Goal: Information Seeking & Learning: Learn about a topic

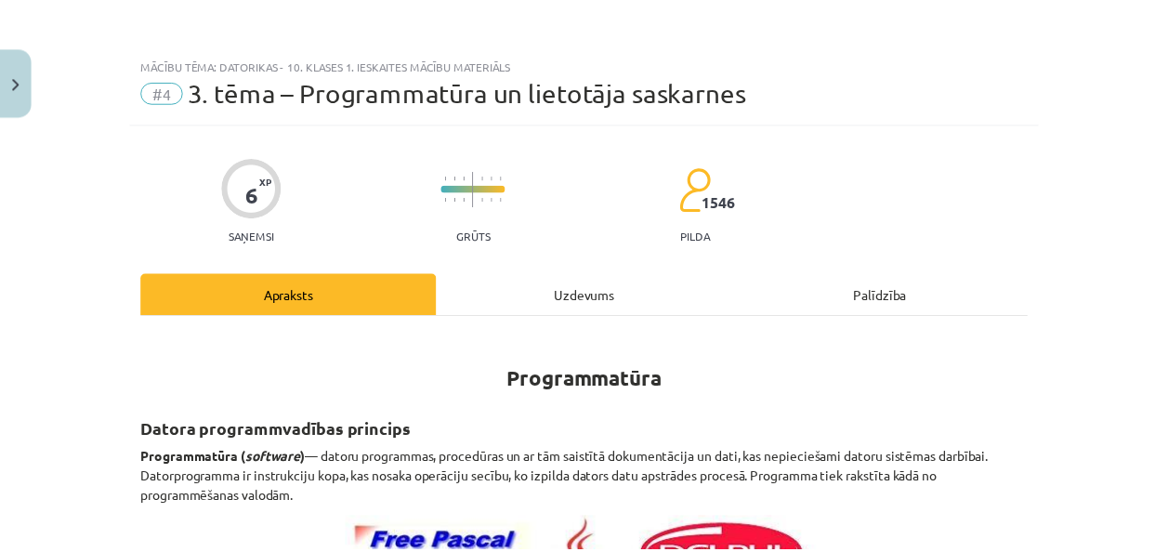
scroll to position [560, 0]
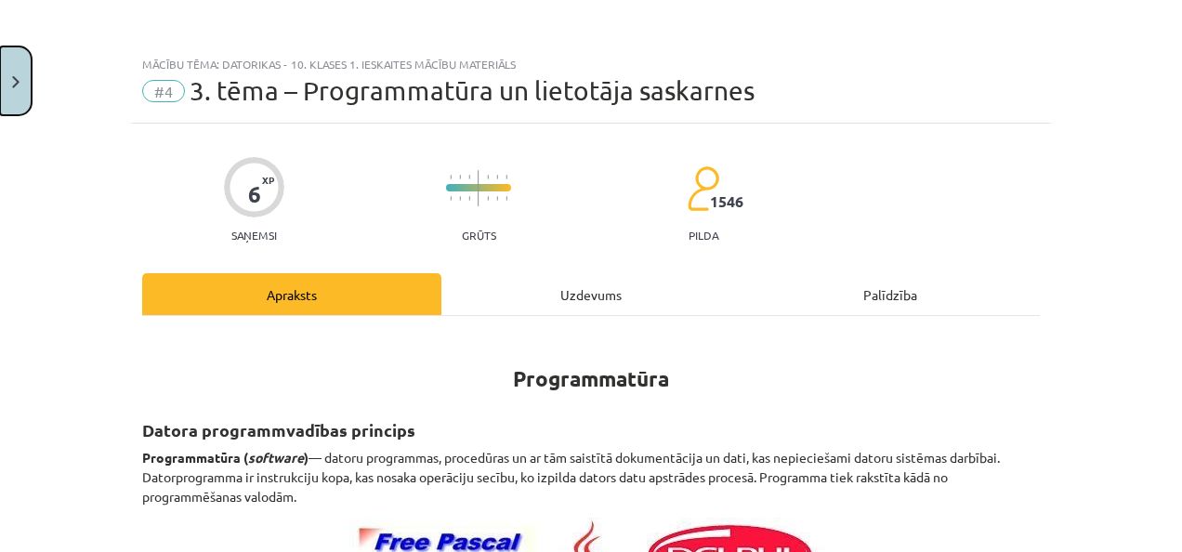
click at [7, 69] on button "Close" at bounding box center [16, 80] width 32 height 69
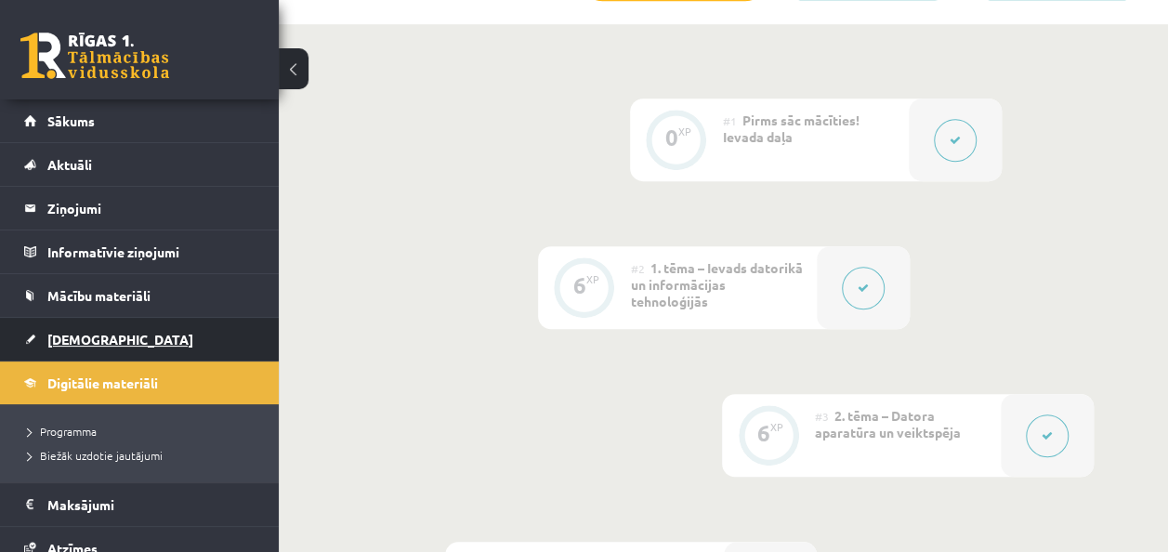
click at [99, 341] on span "[DEMOGRAPHIC_DATA]" at bounding box center [120, 339] width 146 height 17
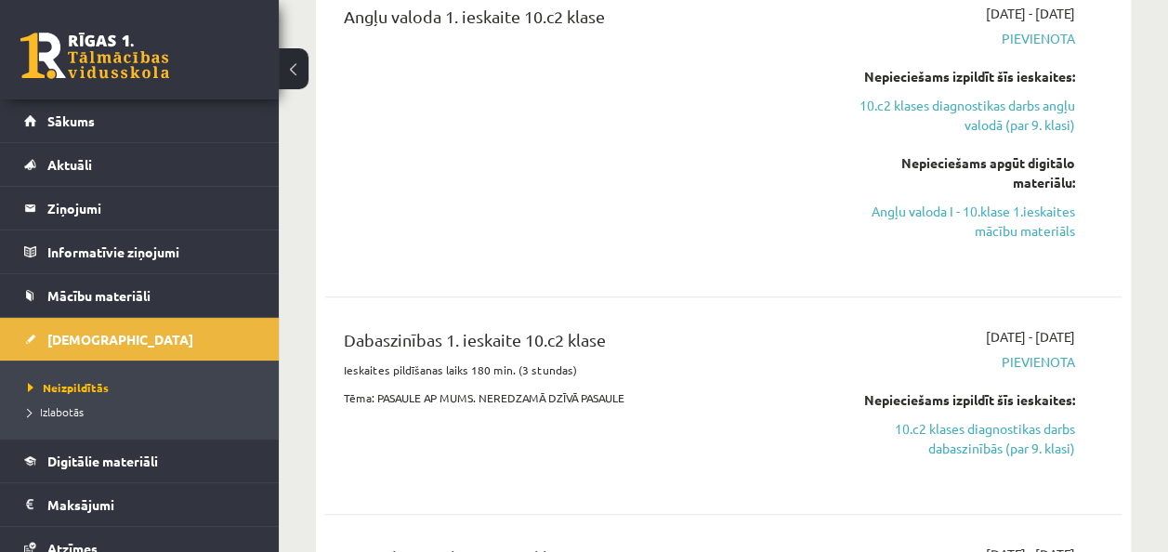
scroll to position [639, 0]
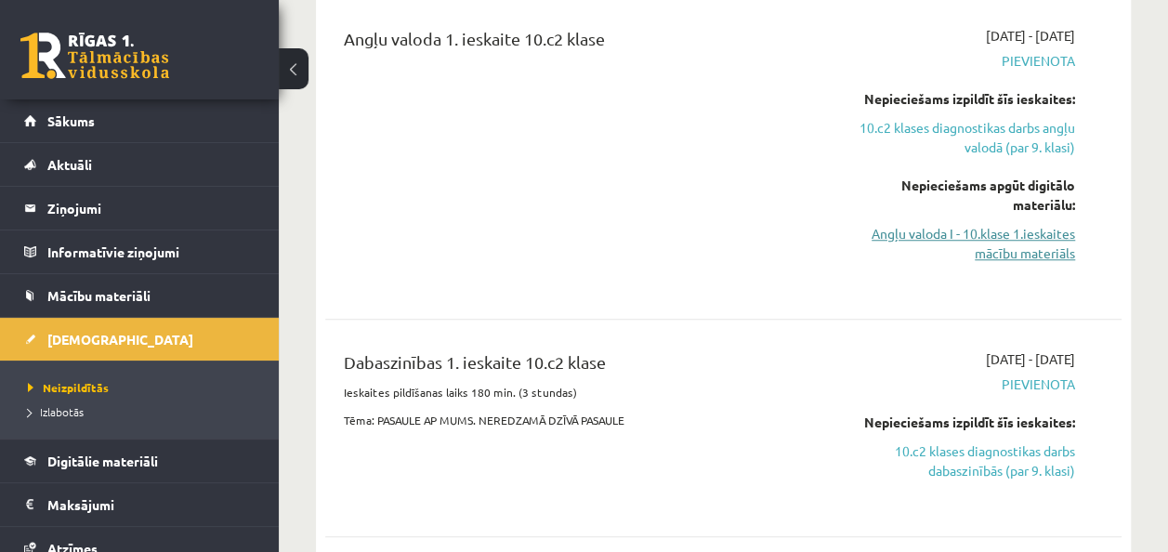
click at [977, 233] on link "Angļu valoda I - 10.klase 1.ieskaites mācību materiāls" at bounding box center [962, 243] width 225 height 39
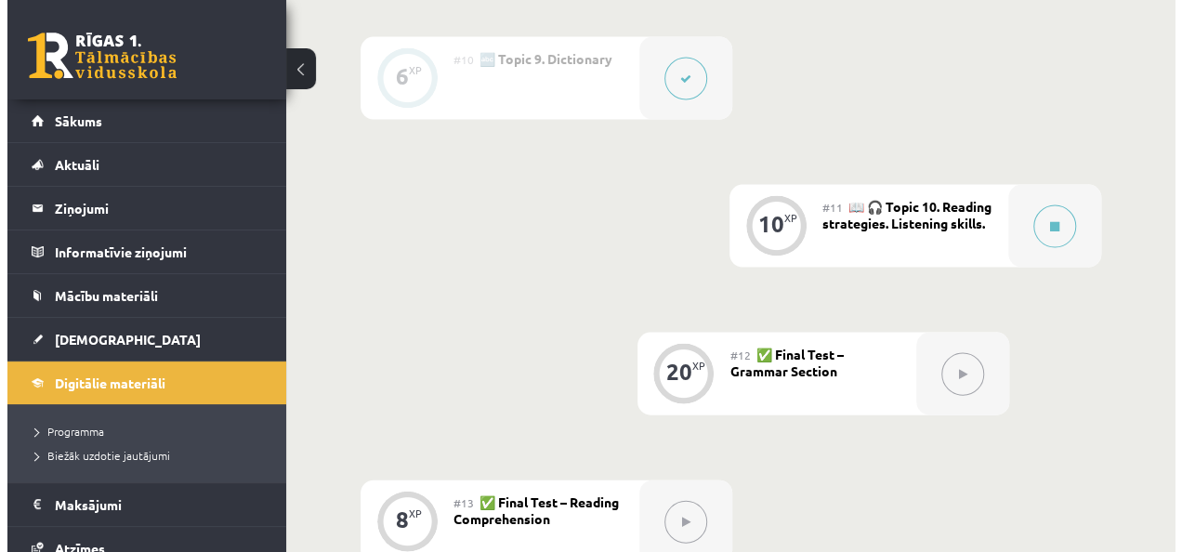
scroll to position [1814, 0]
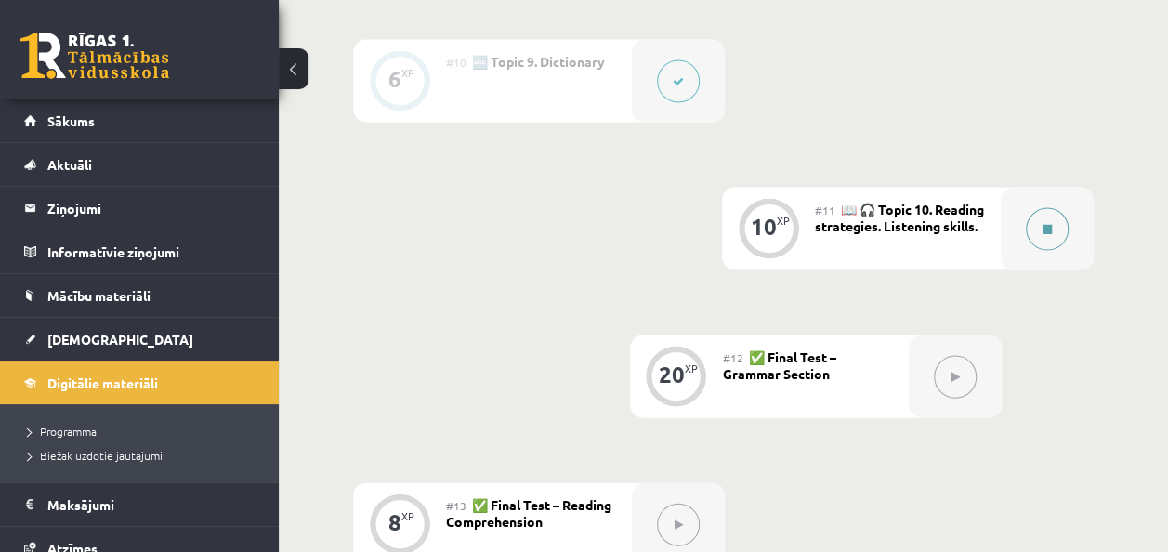
click at [1044, 224] on icon at bounding box center [1047, 229] width 9 height 11
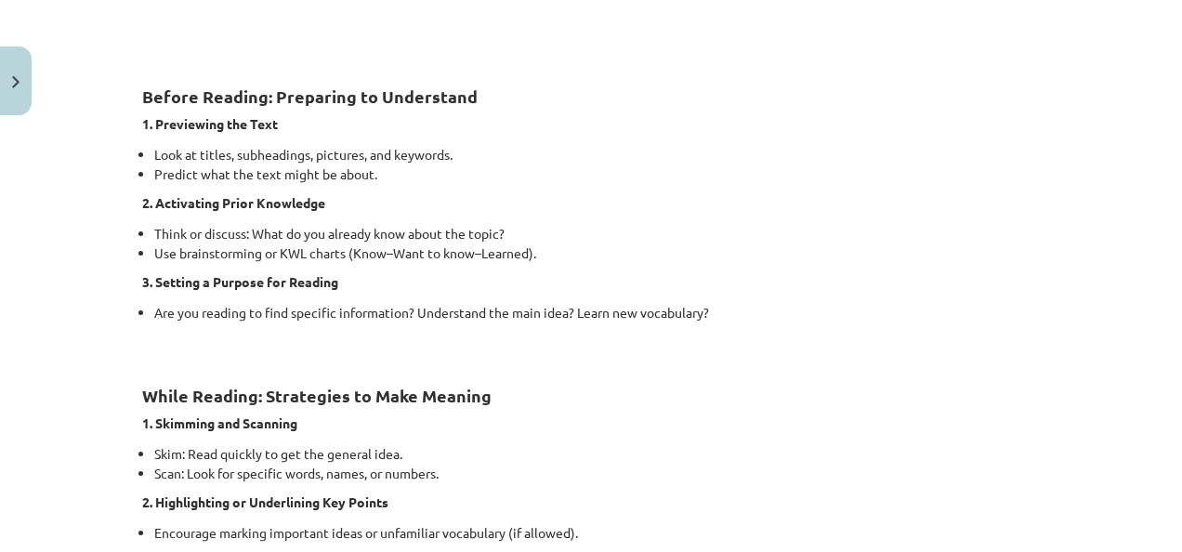
scroll to position [731, 0]
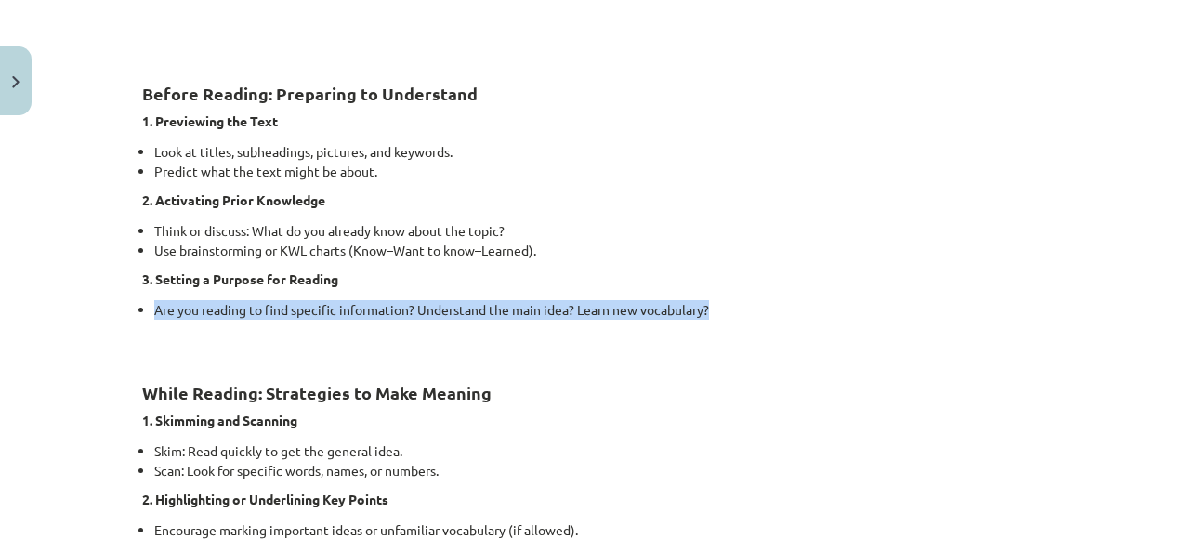
drag, startPoint x: 1167, startPoint y: 265, endPoint x: 1169, endPoint y: 310, distance: 45.6
click at [1167, 310] on div "Mācību tēma: Angļu valoda i - 10.klase 1.ieskaites mācību materiāls #11 📖 🎧 Top…" at bounding box center [591, 276] width 1182 height 552
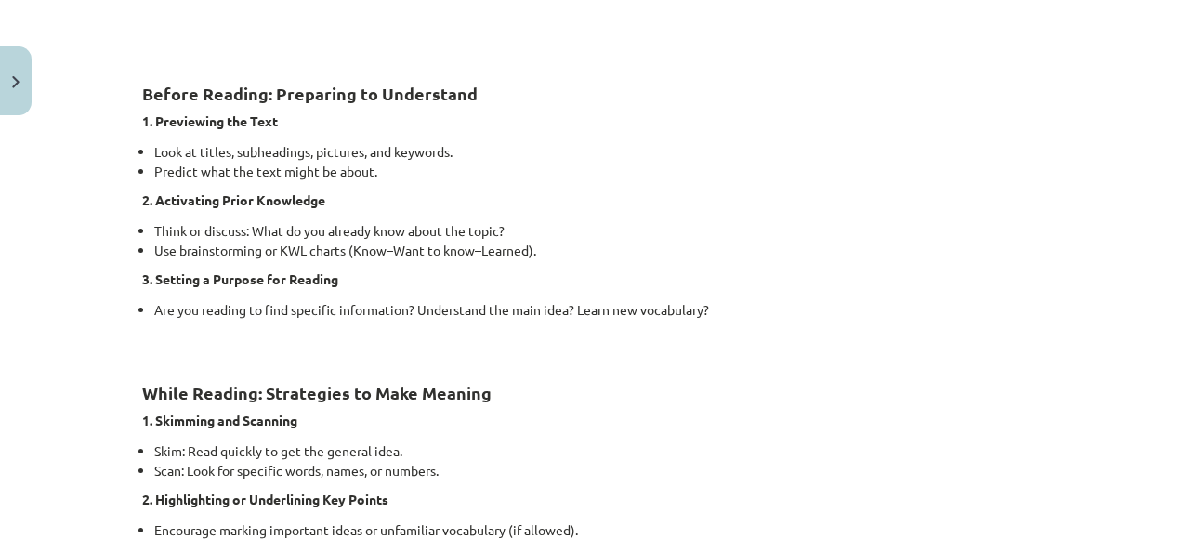
drag, startPoint x: 1169, startPoint y: 310, endPoint x: 1119, endPoint y: 352, distance: 65.3
click at [1119, 352] on div "Mācību tēma: Angļu valoda i - 10.klase 1.ieskaites mācību materiāls #11 📖 🎧 Top…" at bounding box center [591, 276] width 1182 height 552
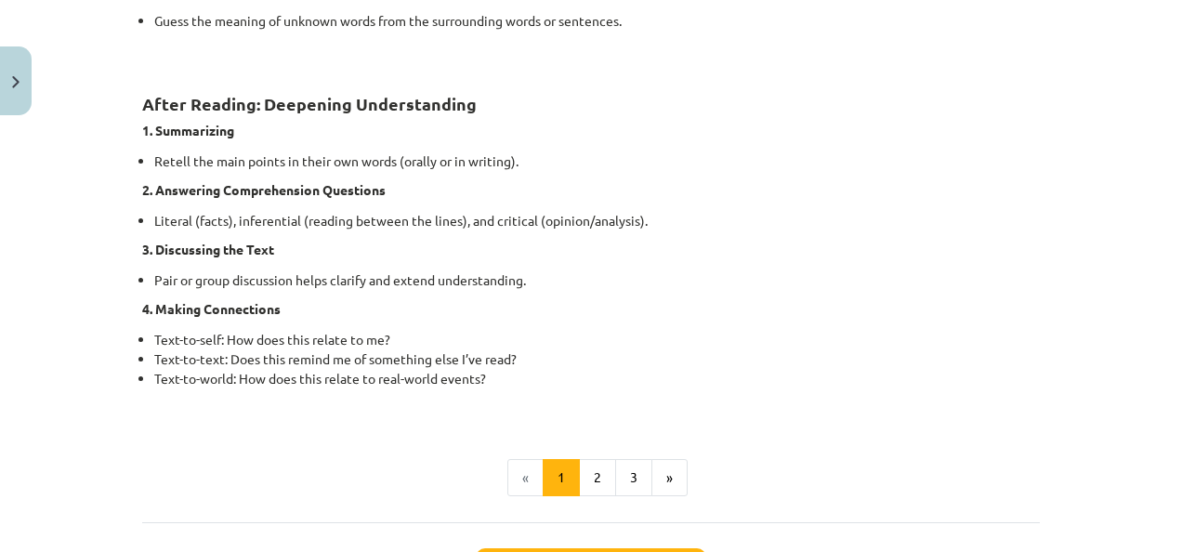
scroll to position [1447, 0]
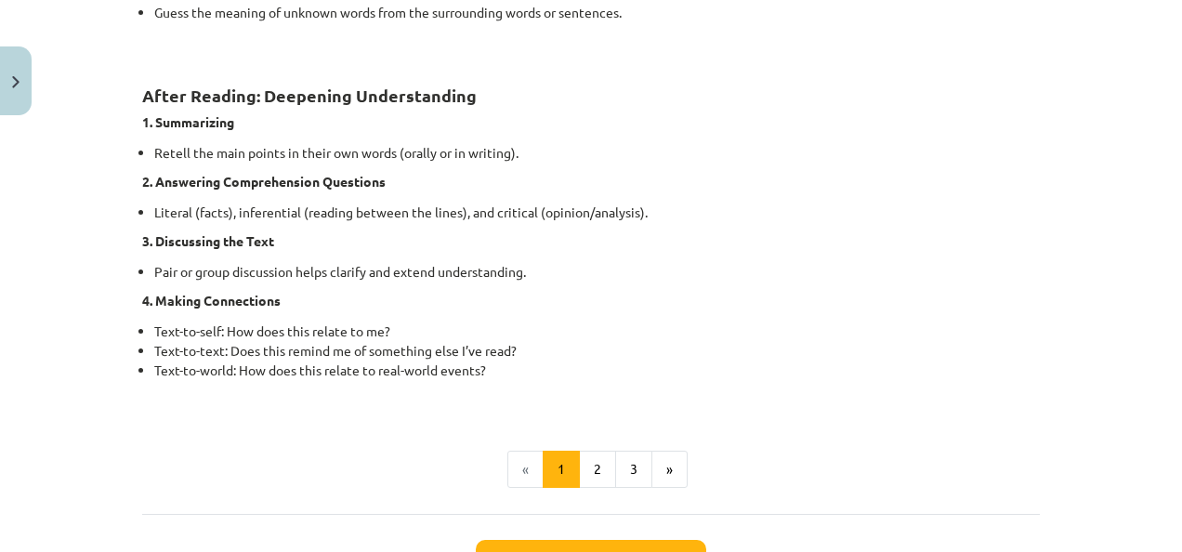
drag, startPoint x: 585, startPoint y: 446, endPoint x: 588, endPoint y: 496, distance: 50.3
click at [586, 471] on button "2" at bounding box center [597, 469] width 37 height 37
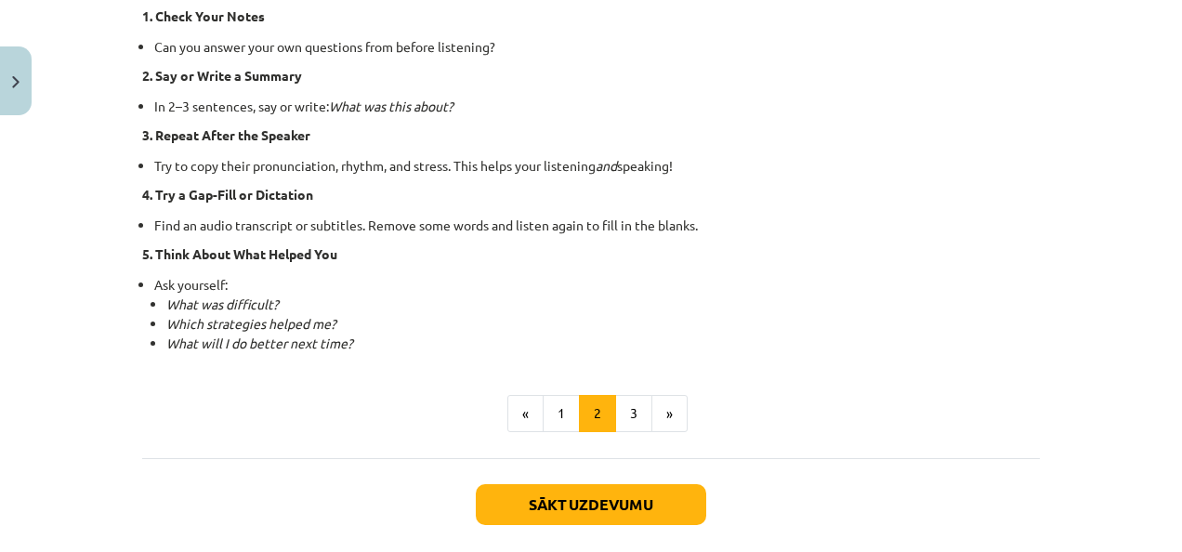
scroll to position [1397, 0]
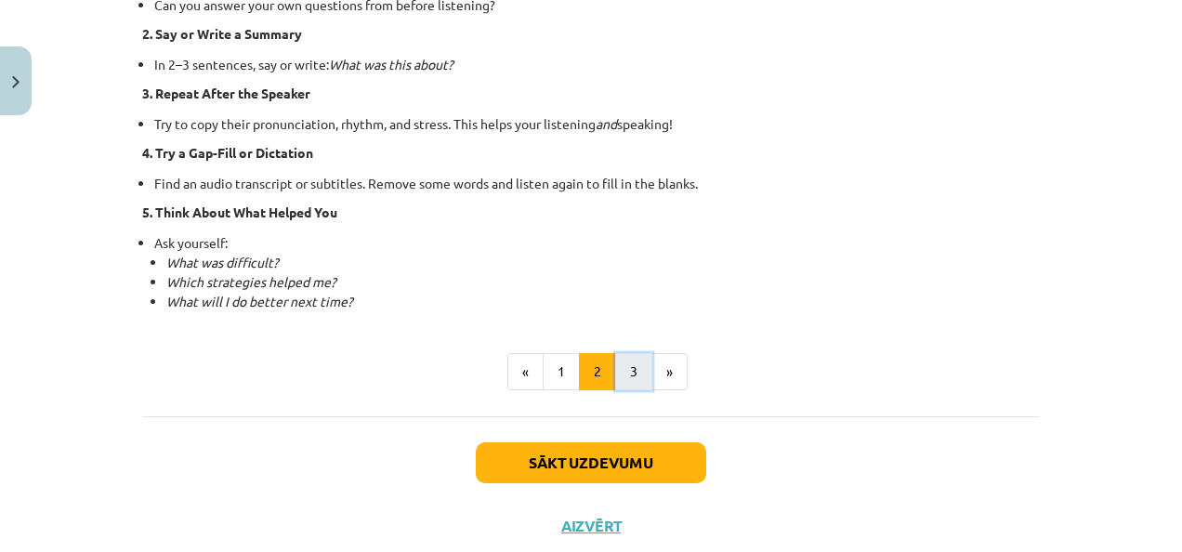
click at [630, 374] on button "3" at bounding box center [633, 371] width 37 height 37
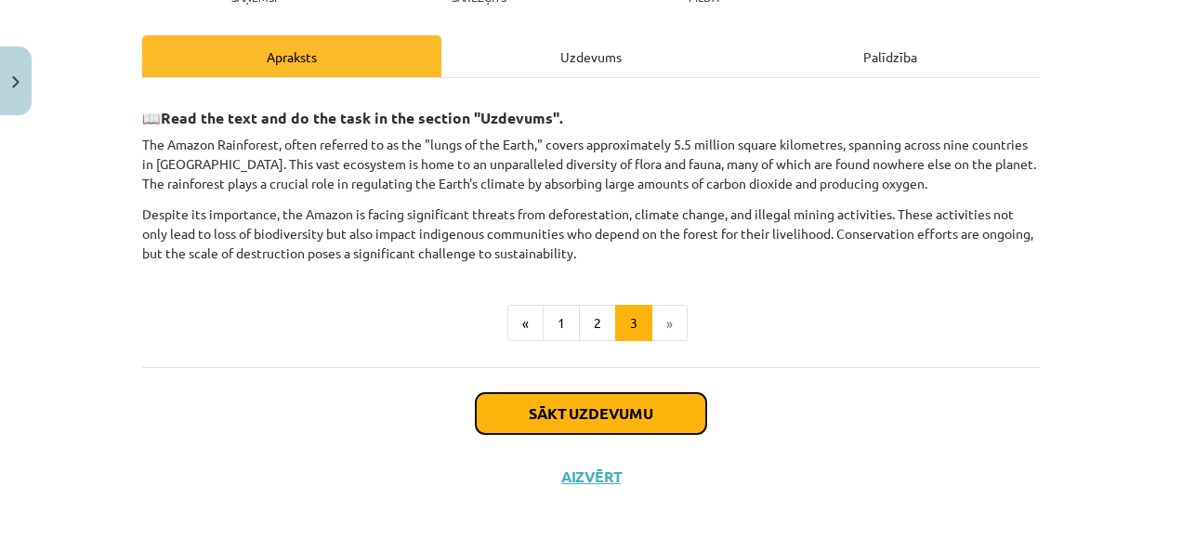
click at [564, 399] on button "Sākt uzdevumu" at bounding box center [591, 413] width 230 height 41
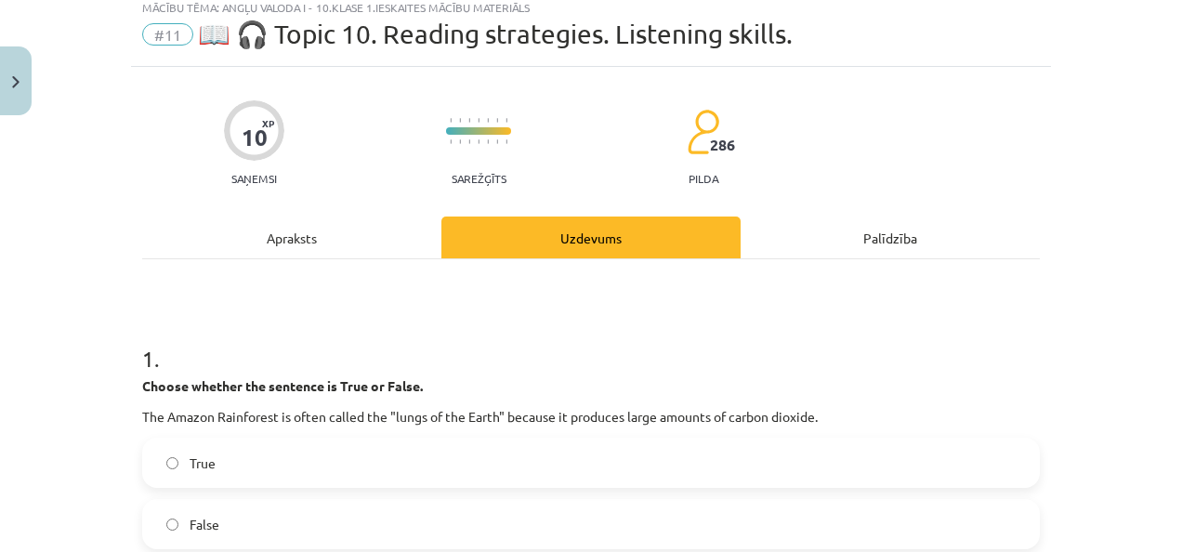
scroll to position [22, 0]
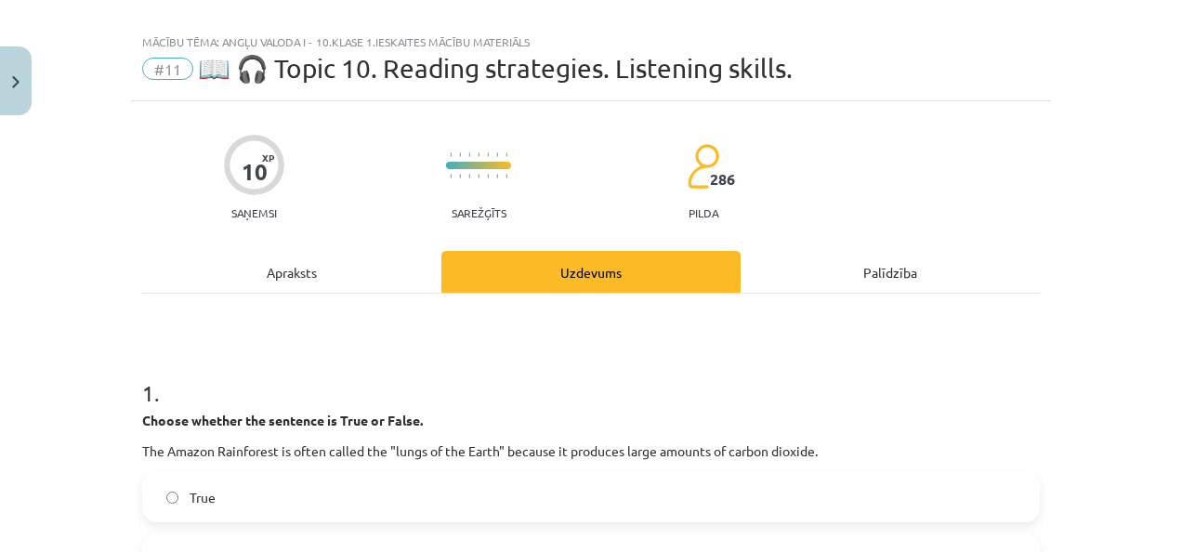
click at [385, 261] on div "Apraksts" at bounding box center [291, 272] width 299 height 42
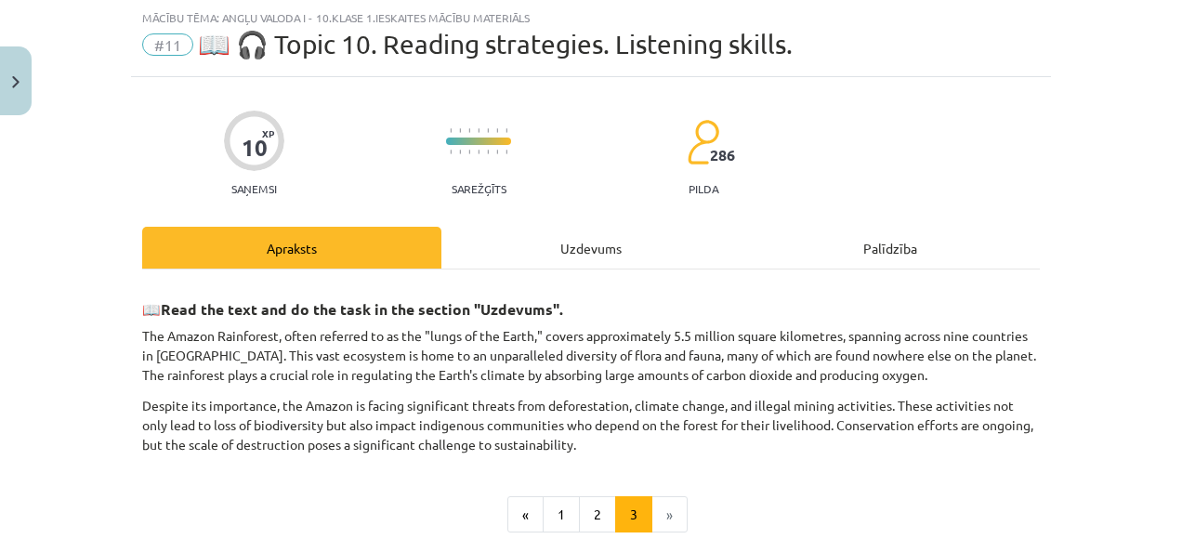
click at [562, 252] on div "Uzdevums" at bounding box center [590, 248] width 299 height 42
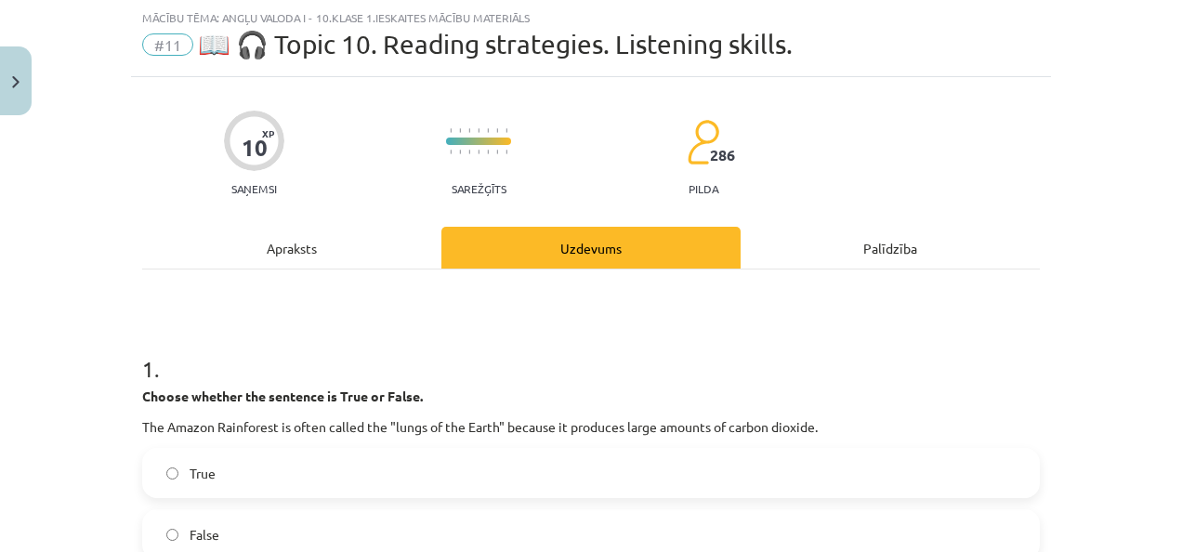
click at [436, 528] on label "False" at bounding box center [591, 534] width 894 height 46
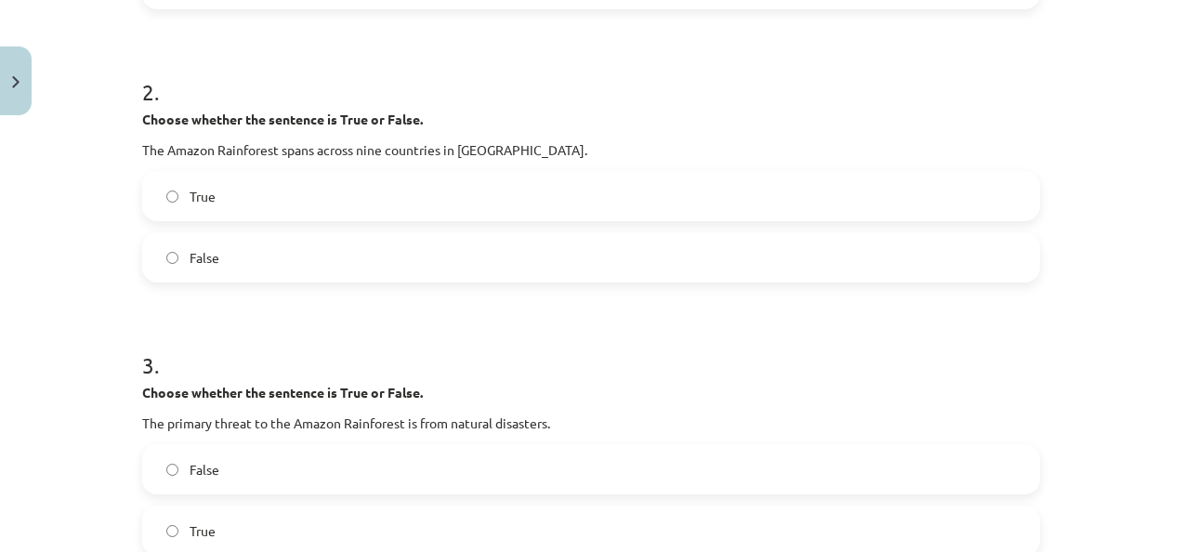
scroll to position [604, 0]
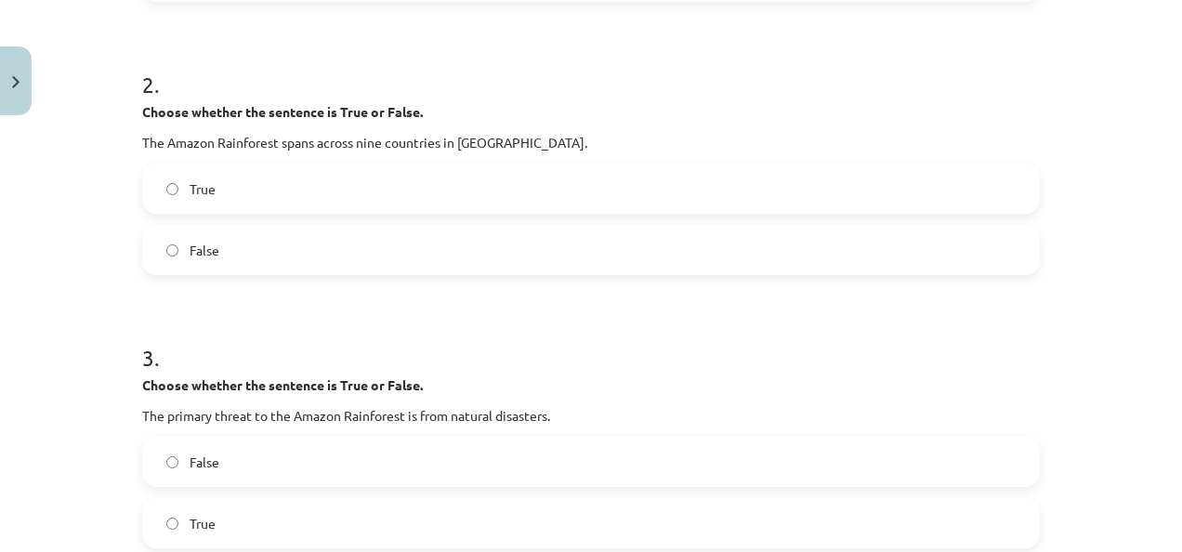
click at [440, 201] on label "True" at bounding box center [591, 188] width 894 height 46
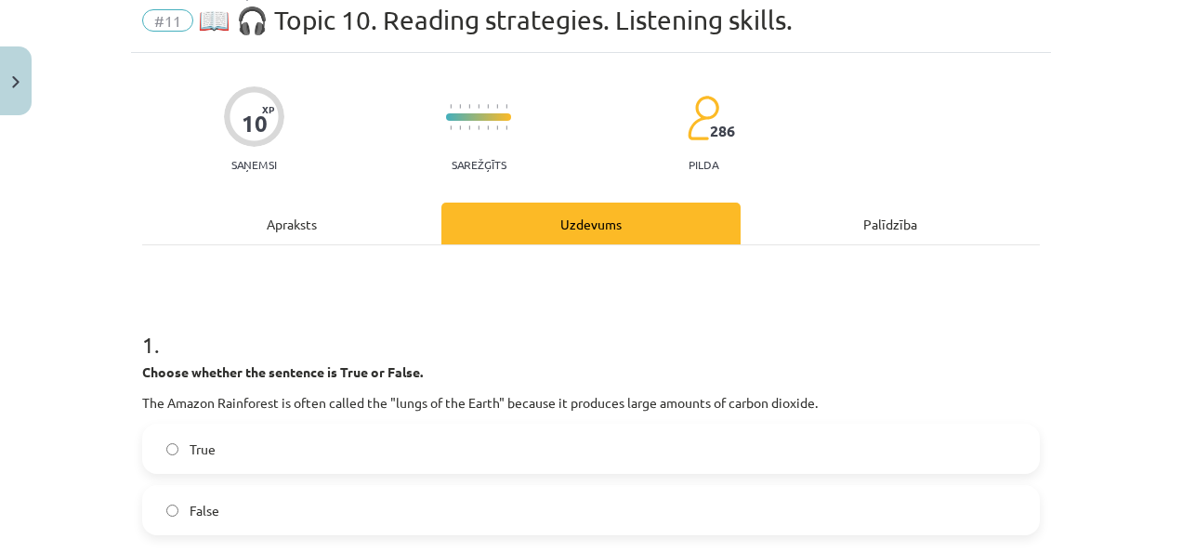
scroll to position [67, 0]
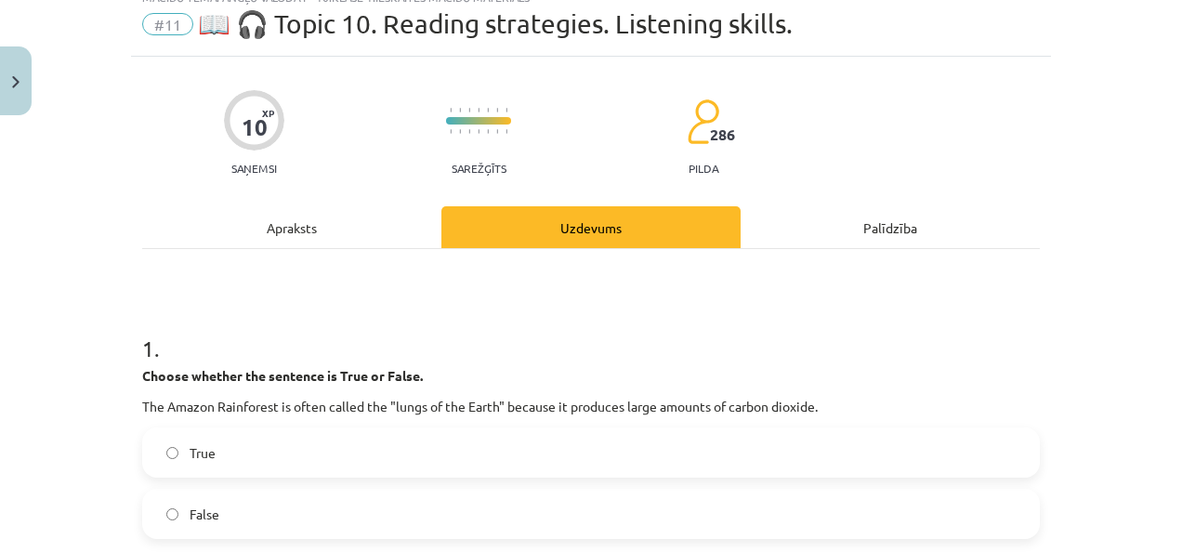
click at [405, 235] on div "Apraksts" at bounding box center [291, 227] width 299 height 42
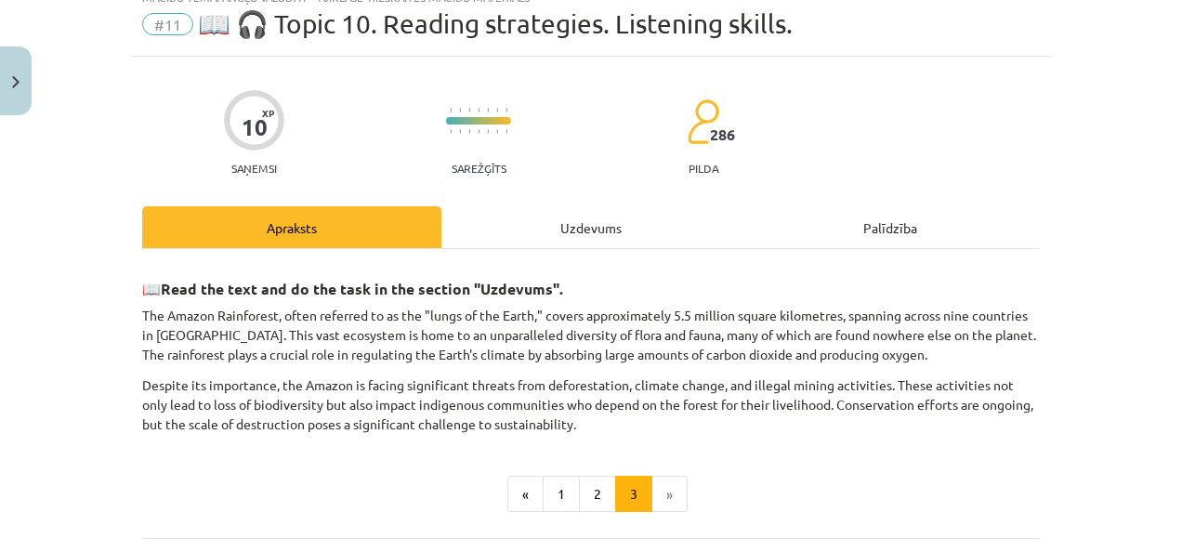
scroll to position [46, 0]
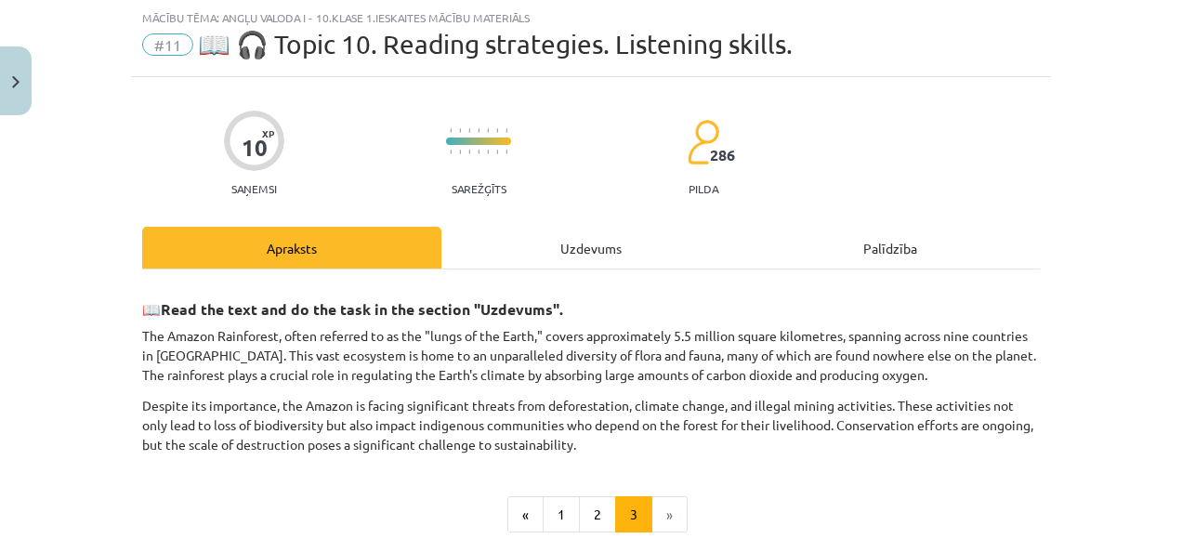
click at [530, 238] on div "Uzdevums" at bounding box center [590, 248] width 299 height 42
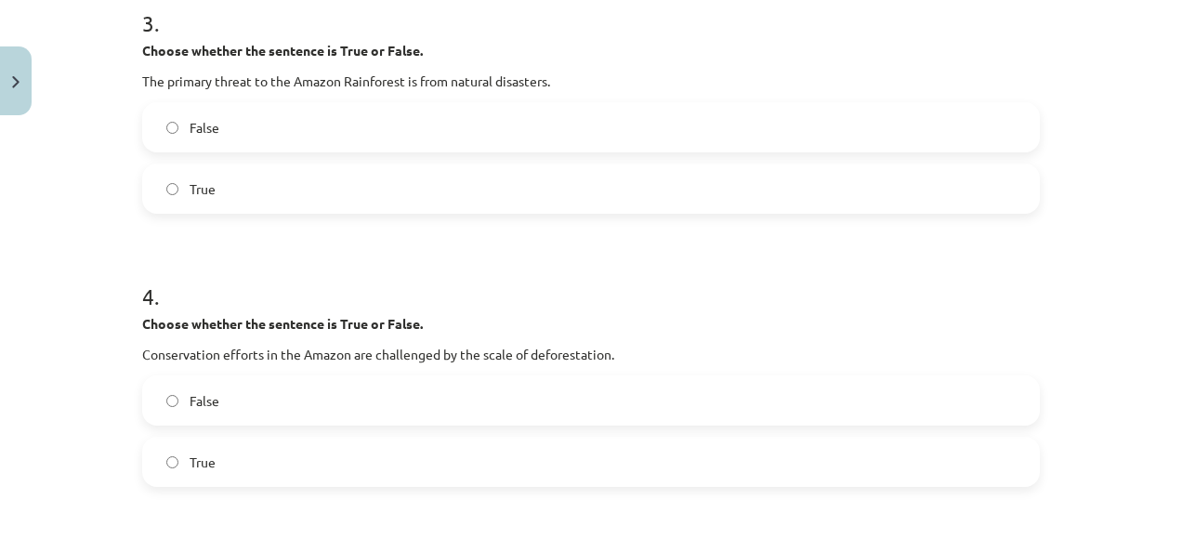
scroll to position [907, 0]
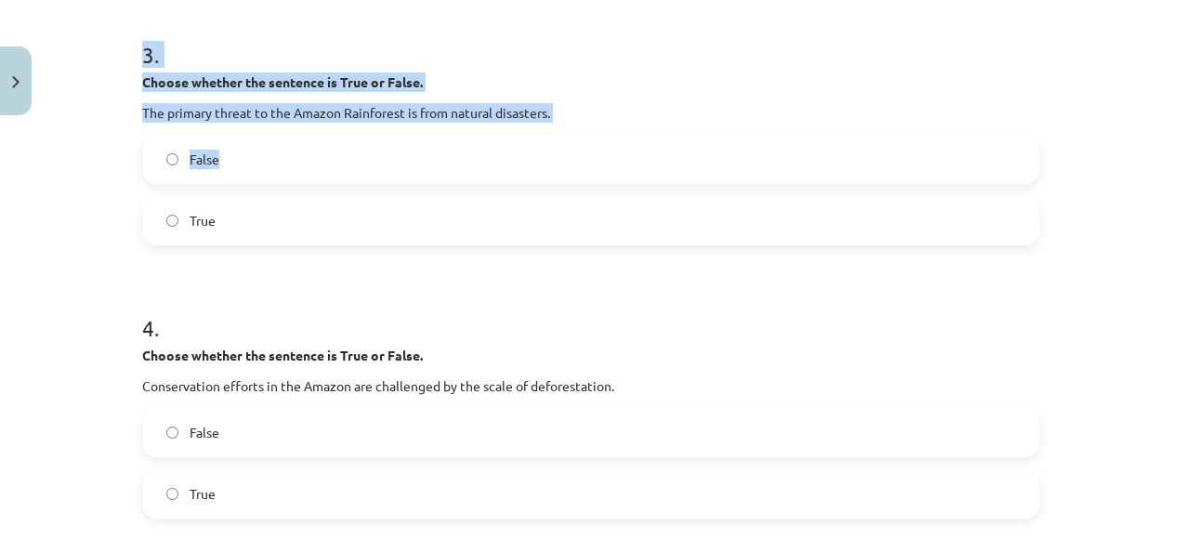
drag, startPoint x: 931, startPoint y: 173, endPoint x: 1185, endPoint y: 221, distance: 258.3
click at [844, 175] on label "False" at bounding box center [591, 159] width 894 height 46
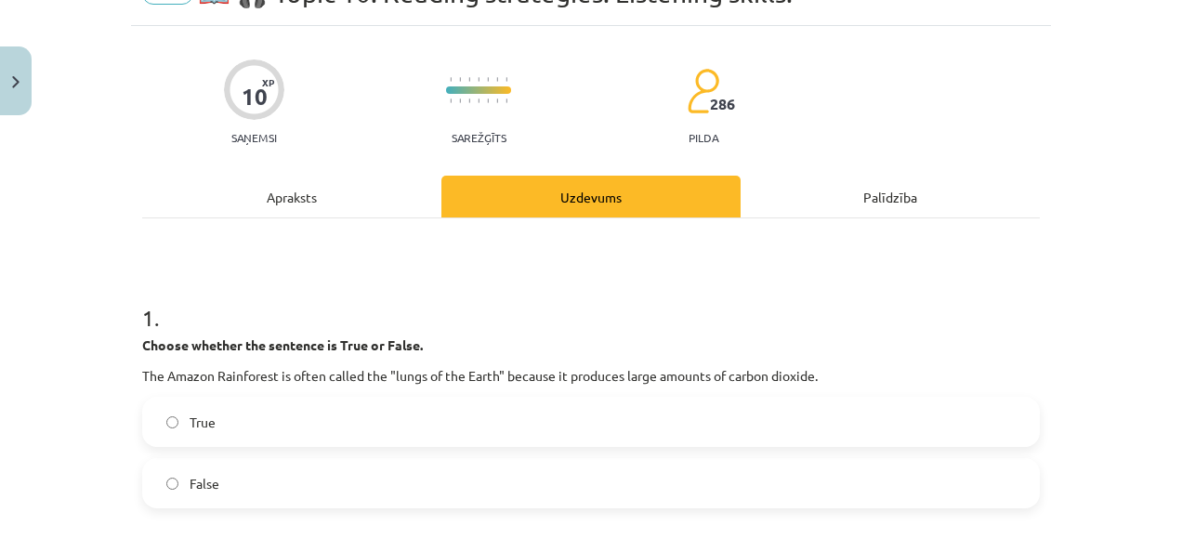
scroll to position [91, 0]
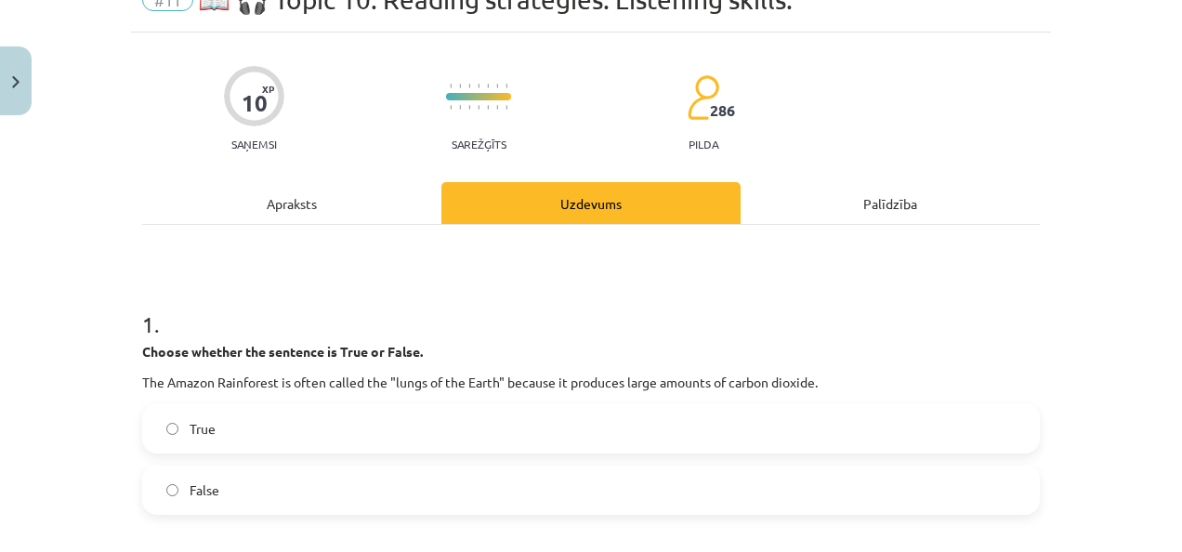
click at [349, 185] on div "Apraksts" at bounding box center [291, 203] width 299 height 42
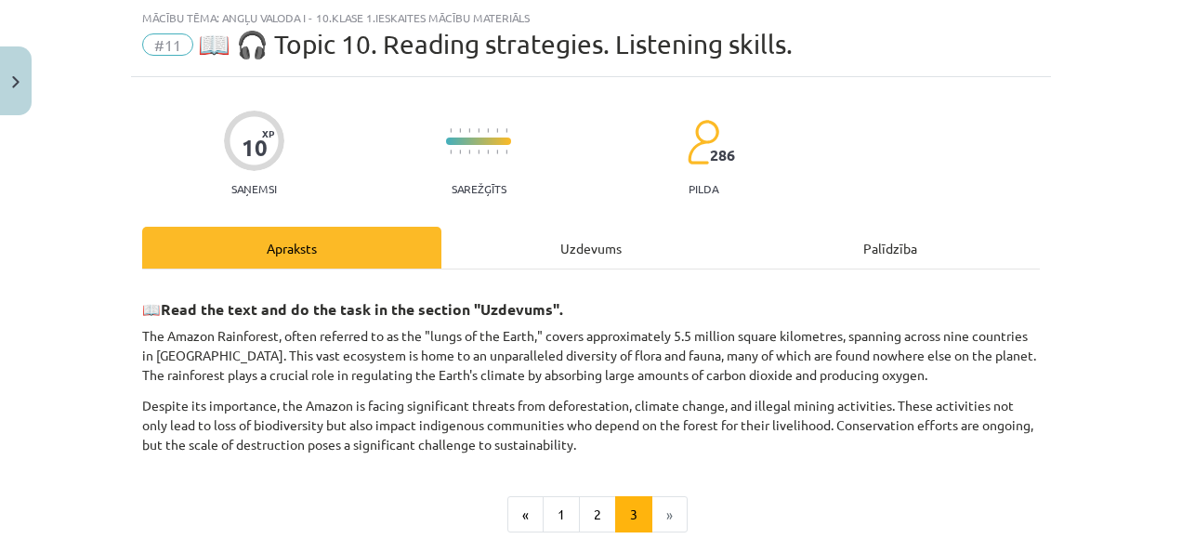
click at [612, 255] on div "Uzdevums" at bounding box center [590, 248] width 299 height 42
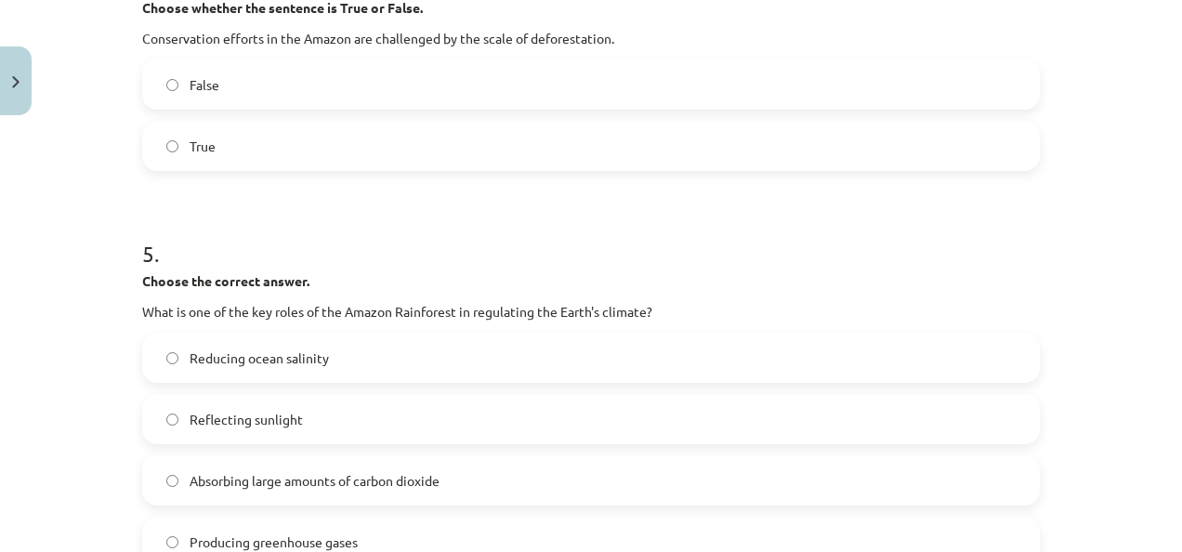
scroll to position [1244, 0]
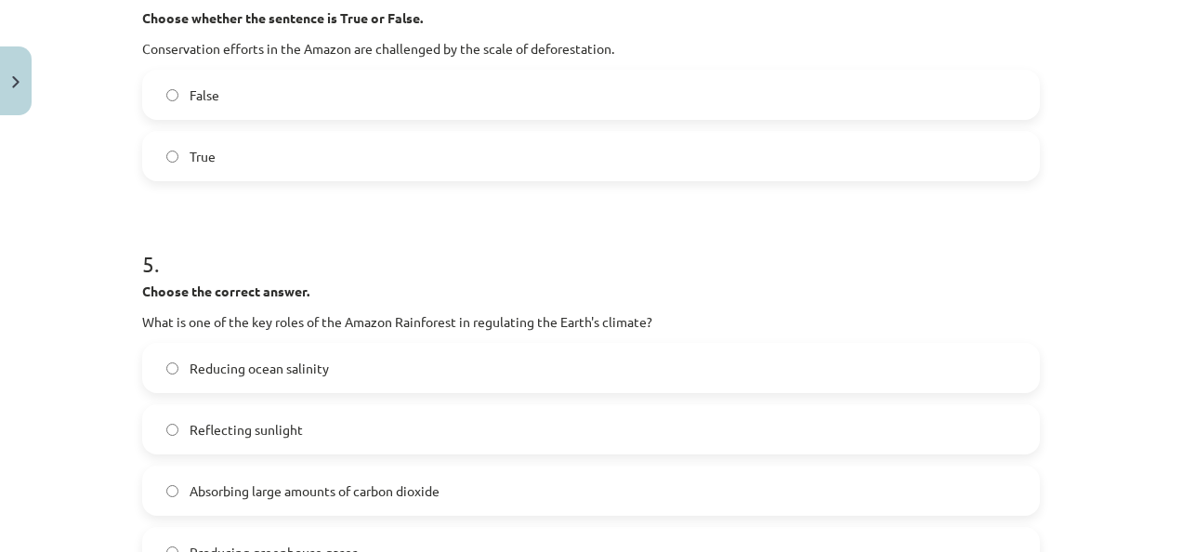
drag, startPoint x: 126, startPoint y: 49, endPoint x: 652, endPoint y: 36, distance: 526.2
click at [652, 36] on div "10 XP Saņemsi Sarežģīts 286 pilda Apraksts Uzdevums Palīdzība 1 . Choose whethe…" at bounding box center [591, 208] width 920 height 2659
copy p "Conservation efforts in the Amazon are challenged by the scale of deforestation."
click at [273, 157] on label "True" at bounding box center [591, 156] width 894 height 46
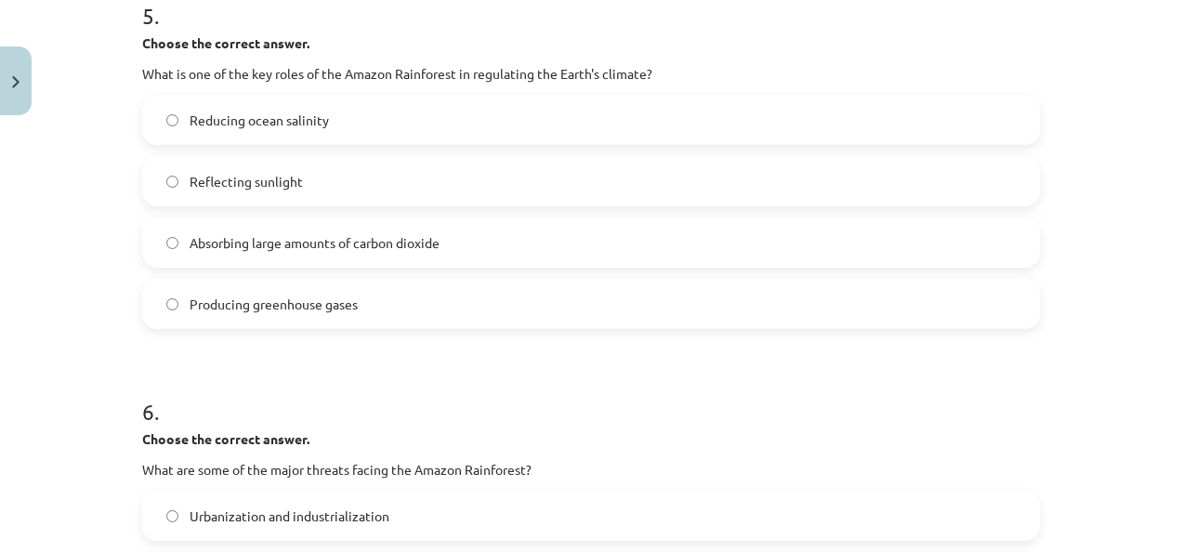
scroll to position [1496, 0]
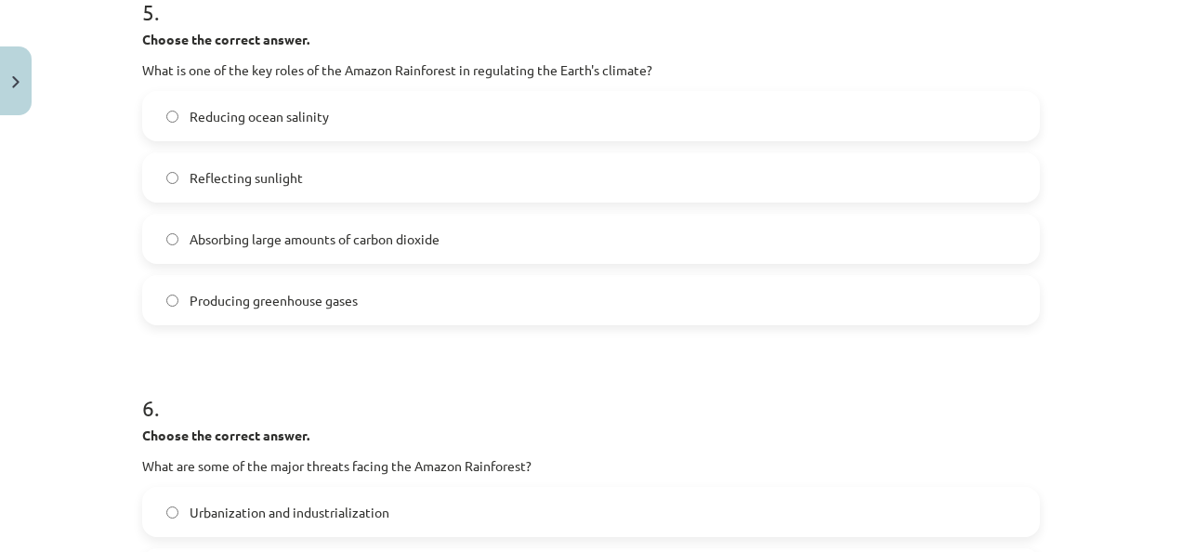
click at [712, 232] on label "Absorbing large amounts of carbon dioxide" at bounding box center [591, 239] width 894 height 46
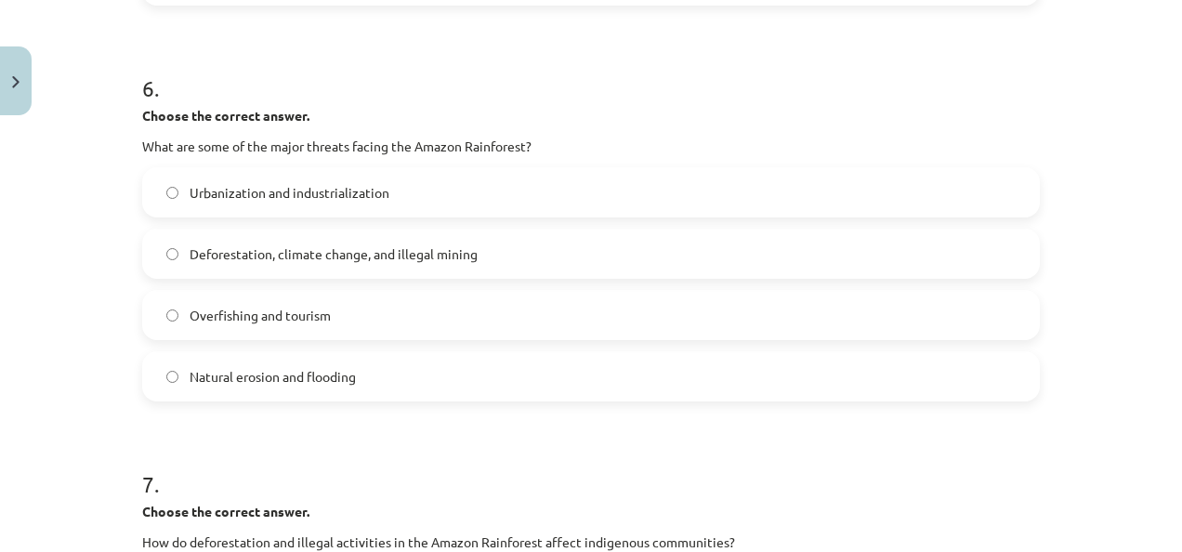
scroll to position [1812, 0]
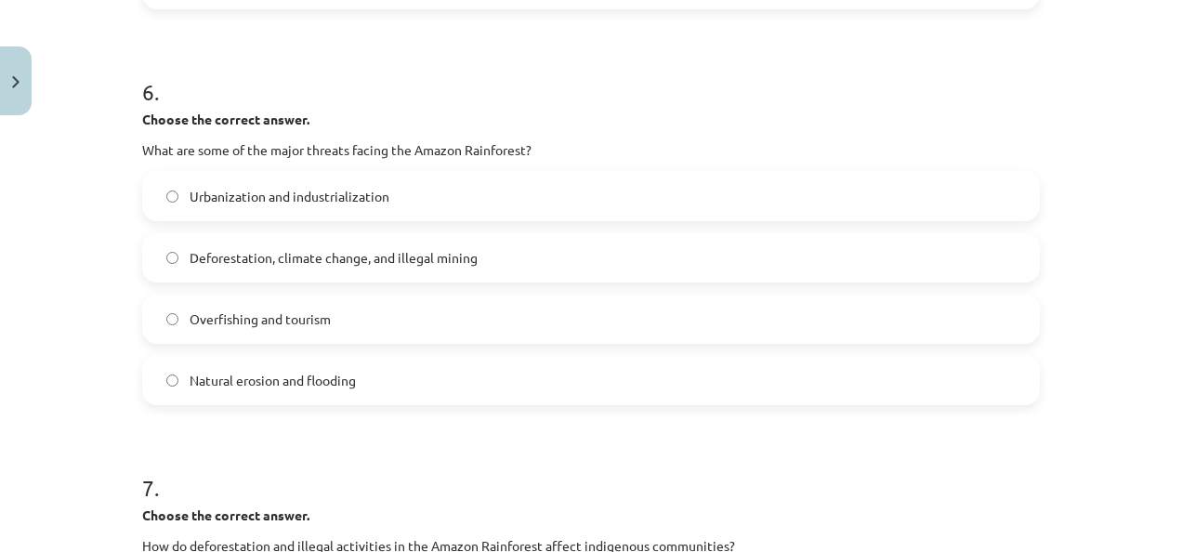
click at [373, 264] on span "Deforestation, climate change, and illegal mining" at bounding box center [334, 258] width 288 height 20
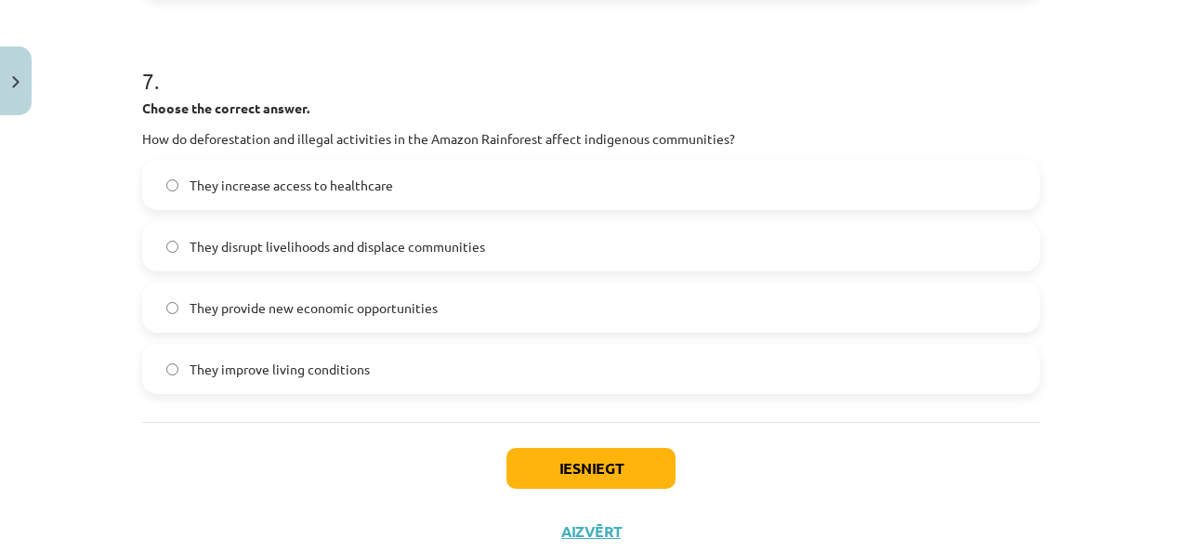
scroll to position [2226, 0]
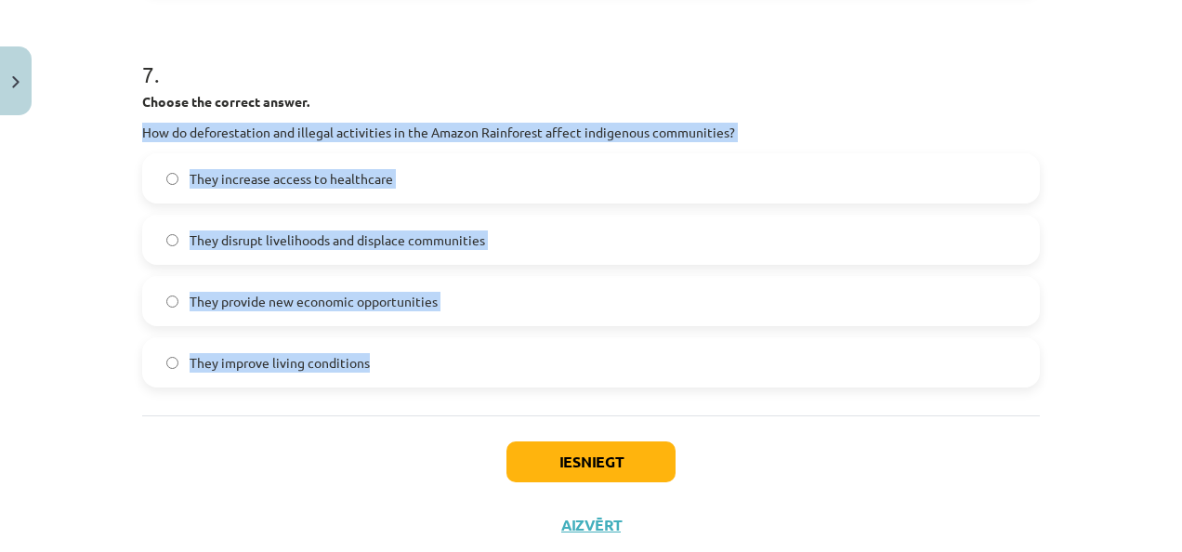
drag, startPoint x: 123, startPoint y: 134, endPoint x: 391, endPoint y: 379, distance: 363.8
click at [391, 379] on div "Mācību tēma: Angļu valoda i - 10.klase 1.ieskaites mācību materiāls #11 📖 🎧 Top…" at bounding box center [591, 276] width 1182 height 552
copy div "How do deforestation and illegal activities in the Amazon Rainforest affect ind…"
click at [369, 260] on label "They disrupt livelihoods and displace communities" at bounding box center [591, 240] width 894 height 46
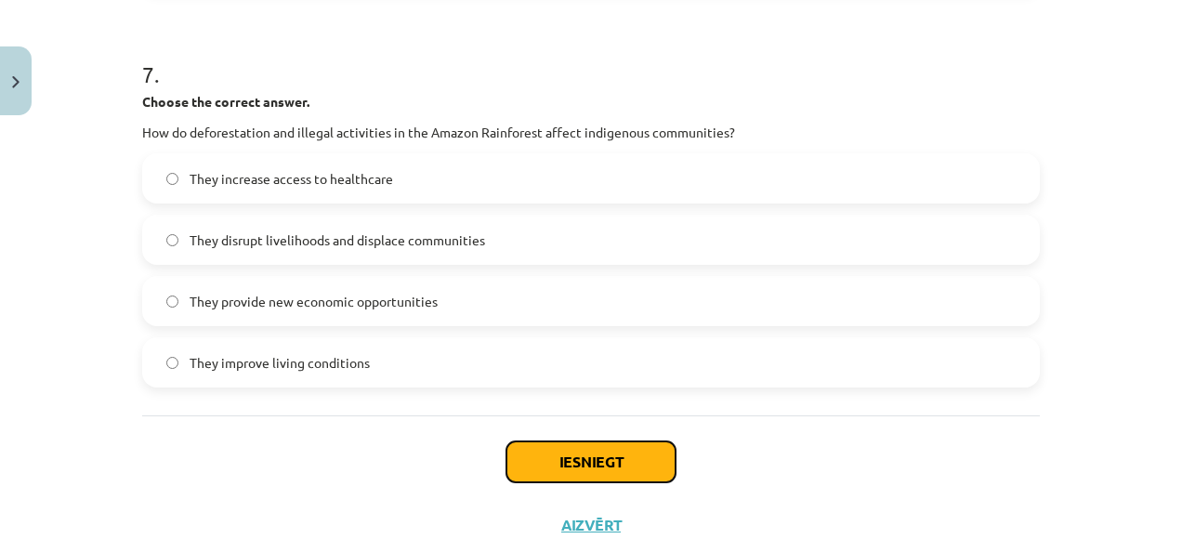
click at [568, 453] on button "Iesniegt" at bounding box center [591, 461] width 169 height 41
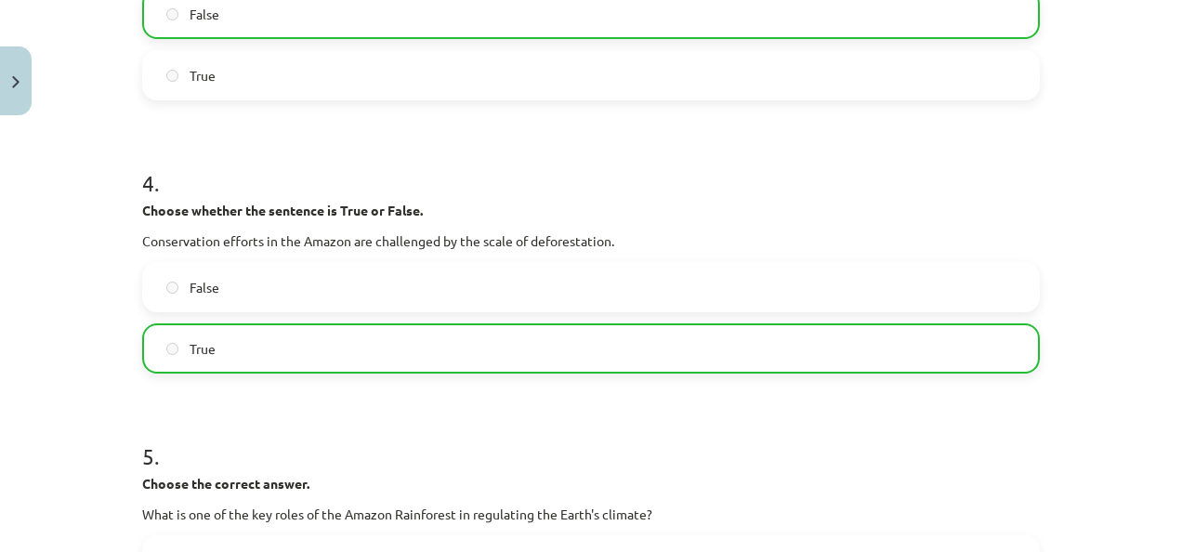
scroll to position [859, 0]
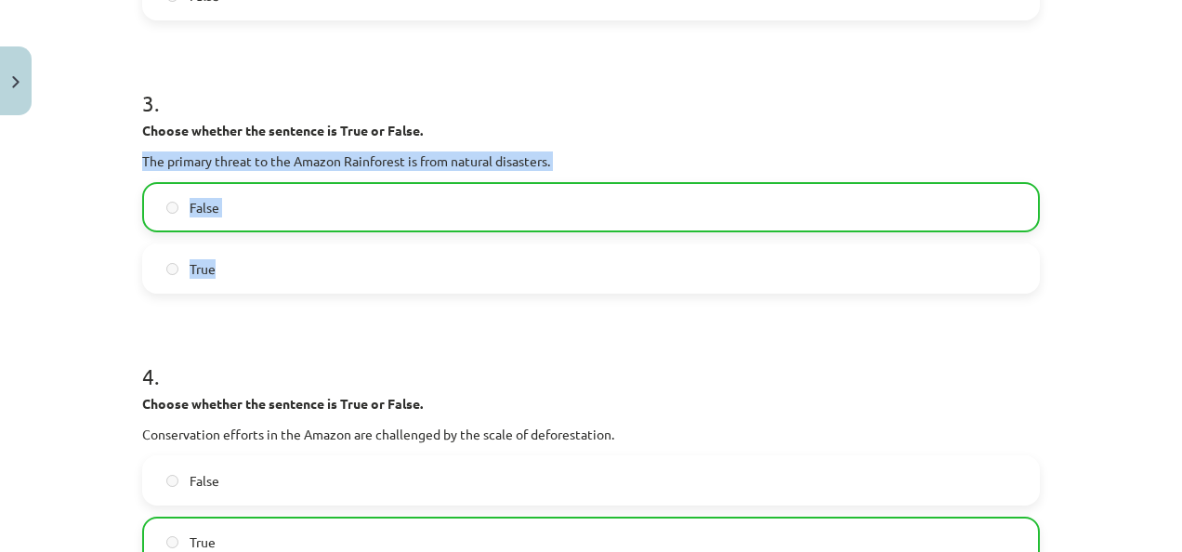
drag, startPoint x: 1167, startPoint y: 236, endPoint x: 1166, endPoint y: 132, distance: 104.1
click at [1166, 132] on div "Mācību tēma: Angļu valoda i - 10.klase 1.ieskaites mācību materiāls #11 📖 🎧 Top…" at bounding box center [591, 276] width 1182 height 552
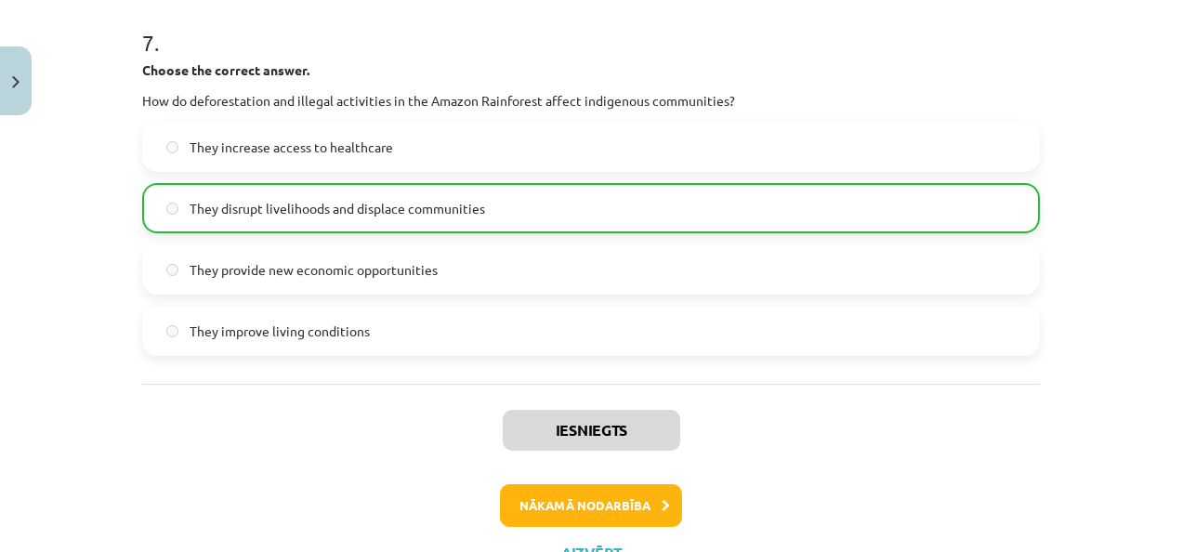
scroll to position [2335, 0]
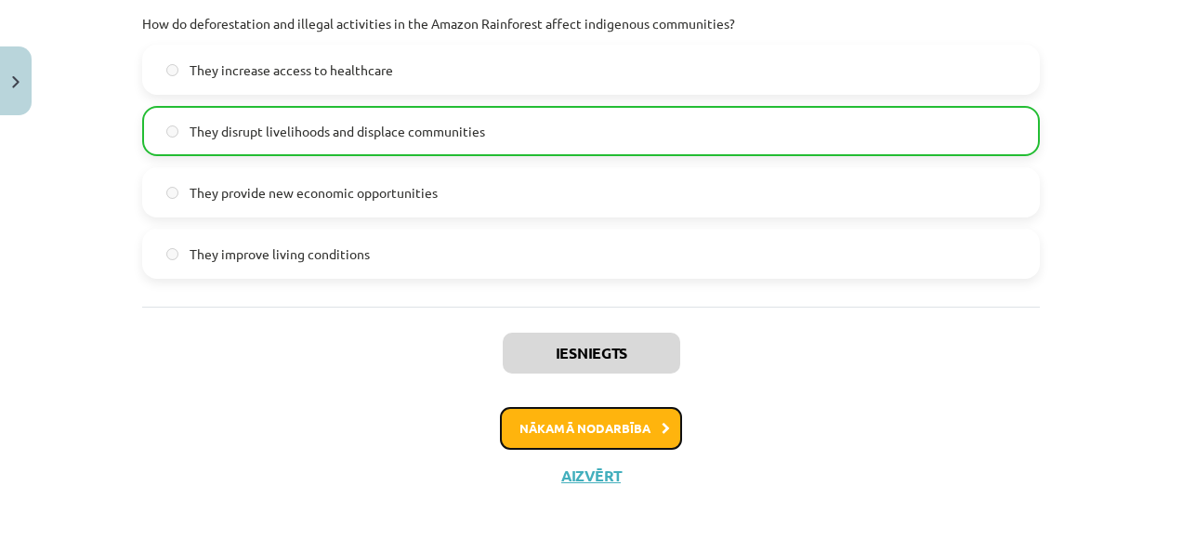
click at [659, 438] on button "Nākamā nodarbība" at bounding box center [591, 428] width 182 height 43
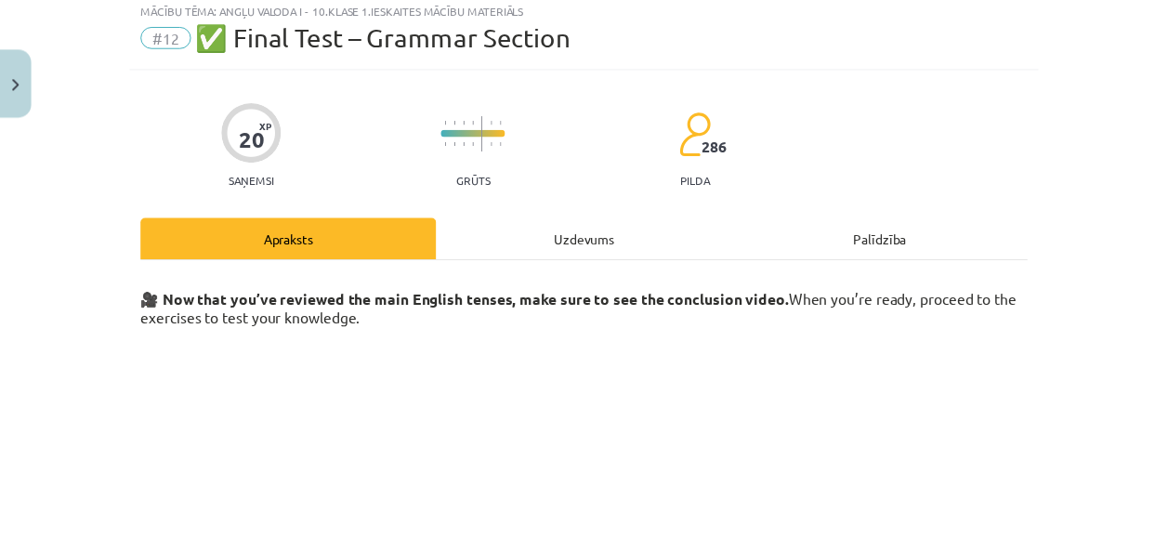
scroll to position [46, 0]
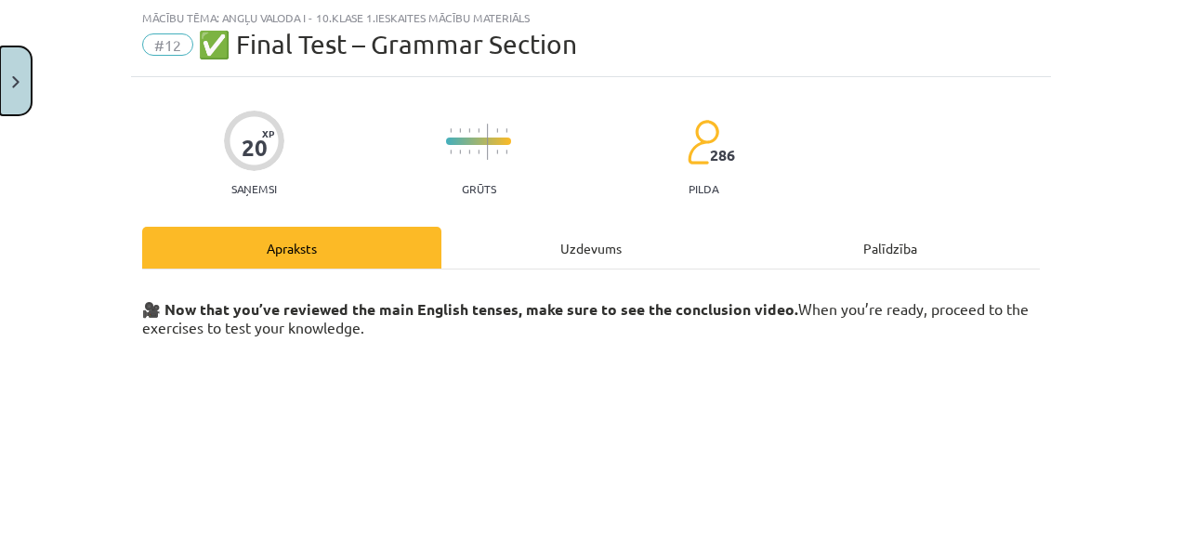
click at [6, 69] on button "Close" at bounding box center [16, 80] width 32 height 69
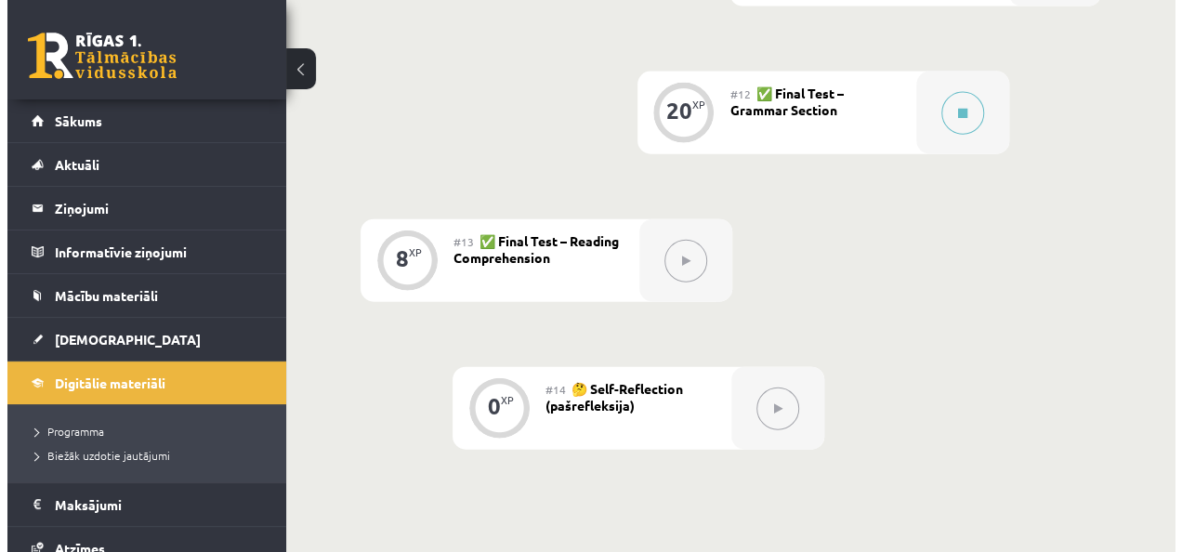
scroll to position [2074, 0]
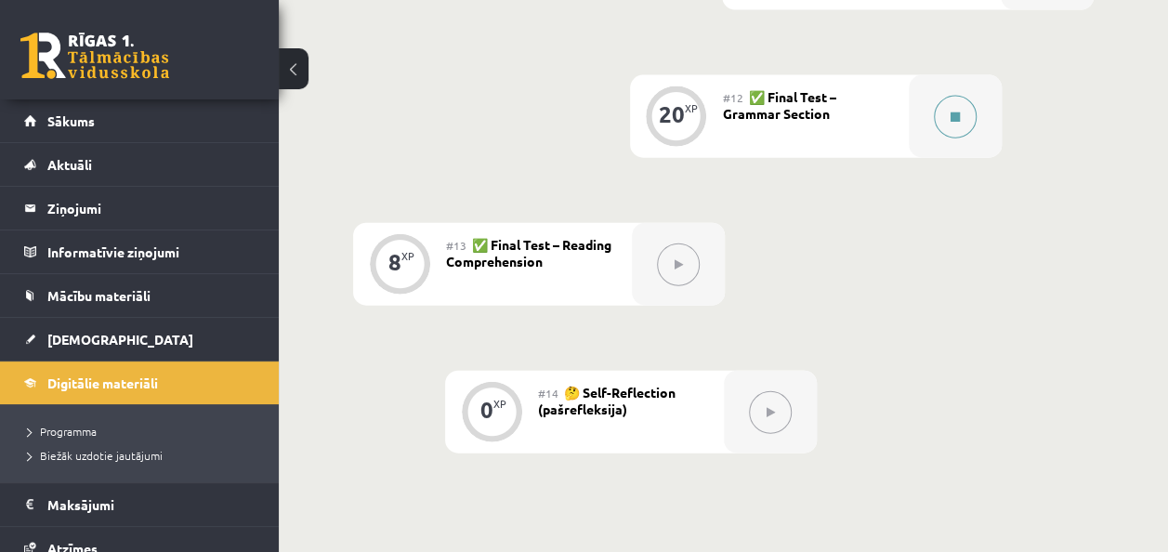
click at [970, 114] on button at bounding box center [955, 117] width 43 height 43
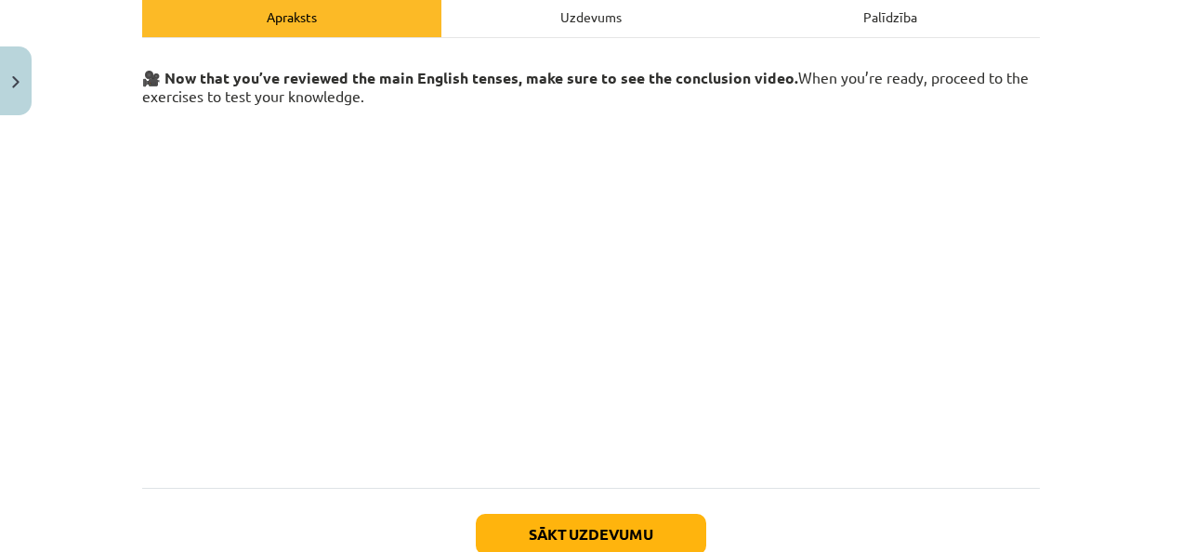
scroll to position [286, 0]
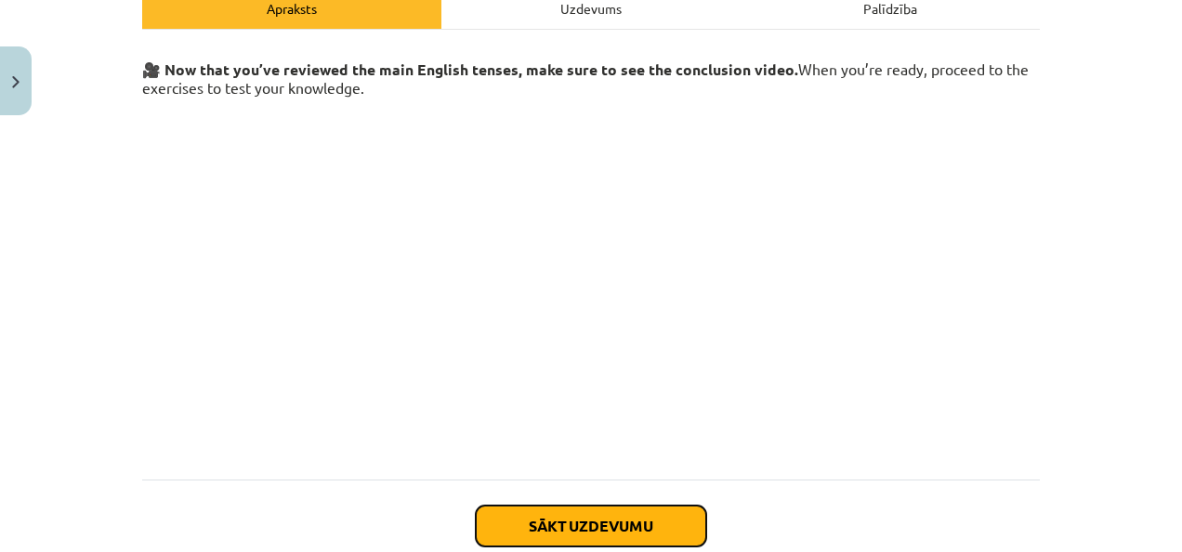
click at [594, 508] on button "Sākt uzdevumu" at bounding box center [591, 526] width 230 height 41
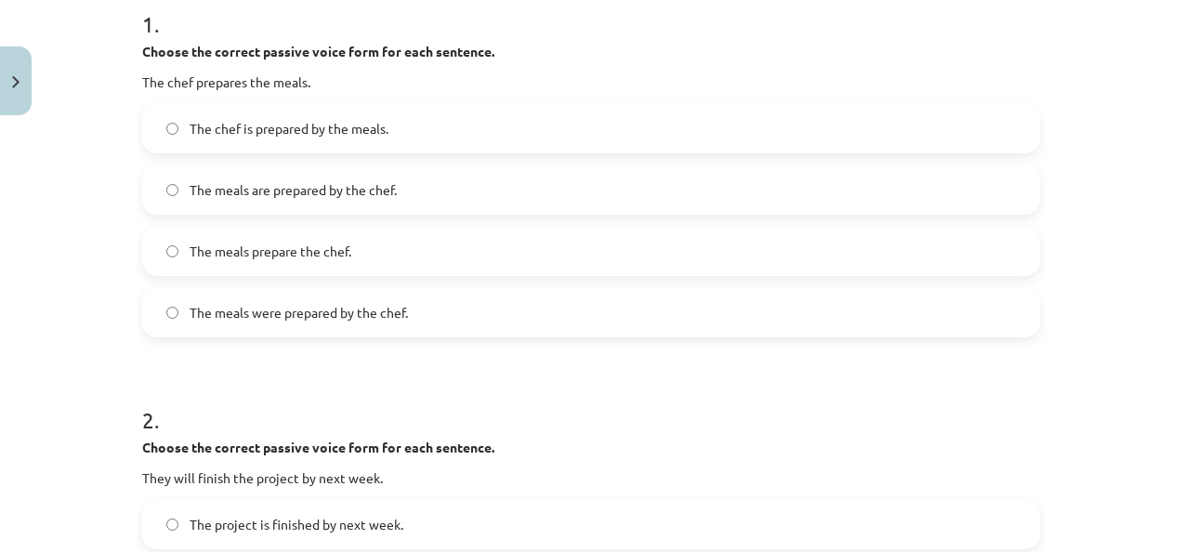
scroll to position [383, 0]
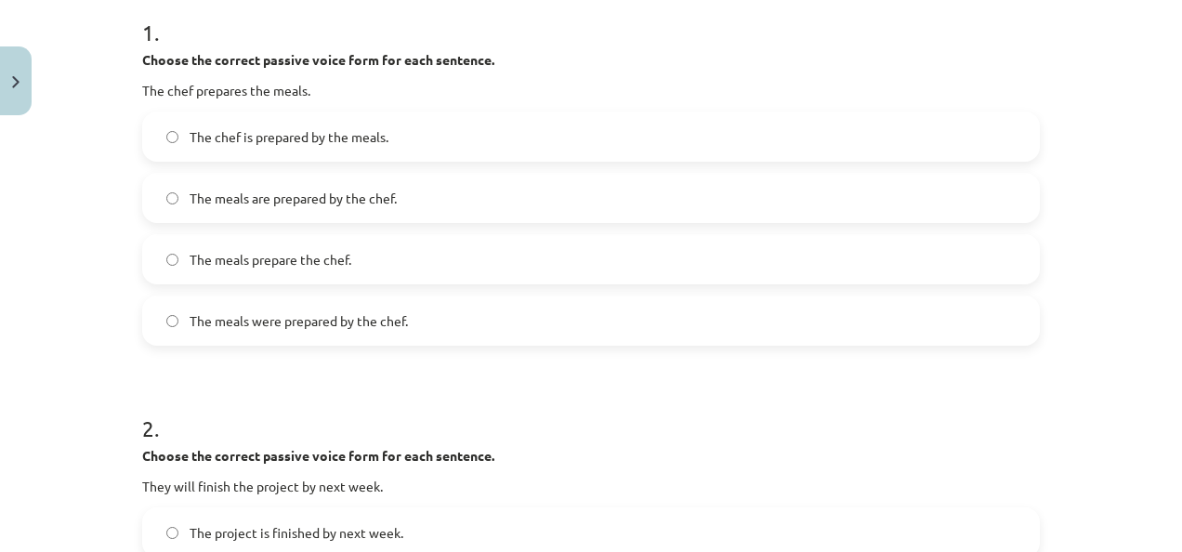
drag, startPoint x: 1177, startPoint y: 179, endPoint x: 978, endPoint y: 71, distance: 226.7
click at [978, 71] on div "Choose the correct passive voice form for each sentence. The chef prepares the …" at bounding box center [591, 75] width 898 height 50
click at [297, 197] on span "The meals are prepared by the chef." at bounding box center [293, 199] width 207 height 20
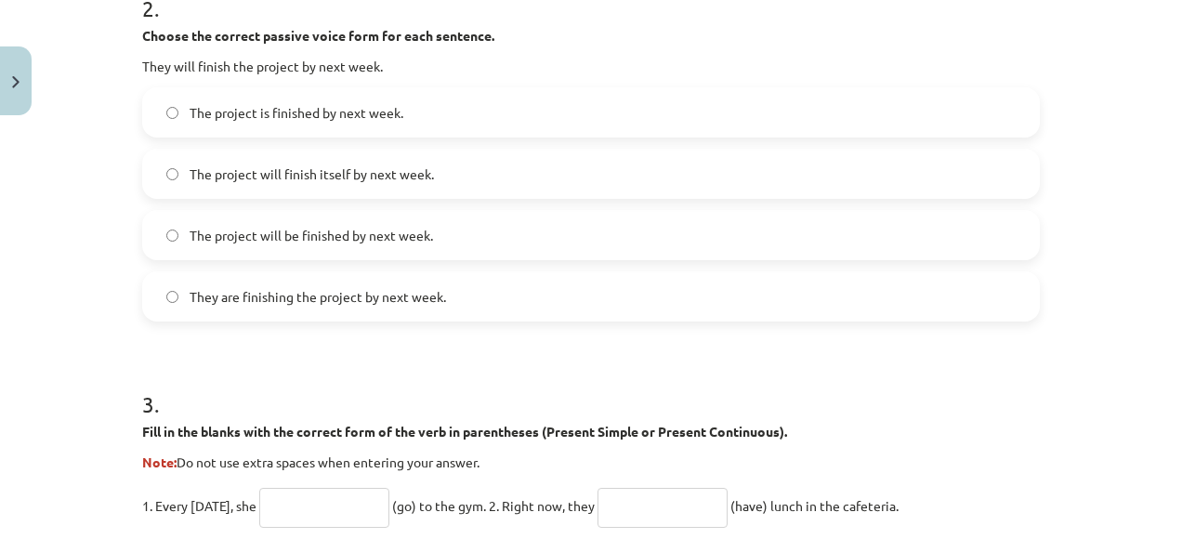
scroll to position [792, 0]
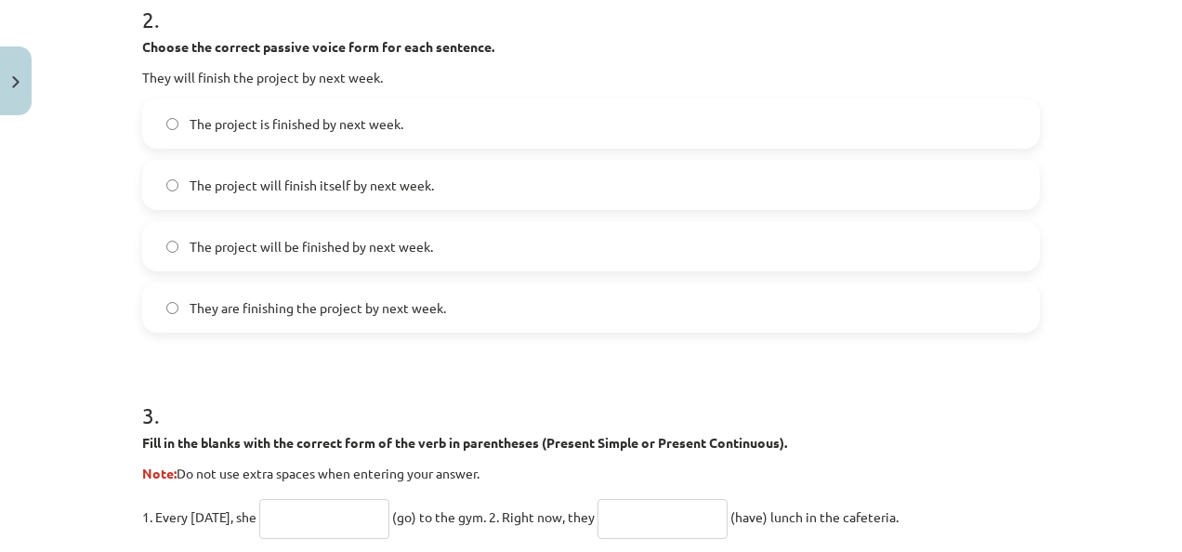
click at [320, 248] on span "The project will be finished by next week." at bounding box center [312, 247] width 244 height 20
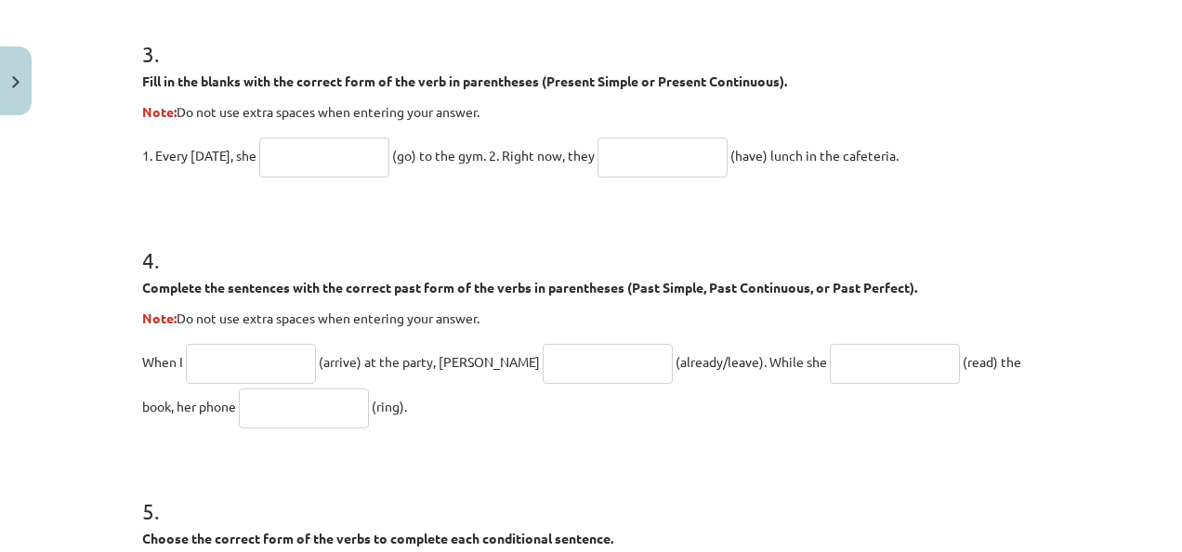
scroll to position [1158, 0]
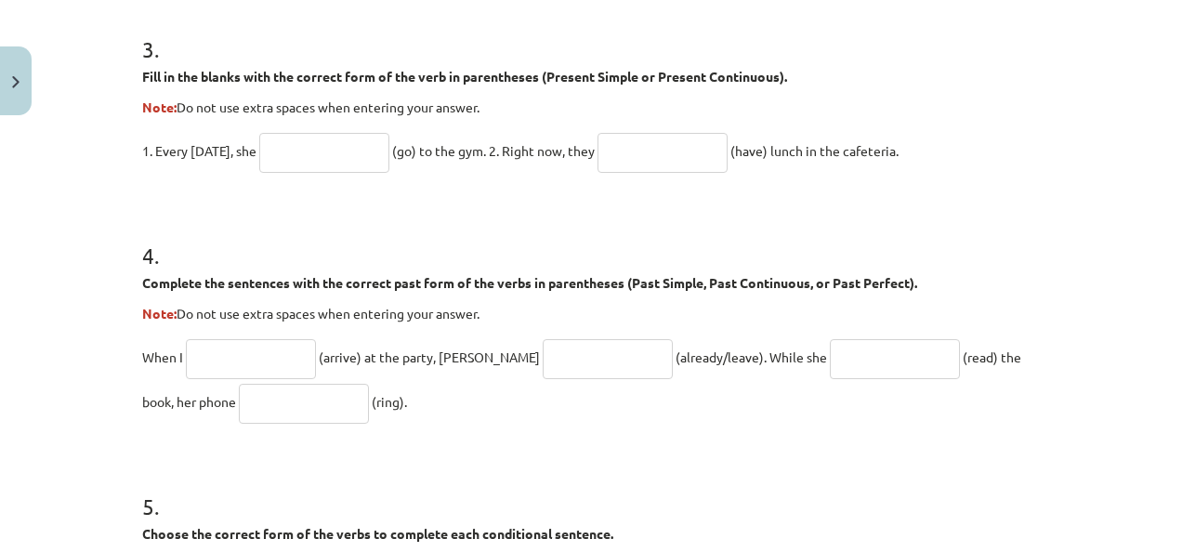
click at [338, 148] on input "text" at bounding box center [324, 153] width 130 height 40
type input "****"
click at [680, 141] on input "text" at bounding box center [663, 153] width 130 height 40
type input "**********"
click at [227, 349] on input "text" at bounding box center [251, 359] width 130 height 40
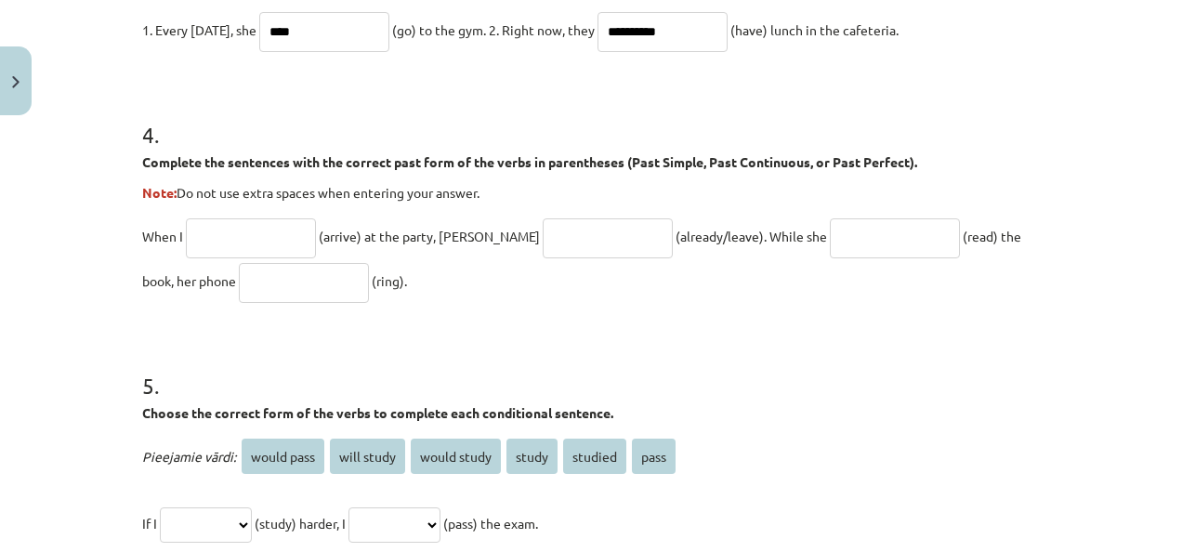
scroll to position [1297, 0]
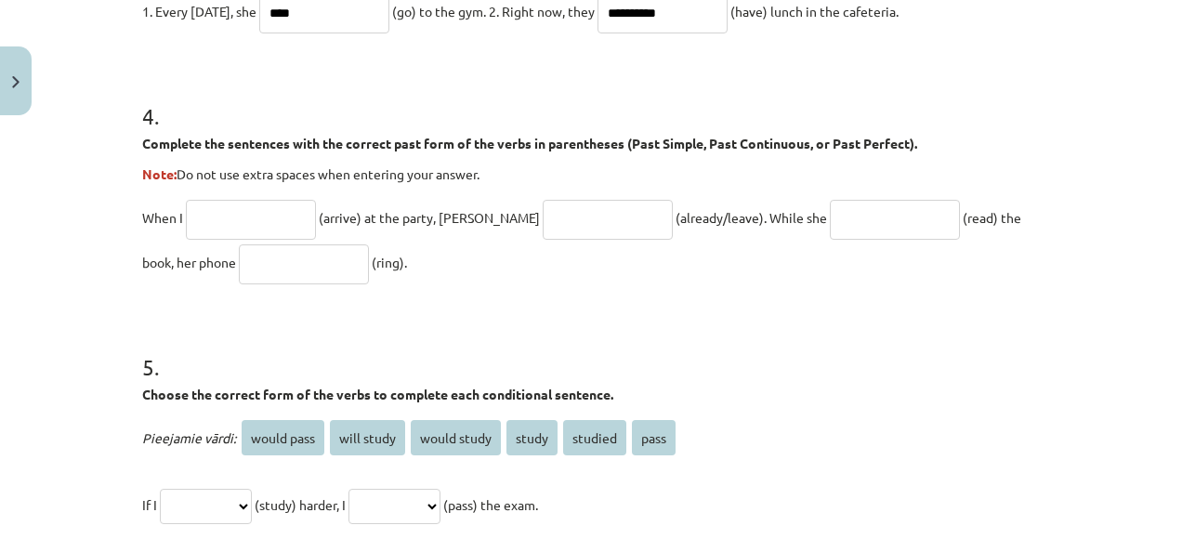
click at [251, 207] on input "text" at bounding box center [251, 220] width 130 height 40
type input "*******"
click at [543, 217] on input "text" at bounding box center [608, 220] width 130 height 40
type input "**********"
click at [830, 229] on input "text" at bounding box center [895, 220] width 130 height 40
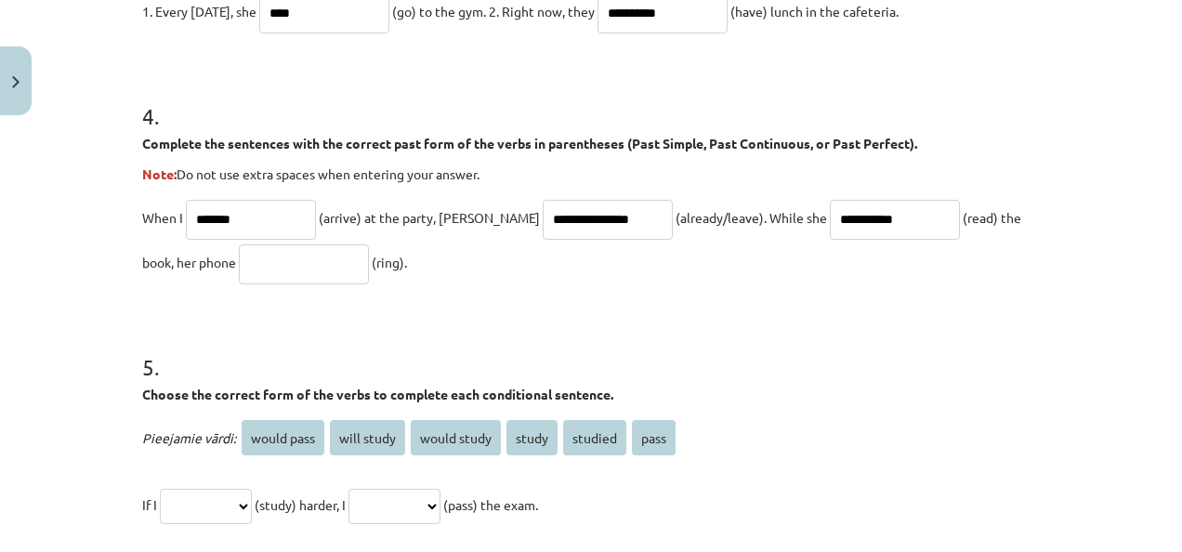
type input "**********"
click at [239, 264] on input "text" at bounding box center [304, 264] width 130 height 40
click at [239, 264] on input "****" at bounding box center [304, 264] width 130 height 40
type input "****"
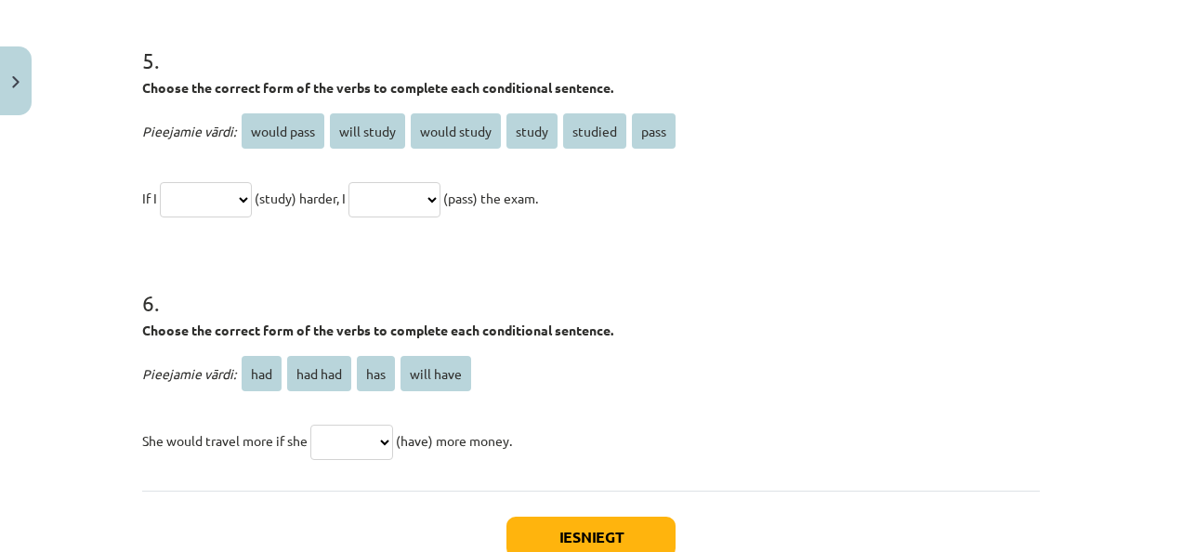
scroll to position [1610, 0]
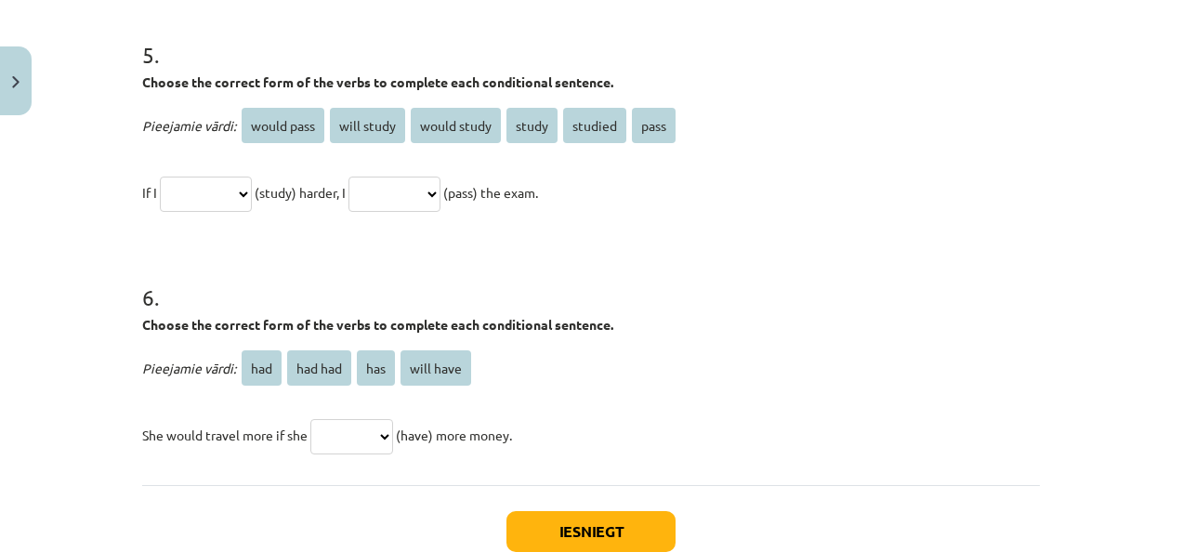
click at [214, 200] on select "**********" at bounding box center [206, 194] width 92 height 35
click at [411, 262] on h1 "6 ." at bounding box center [591, 281] width 898 height 58
click at [221, 194] on select "**********" at bounding box center [206, 194] width 92 height 35
select select "*******"
click at [160, 177] on select "**********" at bounding box center [206, 194] width 92 height 35
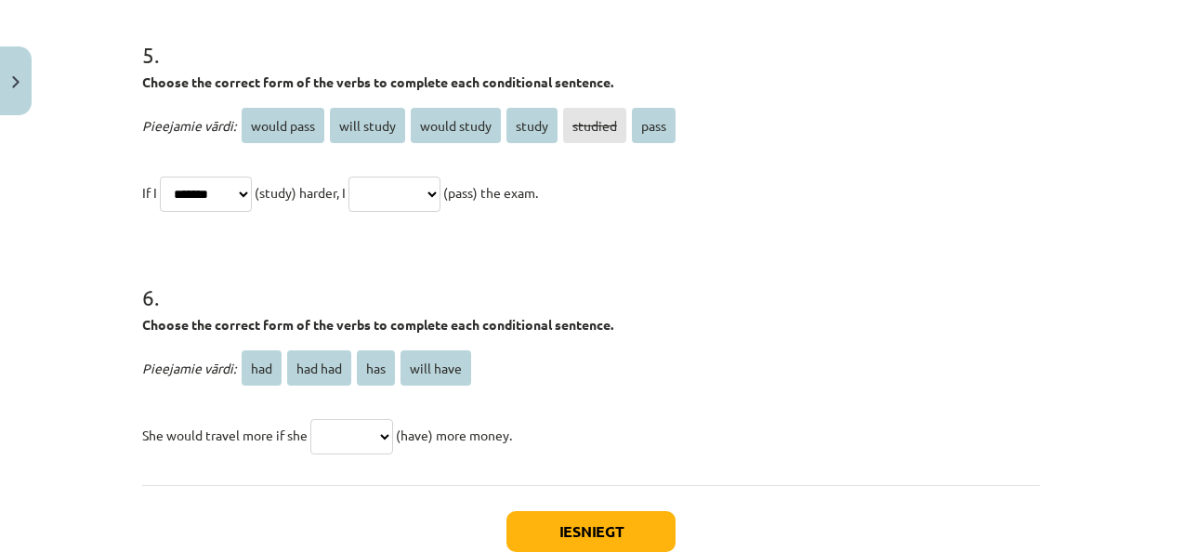
click at [407, 194] on select "**********" at bounding box center [395, 194] width 92 height 35
select select "**********"
click at [370, 177] on select "**********" at bounding box center [395, 194] width 92 height 35
click at [356, 432] on select "*** ******* *** *********" at bounding box center [351, 436] width 83 height 35
select select "***"
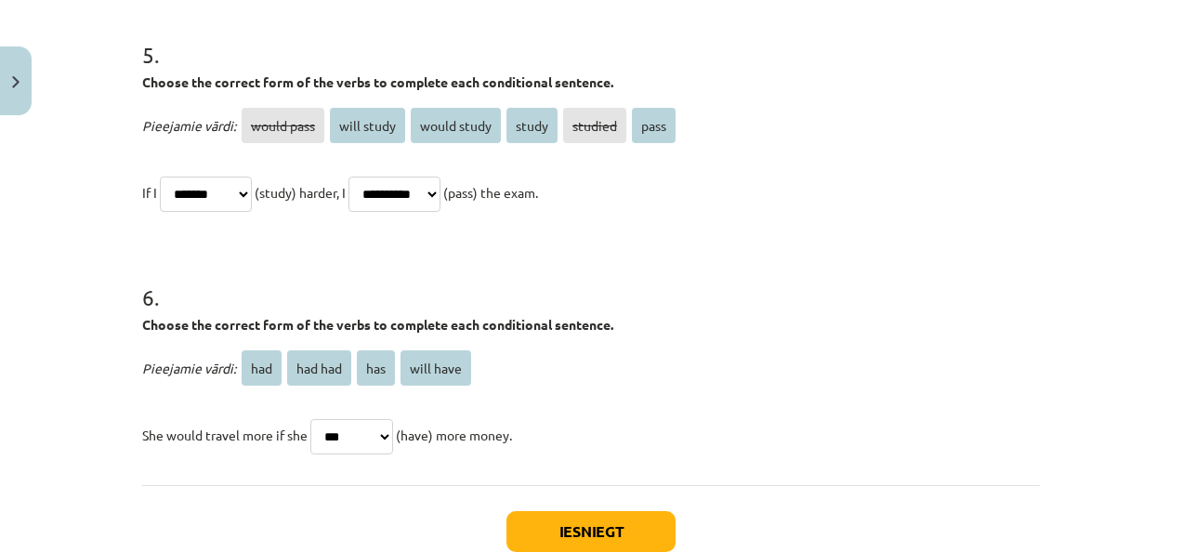
click at [310, 419] on select "*** ******* *** *********" at bounding box center [351, 436] width 83 height 35
click at [601, 531] on button "Iesniegt" at bounding box center [591, 531] width 169 height 41
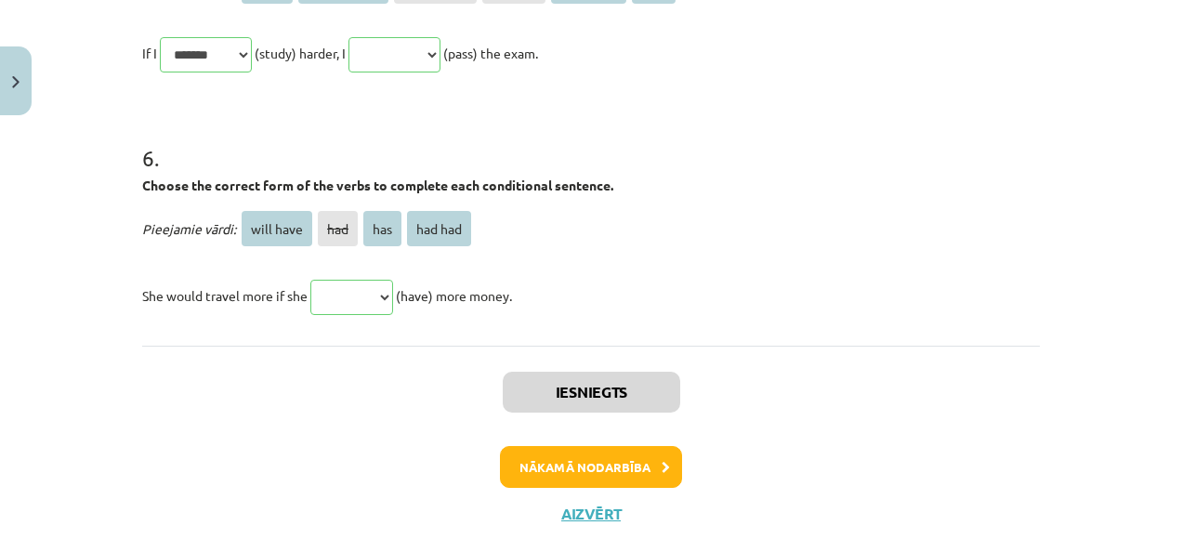
scroll to position [2061, 0]
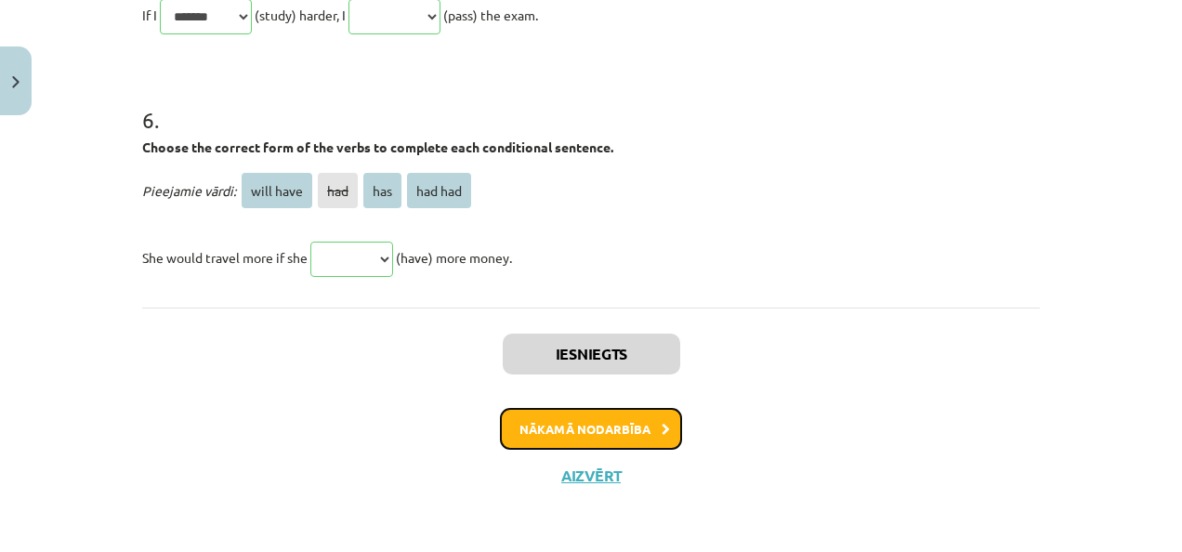
click at [632, 414] on button "Nākamā nodarbība" at bounding box center [591, 429] width 182 height 43
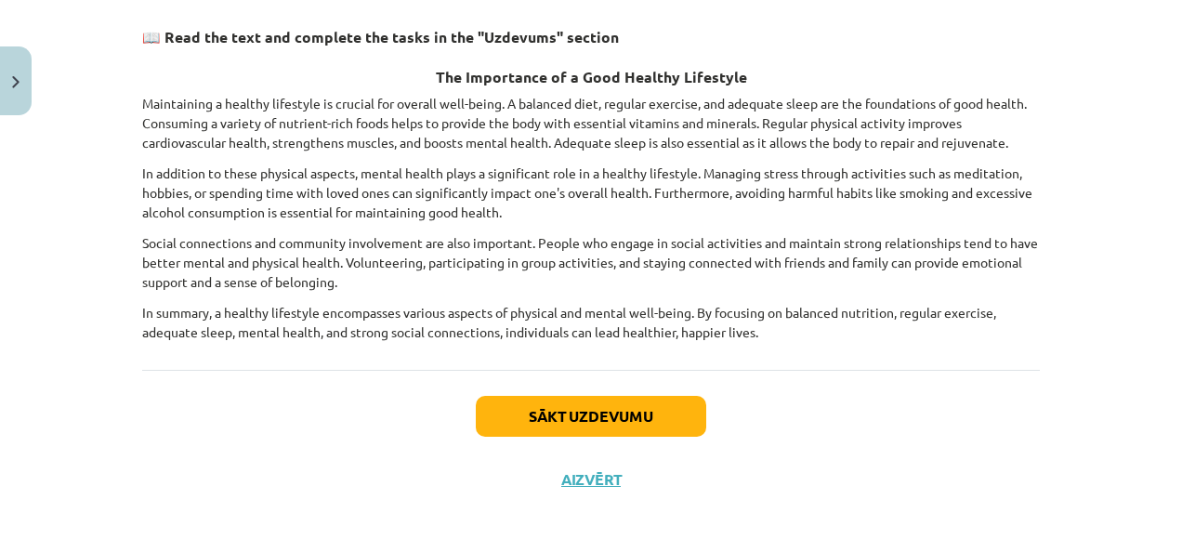
scroll to position [322, 0]
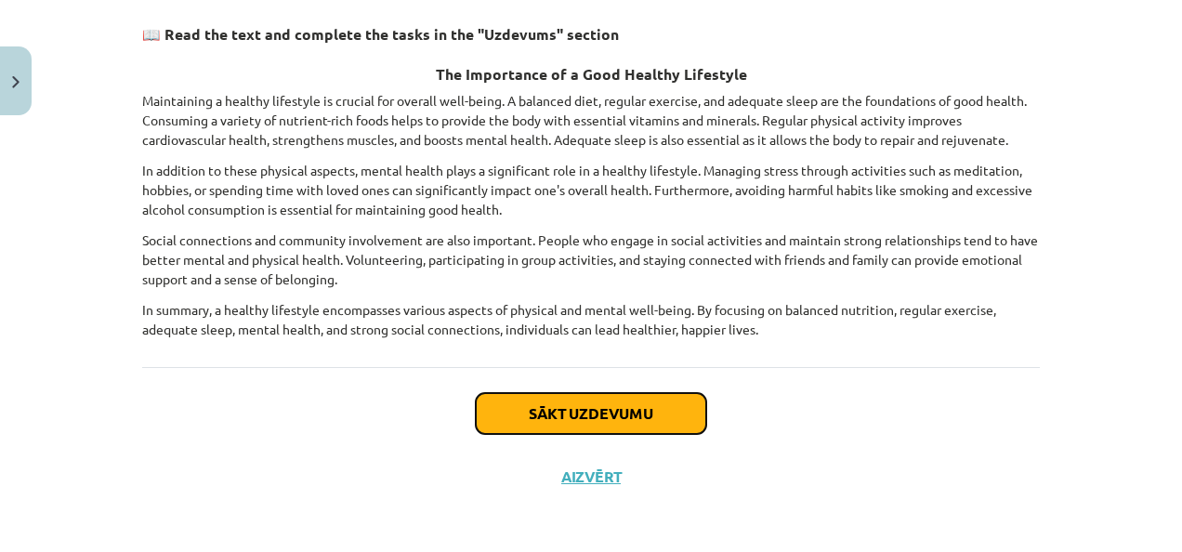
click at [627, 422] on button "Sākt uzdevumu" at bounding box center [591, 413] width 230 height 41
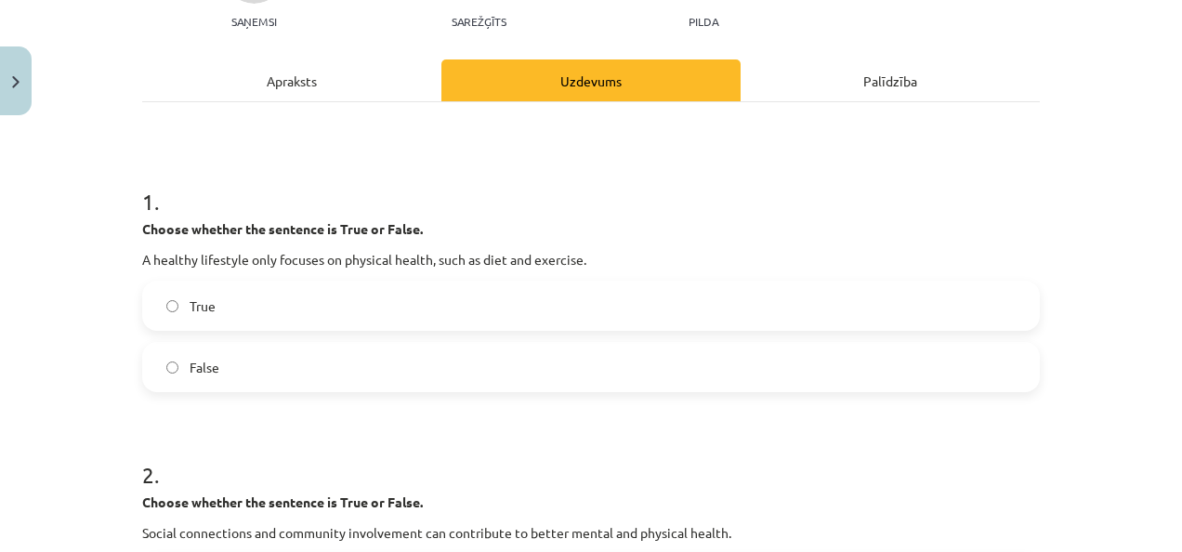
scroll to position [294, 0]
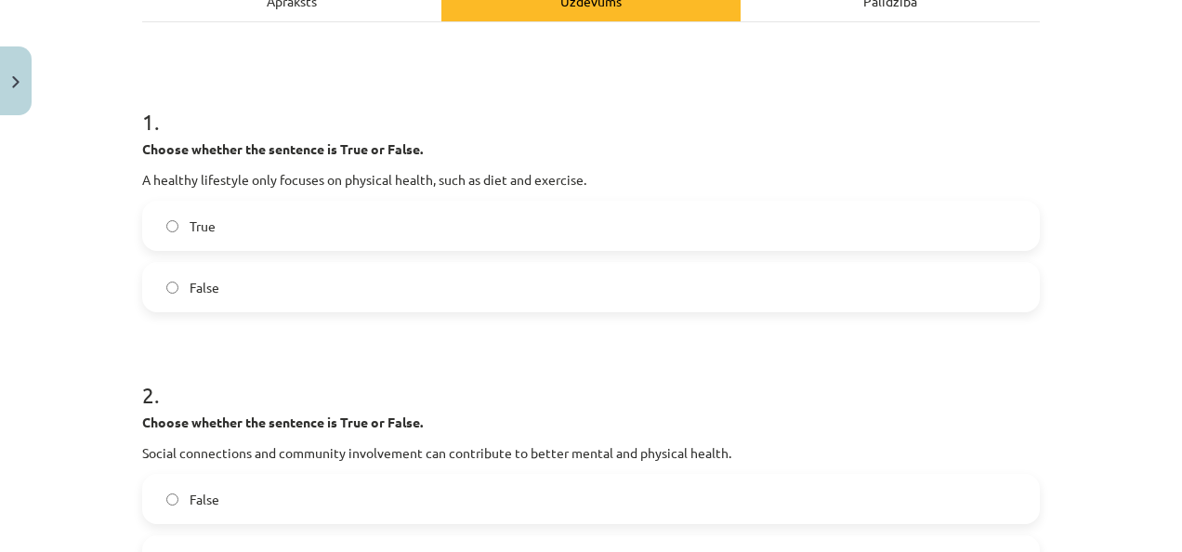
click at [391, 295] on label "False" at bounding box center [591, 287] width 894 height 46
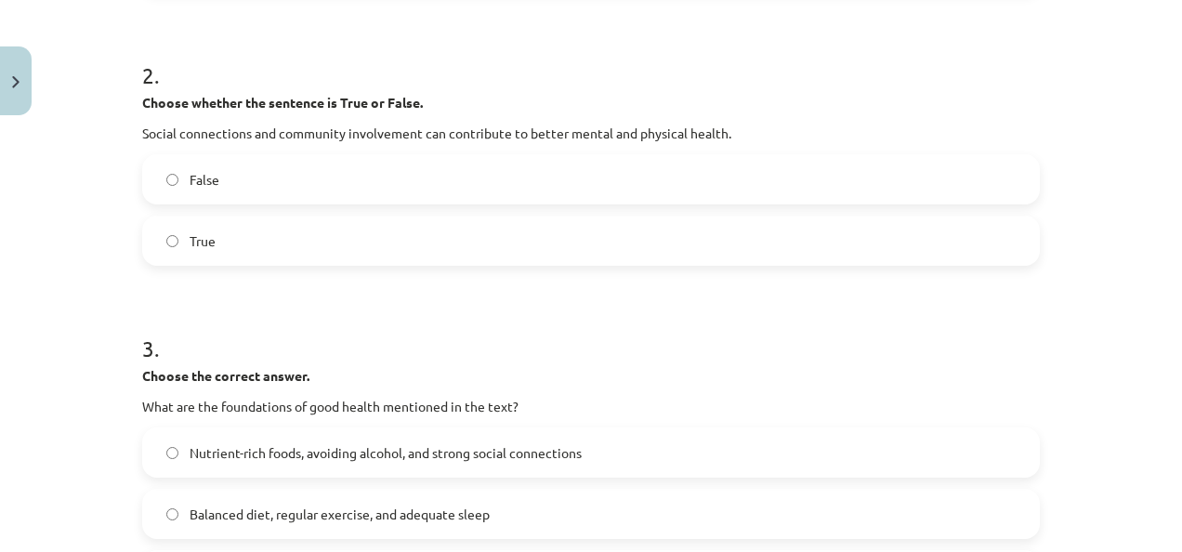
scroll to position [618, 0]
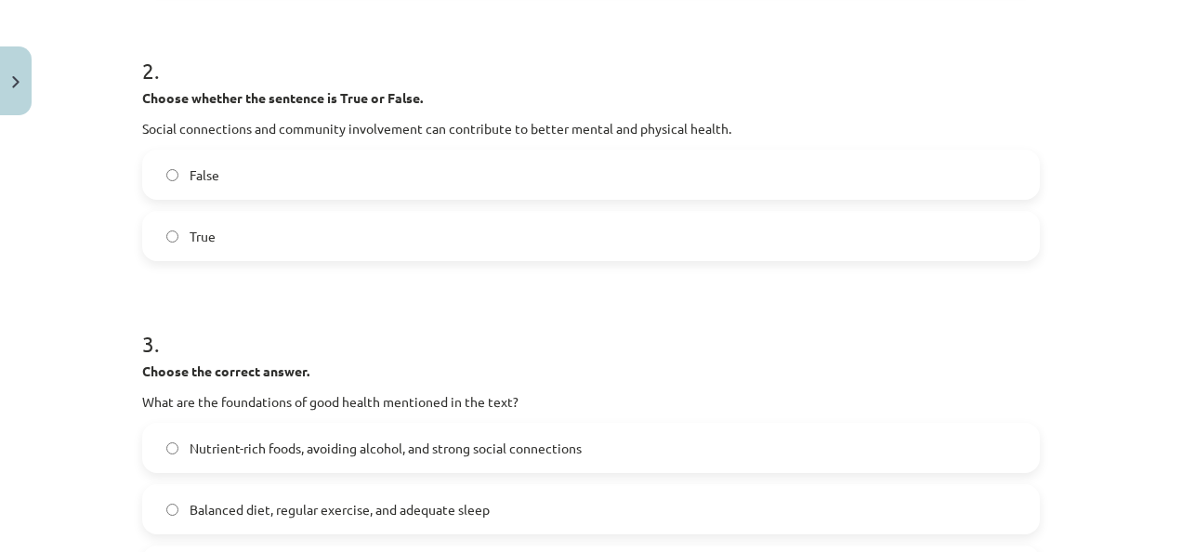
click at [348, 244] on label "True" at bounding box center [591, 236] width 894 height 46
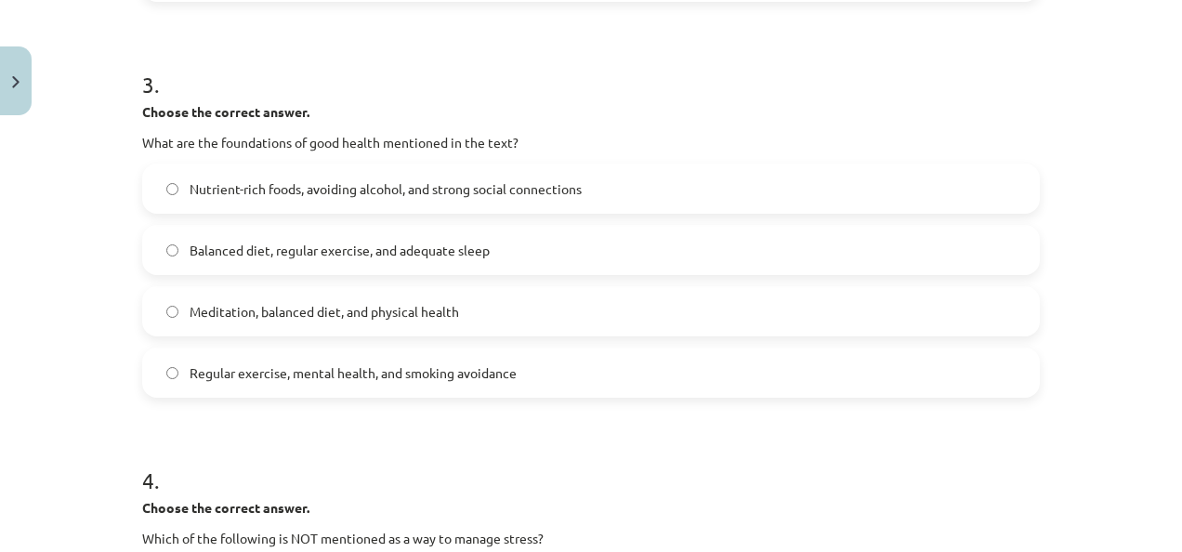
scroll to position [885, 0]
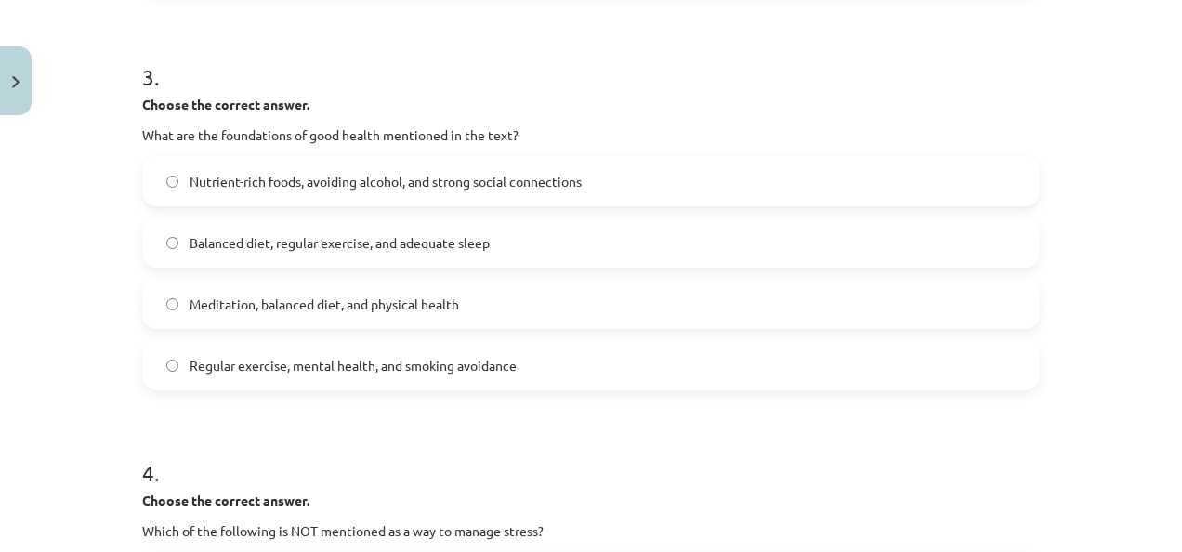
click at [375, 257] on label "Balanced diet, regular exercise, and adequate sleep" at bounding box center [591, 242] width 894 height 46
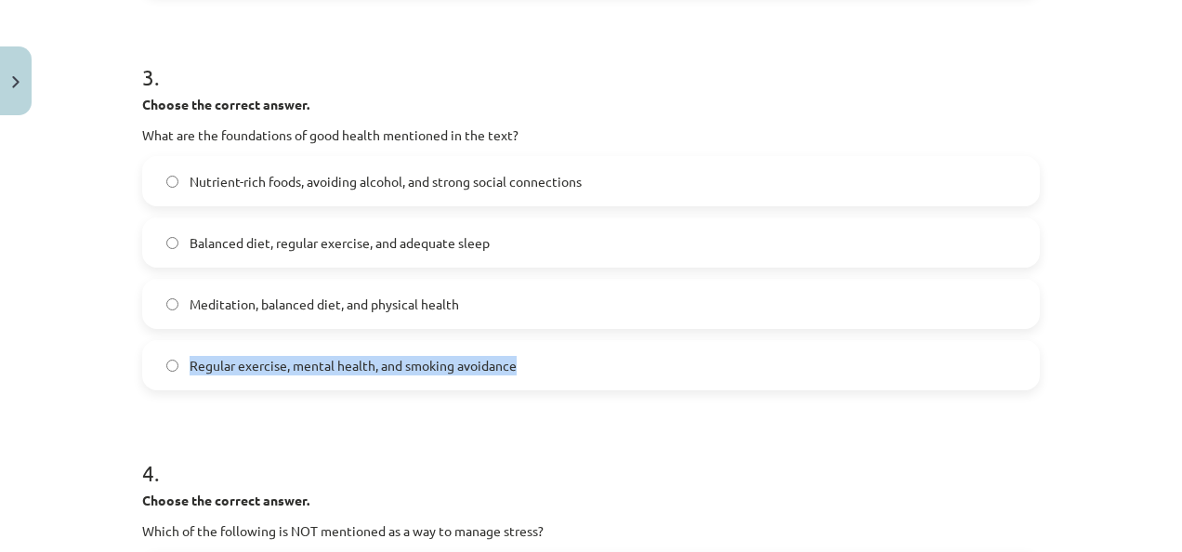
drag, startPoint x: 1165, startPoint y: 305, endPoint x: 1170, endPoint y: 366, distance: 61.5
click at [1167, 366] on div "Mācību tēma: Angļu valoda i - 10.klase 1.ieskaites mācību materiāls #13 ✅ Final…" at bounding box center [591, 276] width 1182 height 552
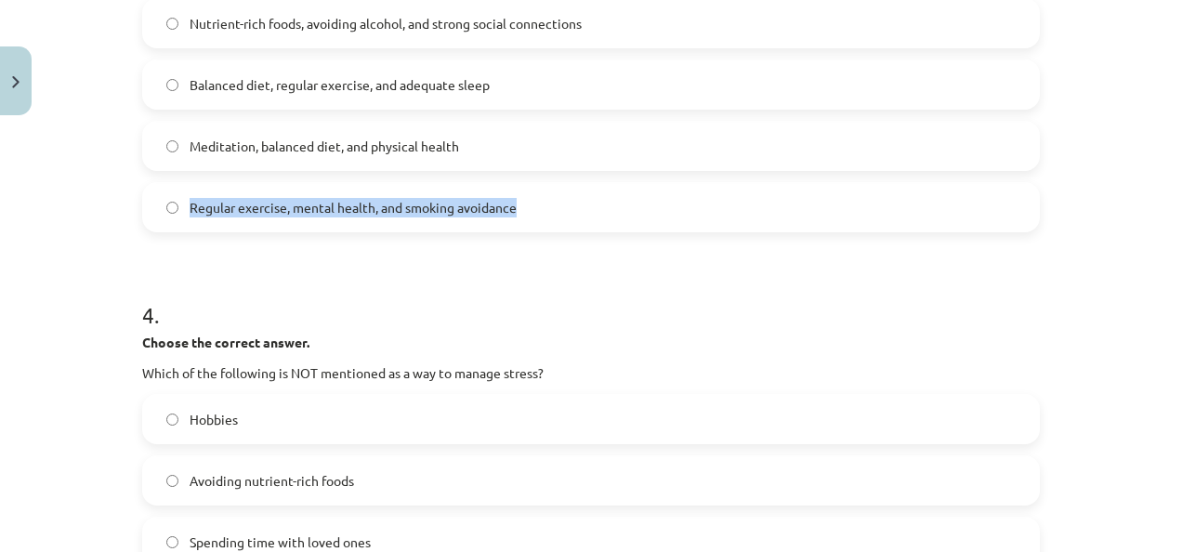
scroll to position [1049, 0]
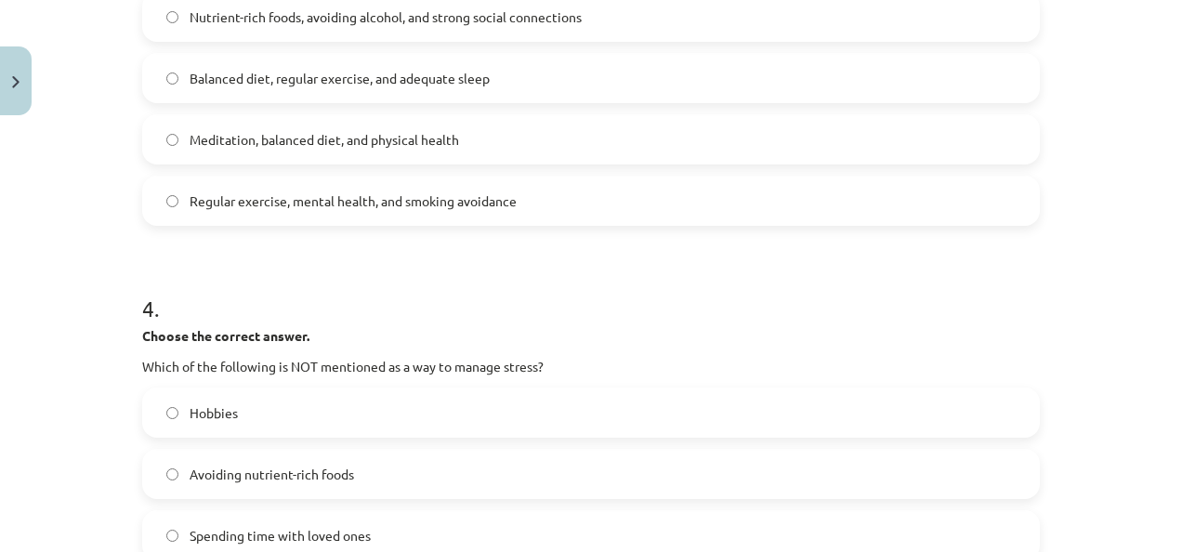
click at [897, 393] on label "Hobbies" at bounding box center [591, 412] width 894 height 46
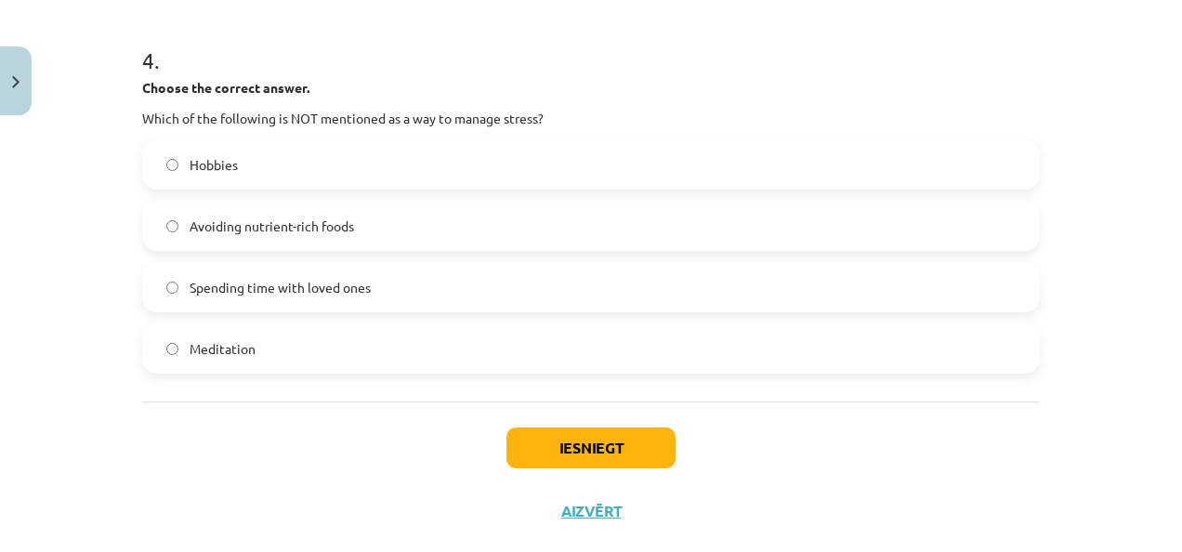
scroll to position [1334, 0]
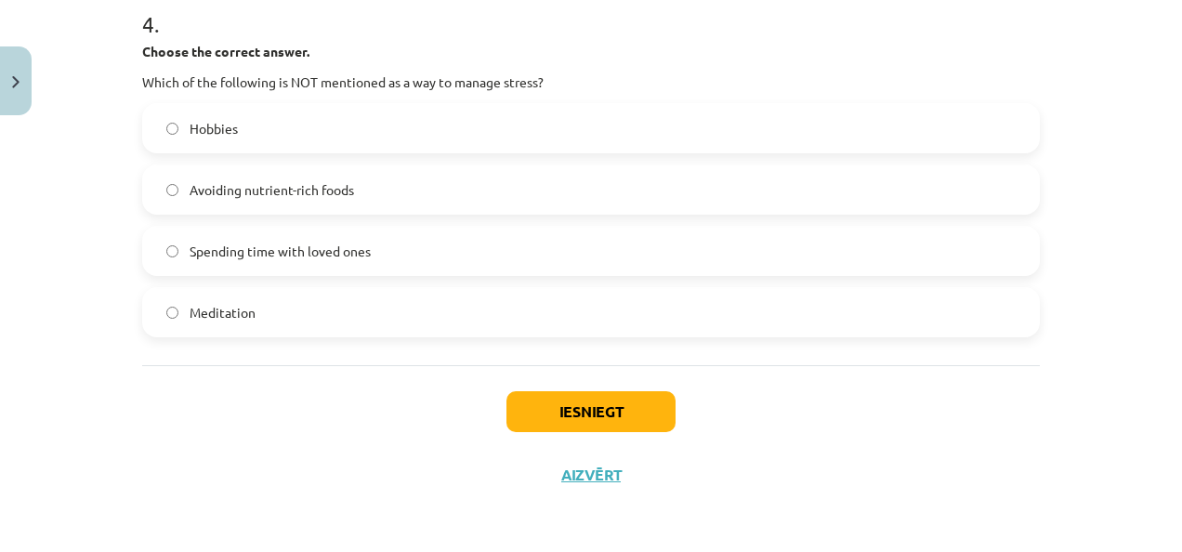
click at [340, 197] on span "Avoiding nutrient-rich foods" at bounding box center [272, 190] width 165 height 20
click at [608, 408] on button "Iesniegt" at bounding box center [591, 411] width 169 height 41
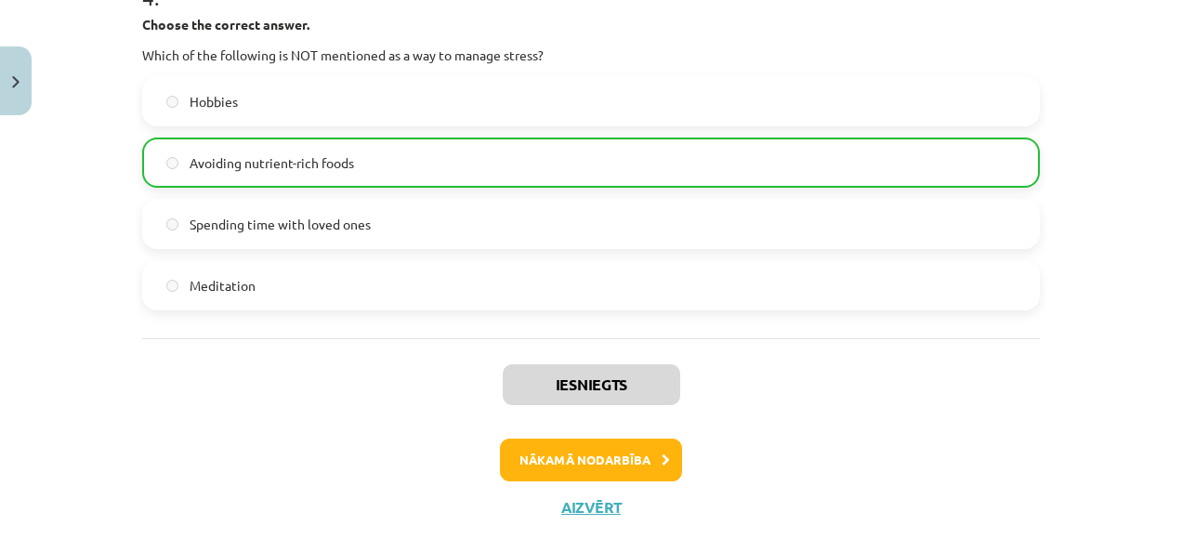
scroll to position [1392, 0]
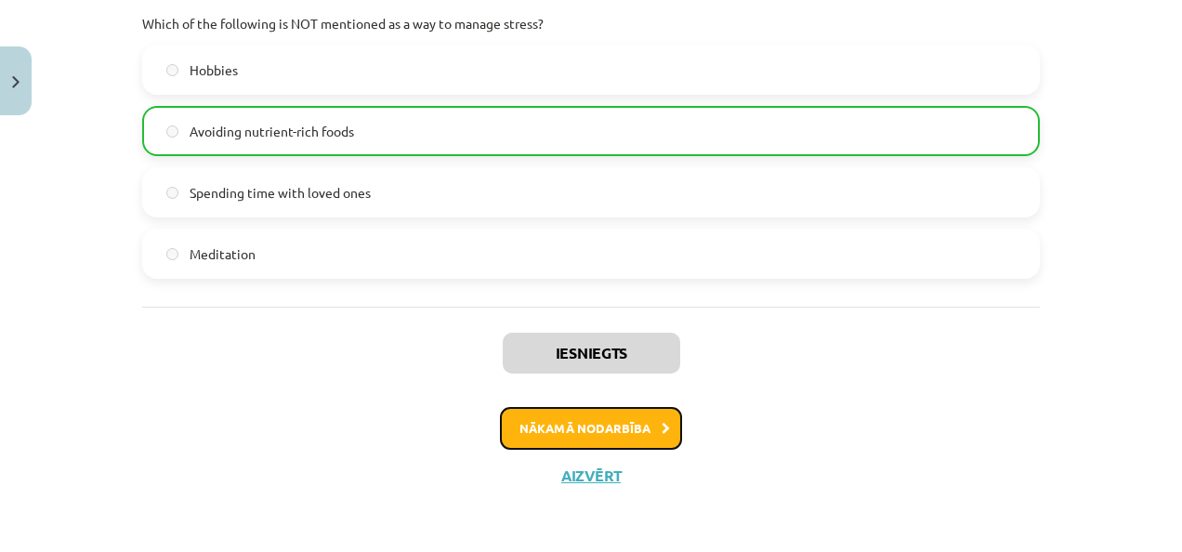
click at [567, 430] on button "Nākamā nodarbība" at bounding box center [591, 428] width 182 height 43
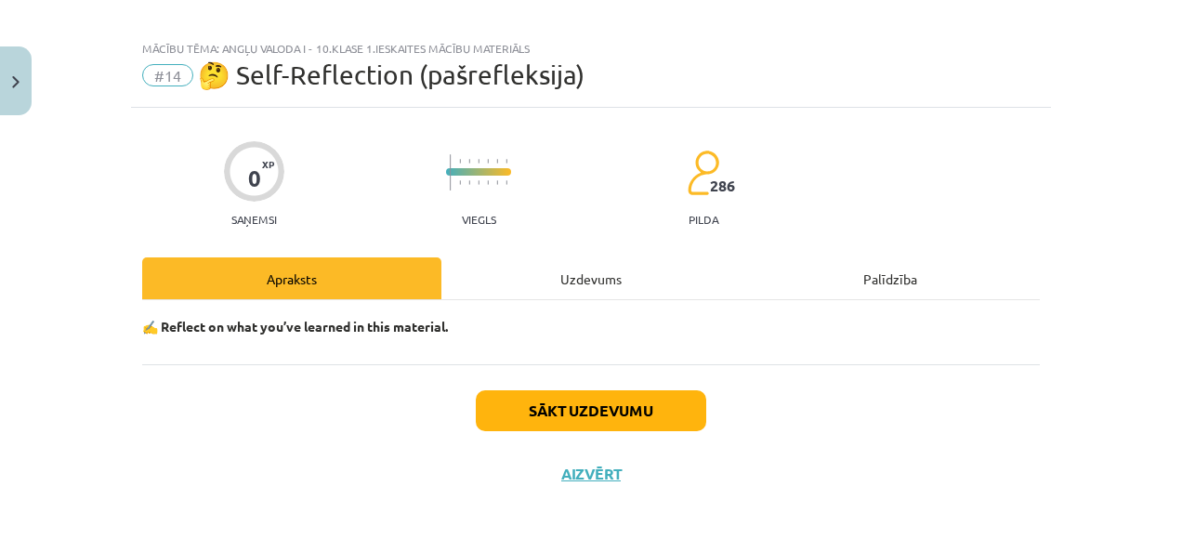
scroll to position [15, 0]
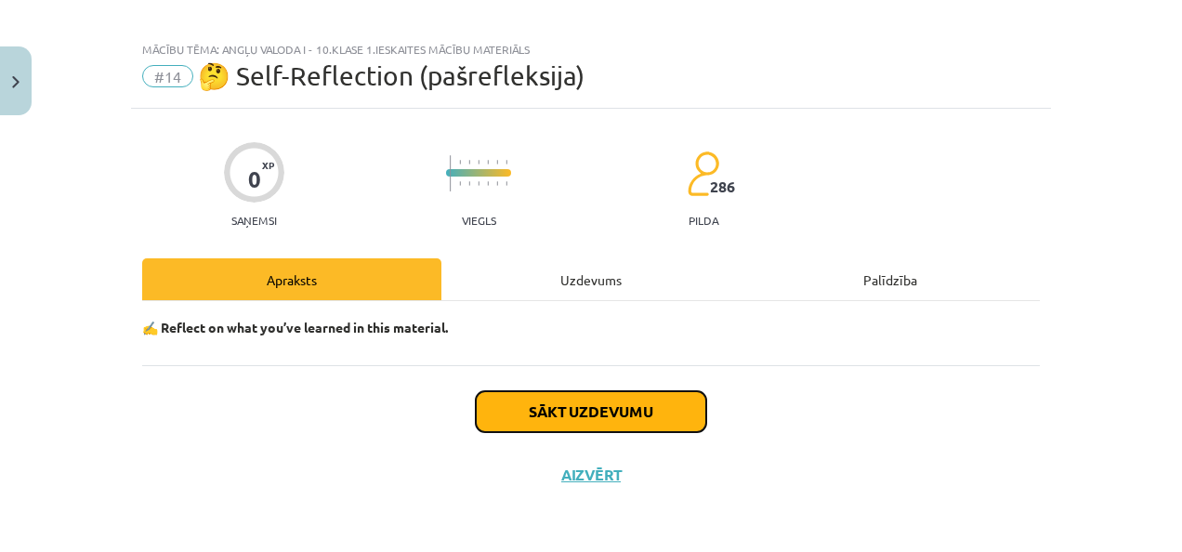
click at [597, 416] on button "Sākt uzdevumu" at bounding box center [591, 411] width 230 height 41
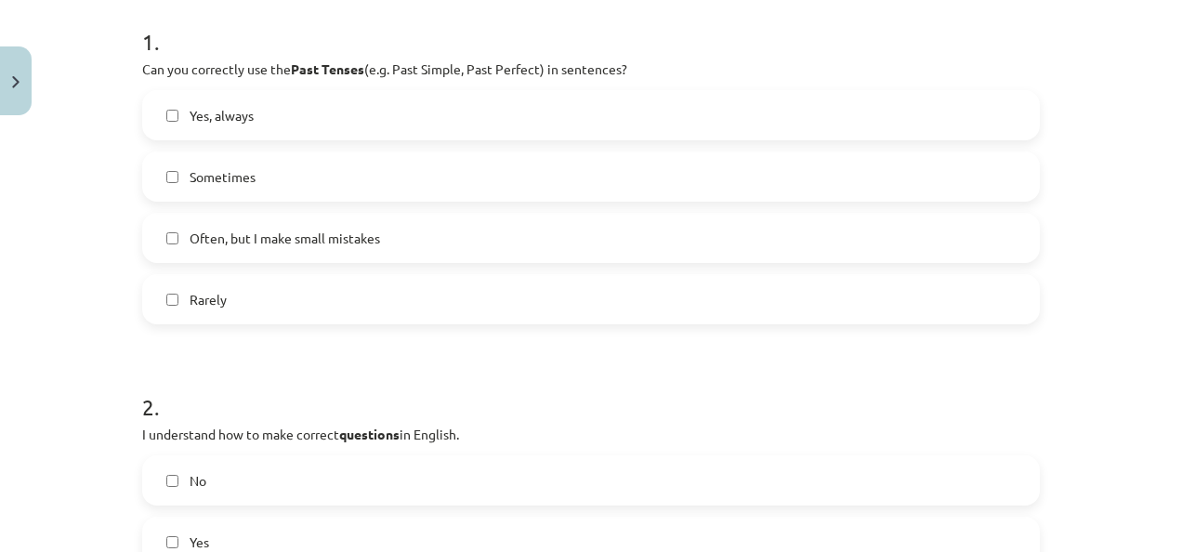
scroll to position [340, 0]
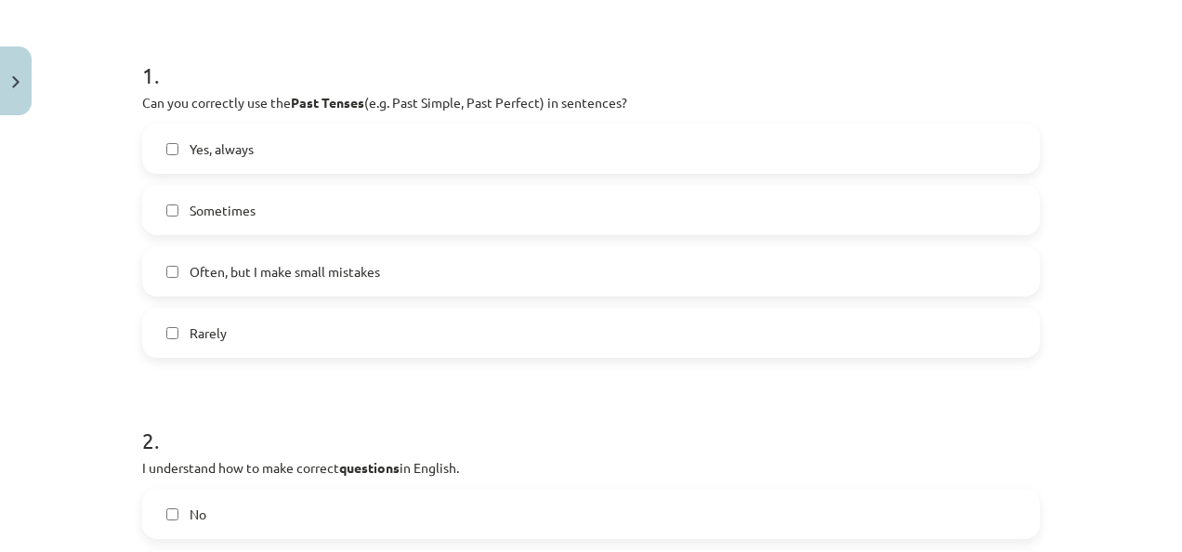
click at [569, 167] on label "Yes, always" at bounding box center [591, 148] width 894 height 46
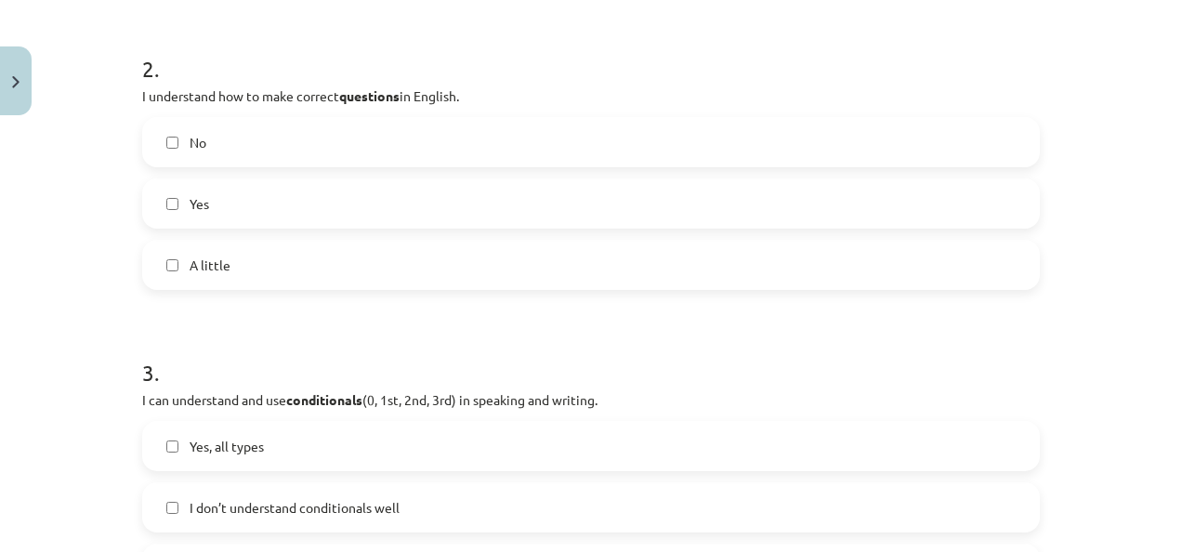
scroll to position [706, 0]
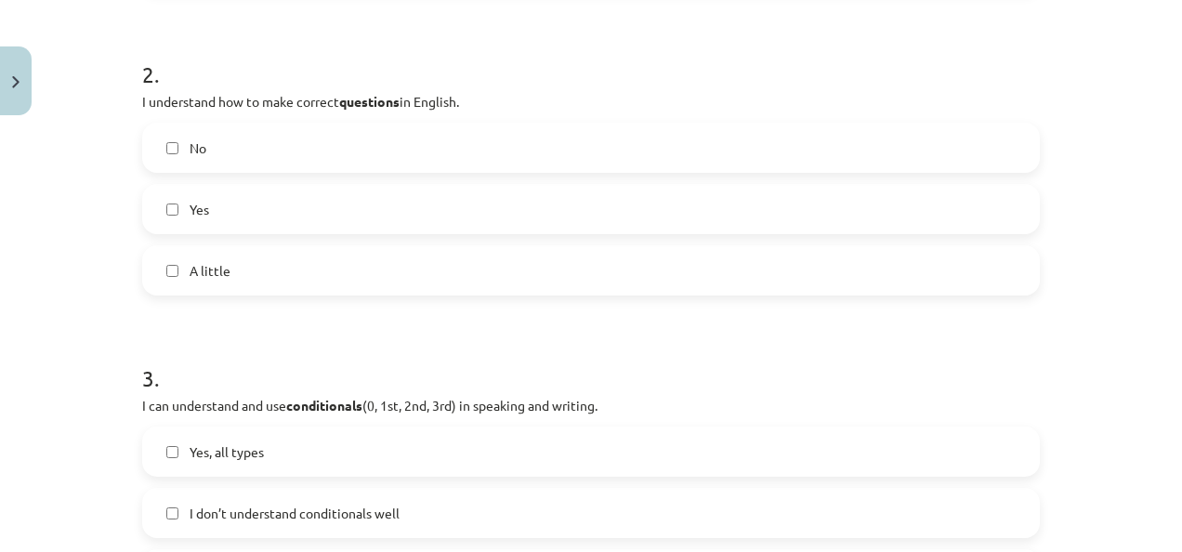
click at [978, 223] on label "Yes" at bounding box center [591, 209] width 894 height 46
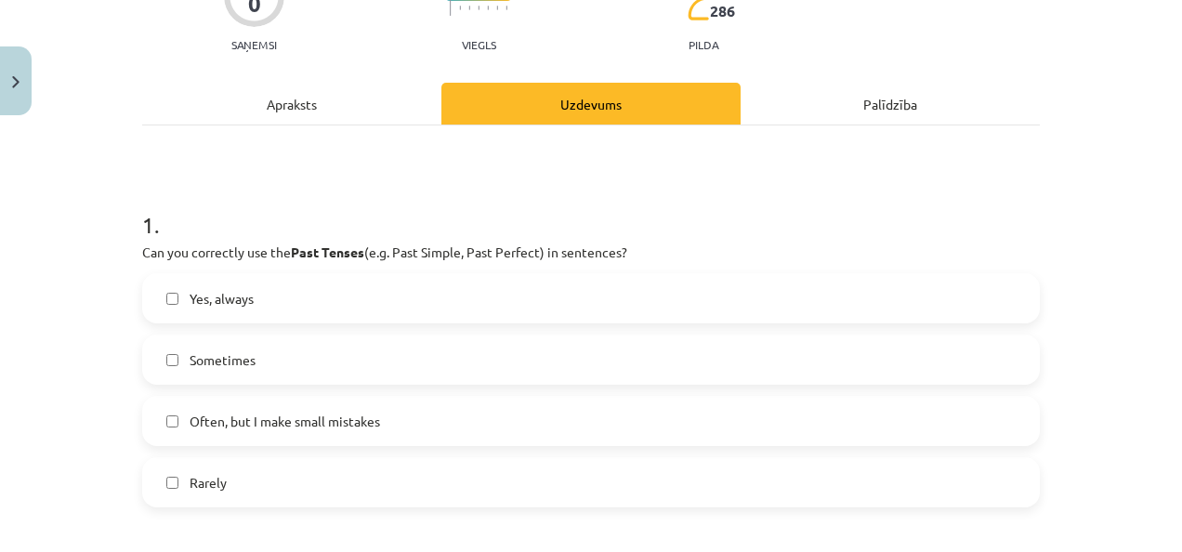
click at [617, 285] on label "Yes, always" at bounding box center [591, 298] width 894 height 46
click at [470, 434] on label "Often, but I make small mistakes" at bounding box center [591, 421] width 894 height 46
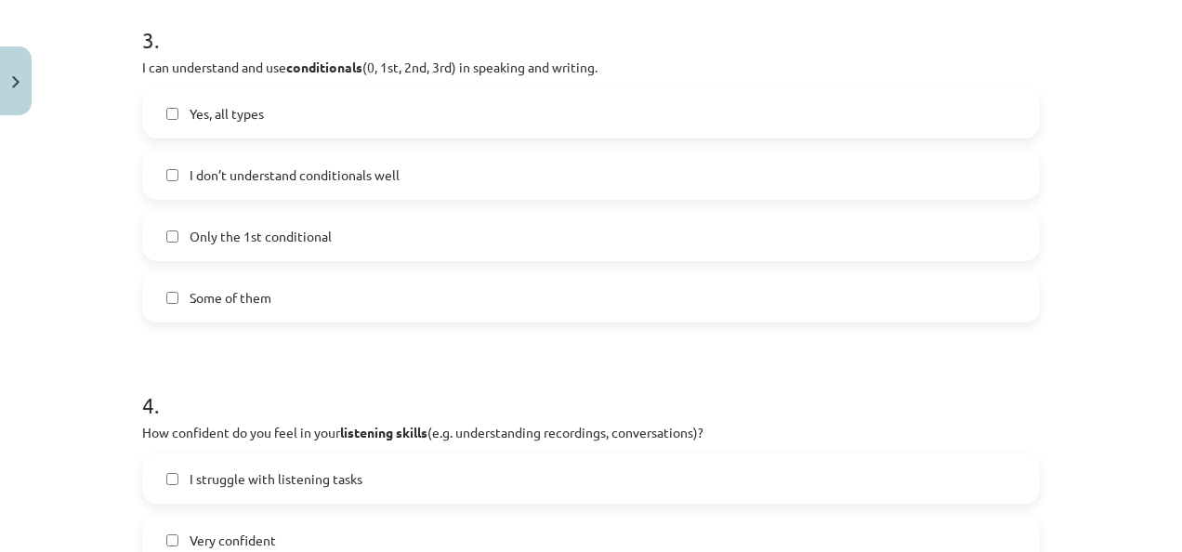
scroll to position [1048, 0]
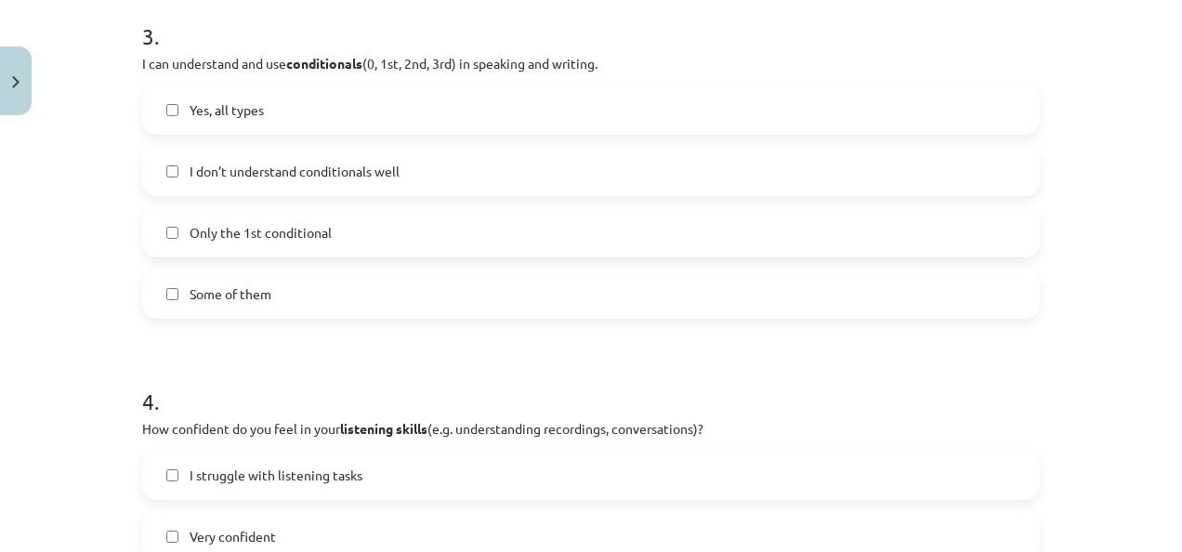
click at [410, 112] on label "Yes, all types" at bounding box center [591, 109] width 894 height 46
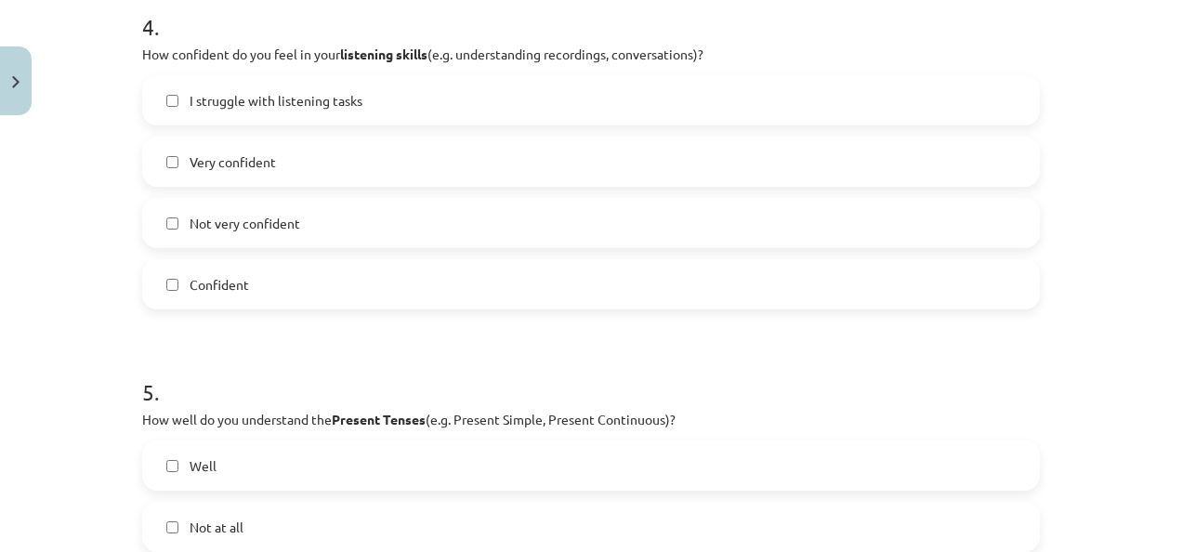
scroll to position [1377, 0]
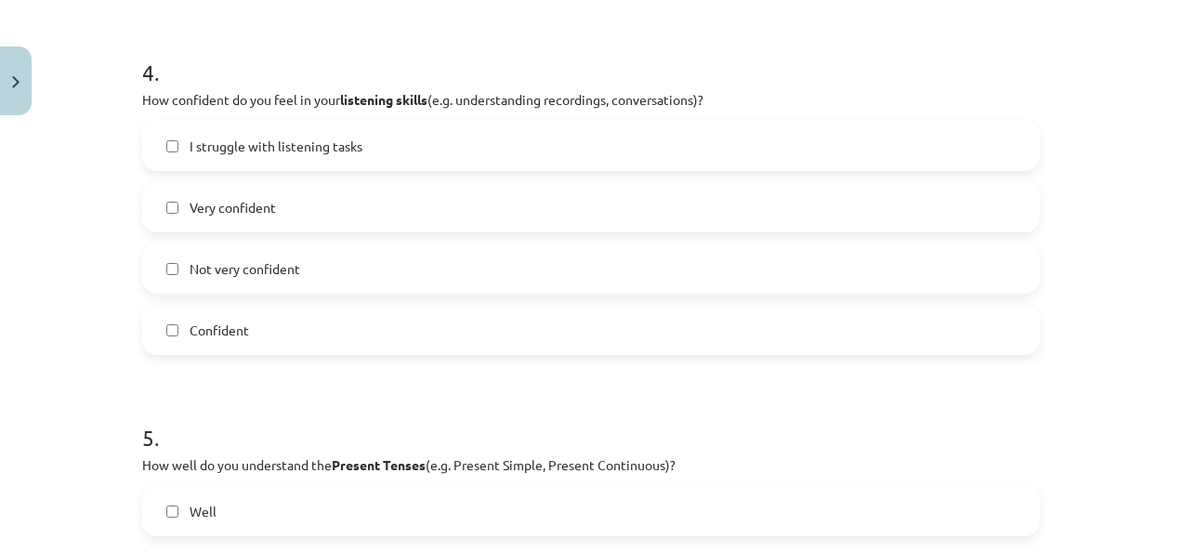
click at [297, 216] on label "Very confident" at bounding box center [591, 207] width 894 height 46
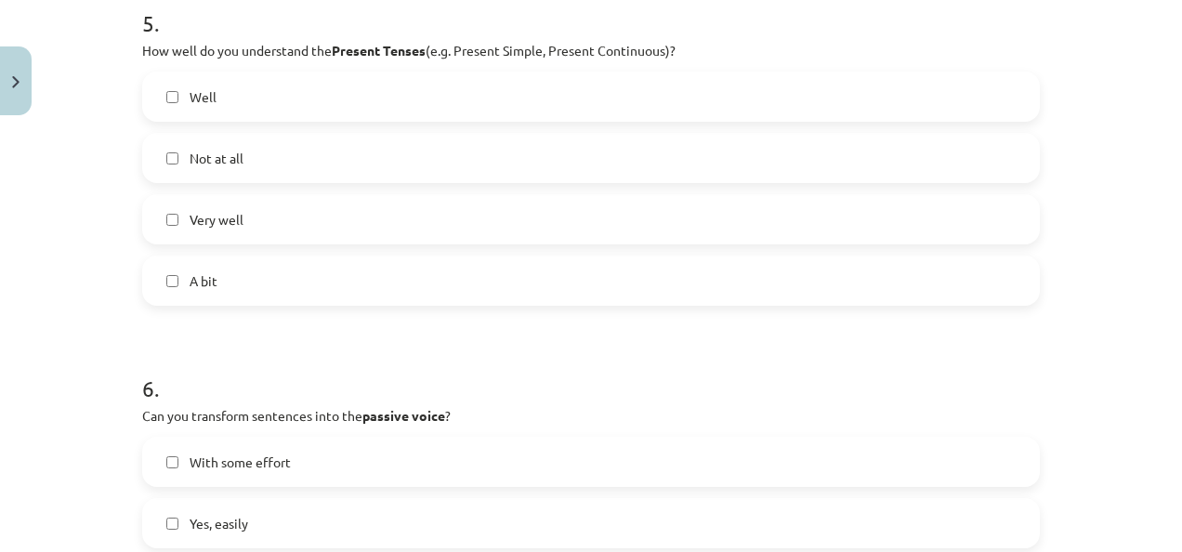
scroll to position [1756, 0]
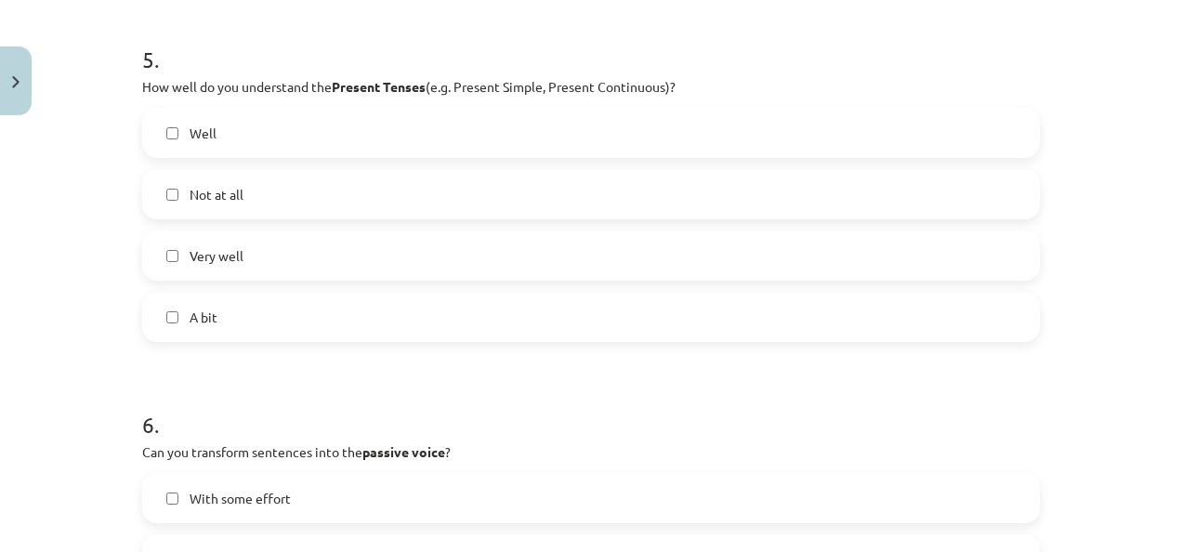
click at [419, 257] on label "Very well" at bounding box center [591, 255] width 894 height 46
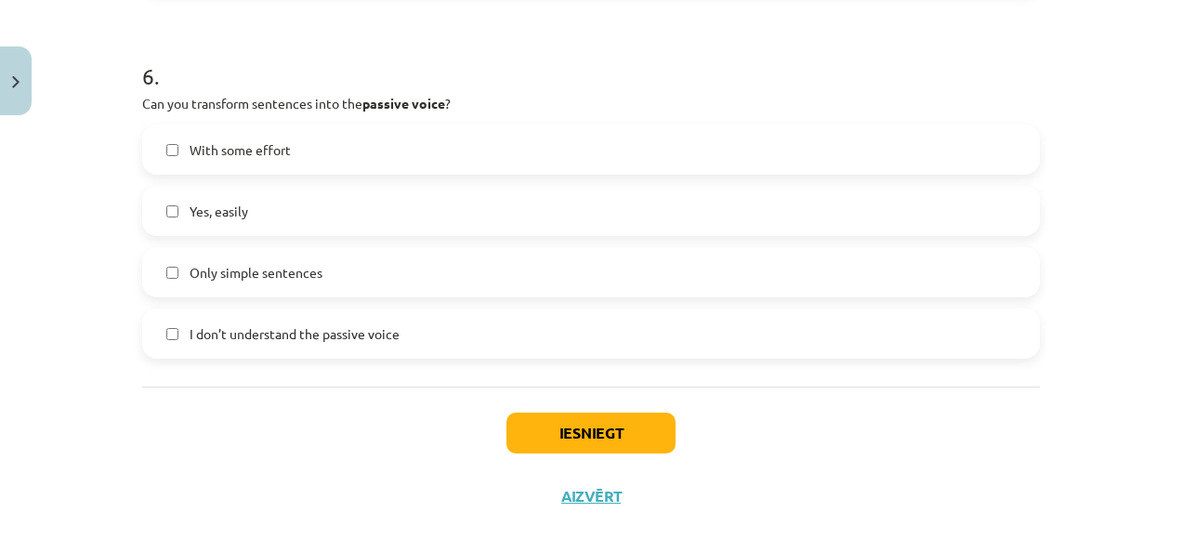
scroll to position [2126, 0]
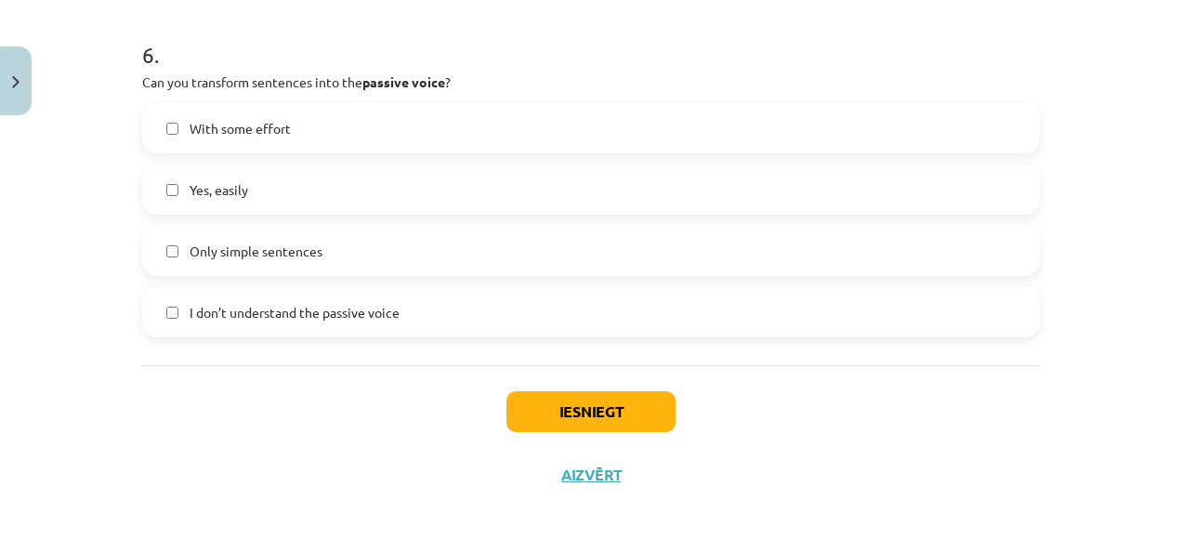
click at [309, 181] on label "Yes, easily" at bounding box center [591, 189] width 894 height 46
click at [570, 413] on button "Iesniegt" at bounding box center [591, 411] width 169 height 41
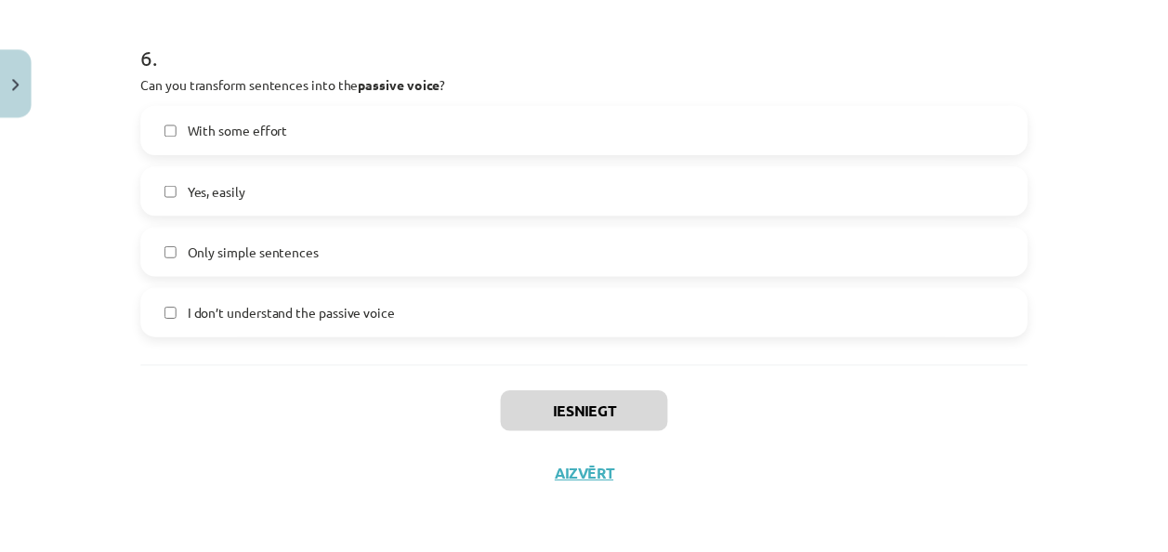
scroll to position [2073, 0]
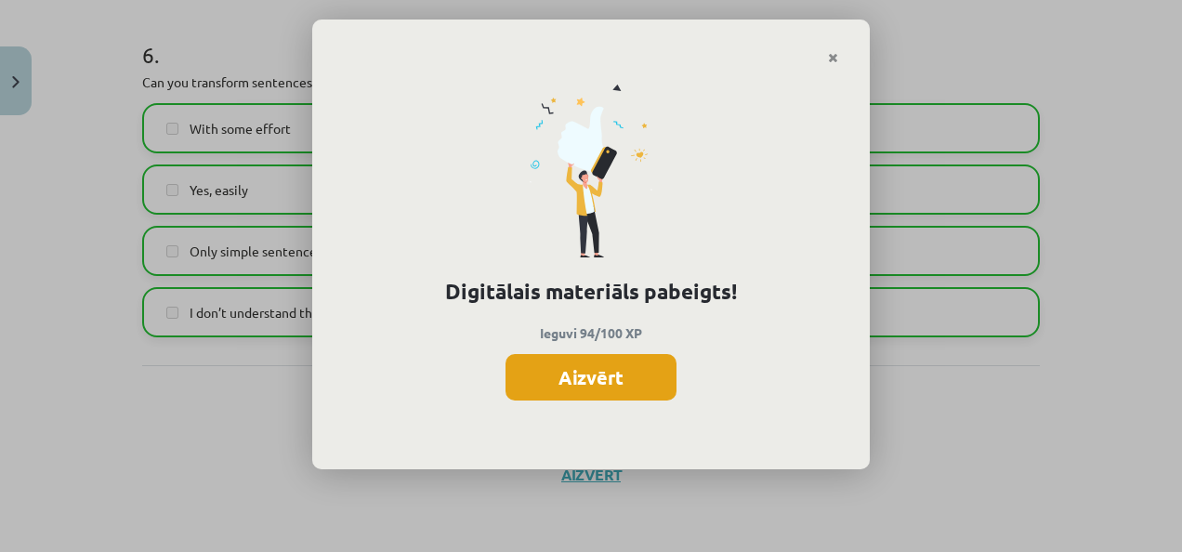
click at [599, 397] on button "Aizvērt" at bounding box center [591, 377] width 171 height 46
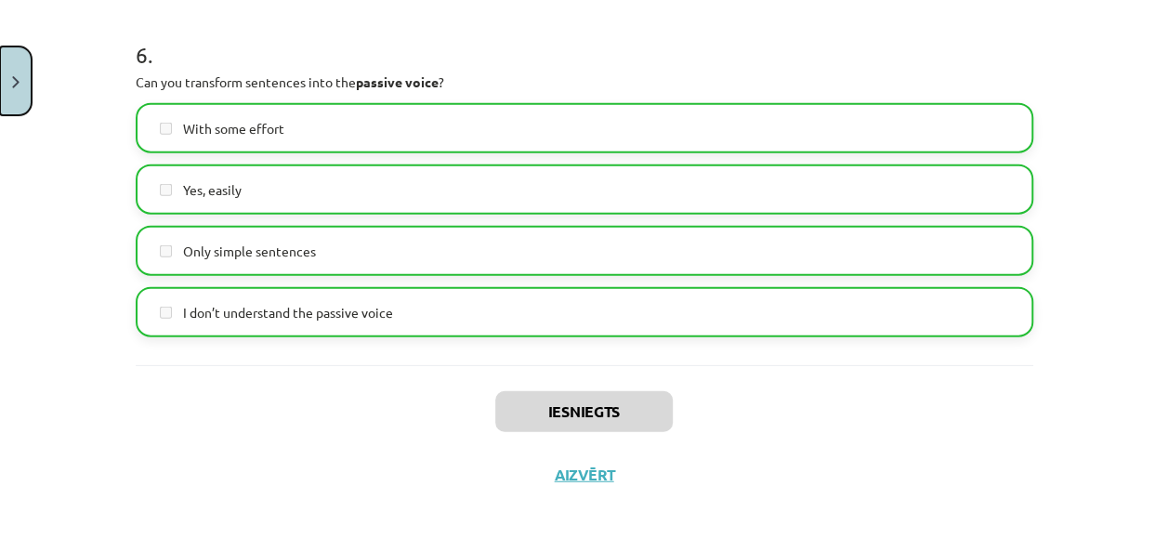
click at [18, 71] on button "Close" at bounding box center [16, 80] width 32 height 69
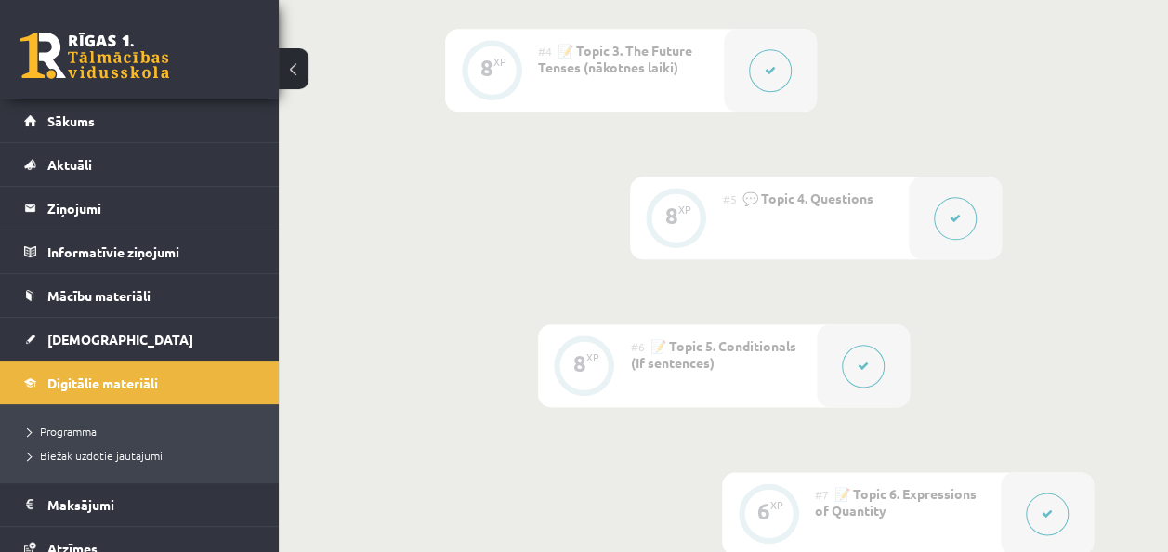
scroll to position [930, 0]
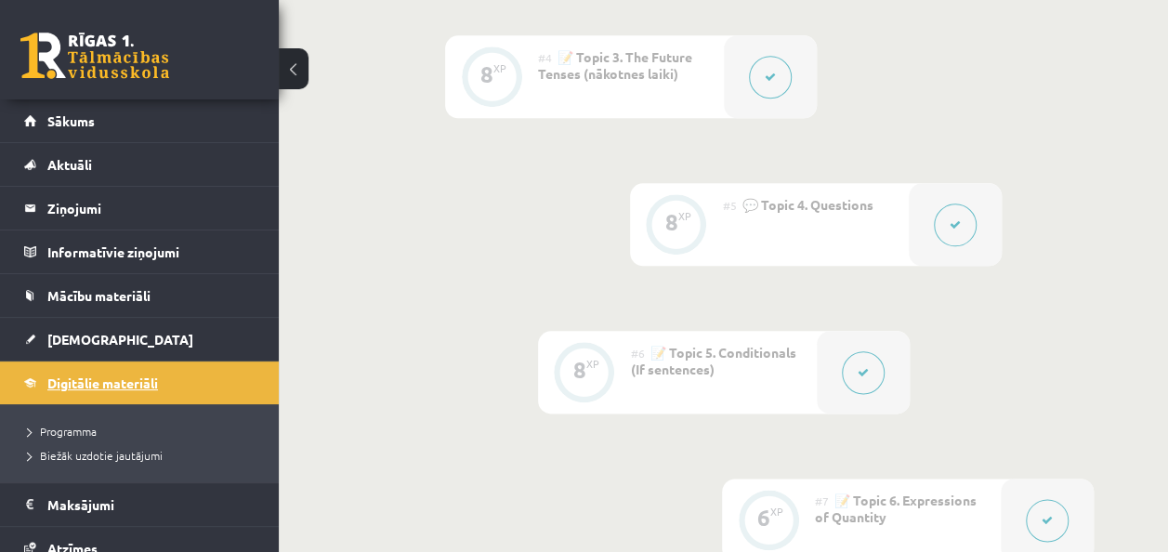
click at [156, 390] on link "Digitālie materiāli" at bounding box center [139, 383] width 231 height 43
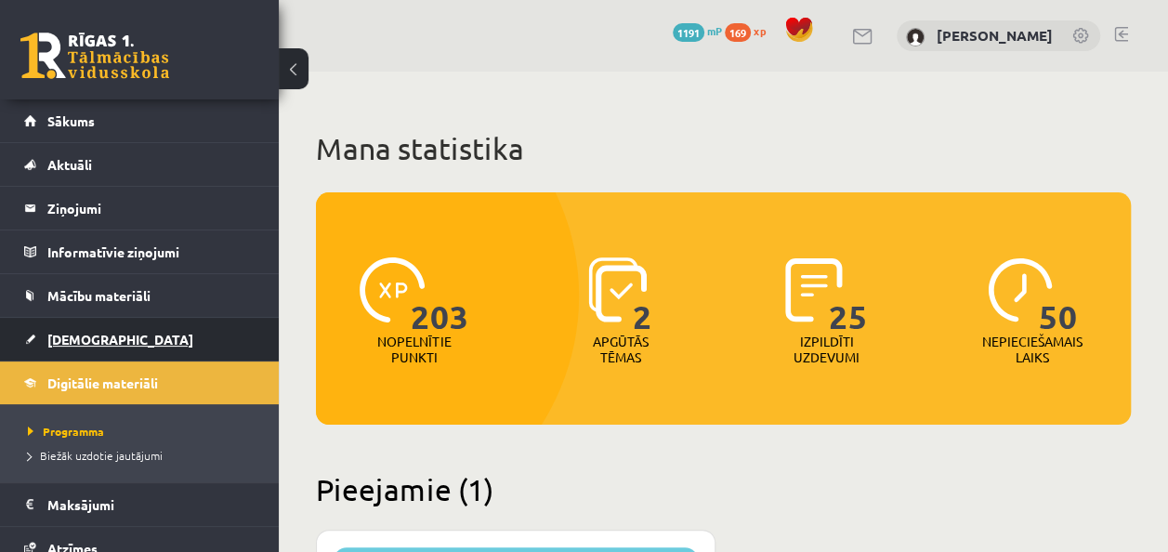
click at [147, 346] on link "[DEMOGRAPHIC_DATA]" at bounding box center [139, 339] width 231 height 43
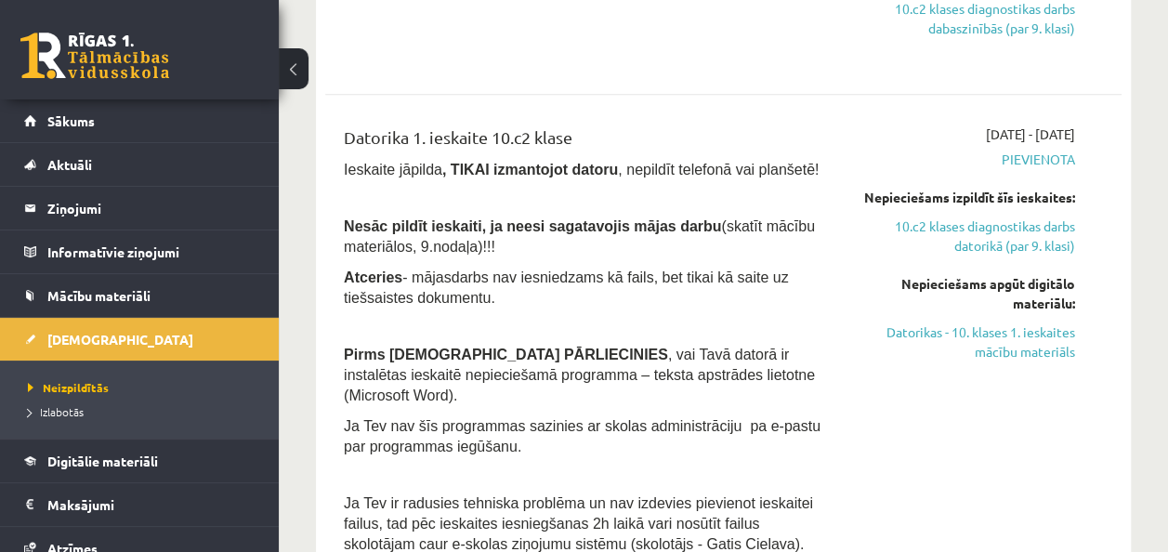
scroll to position [954, 0]
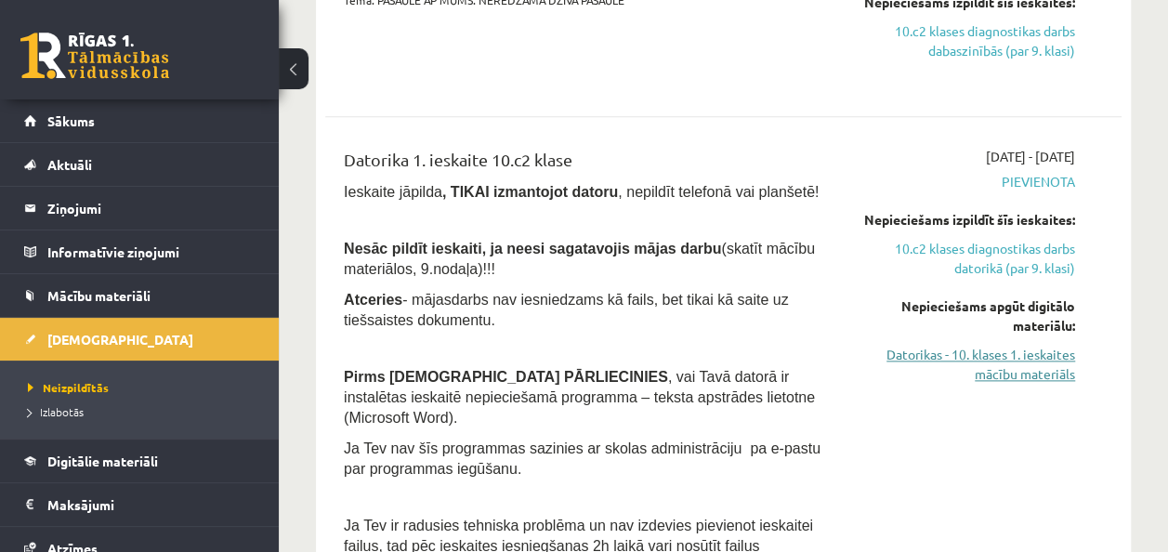
click at [1041, 362] on link "Datorikas - 10. klases 1. ieskaites mācību materiāls" at bounding box center [962, 364] width 225 height 39
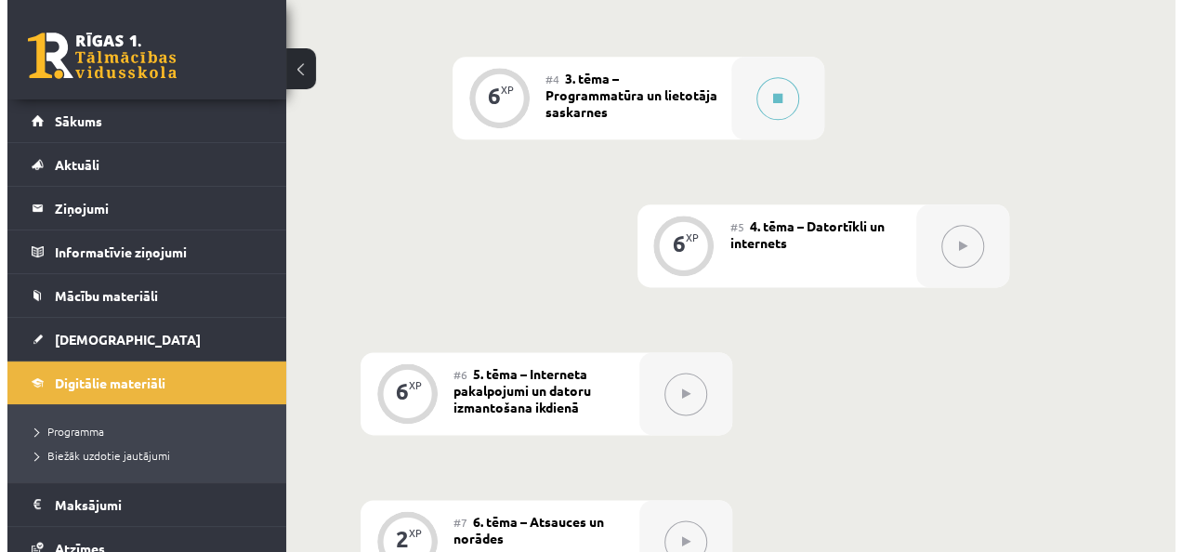
scroll to position [1041, 0]
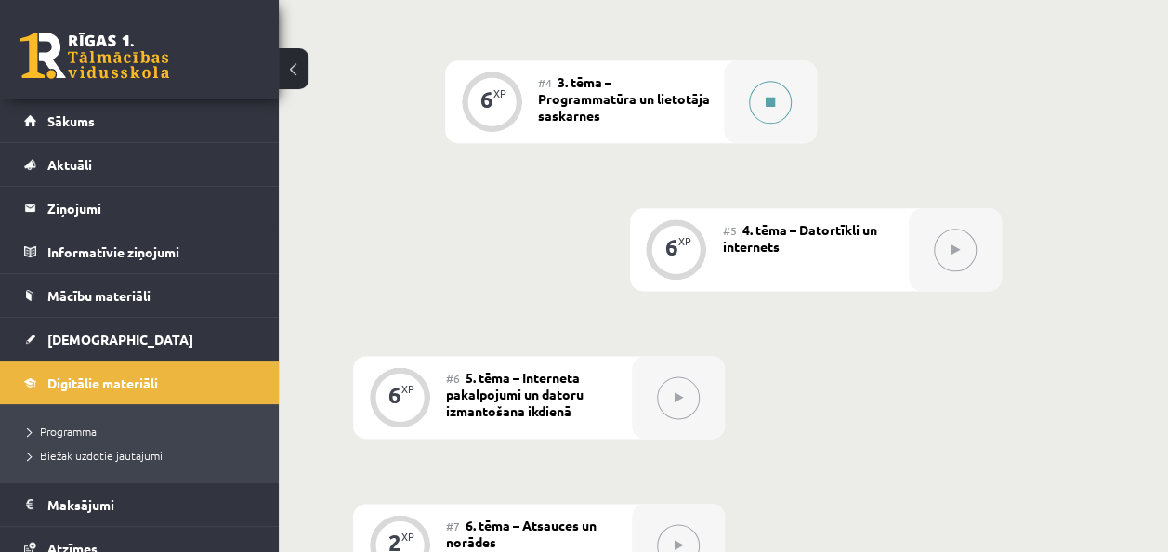
click at [768, 100] on icon at bounding box center [770, 102] width 9 height 11
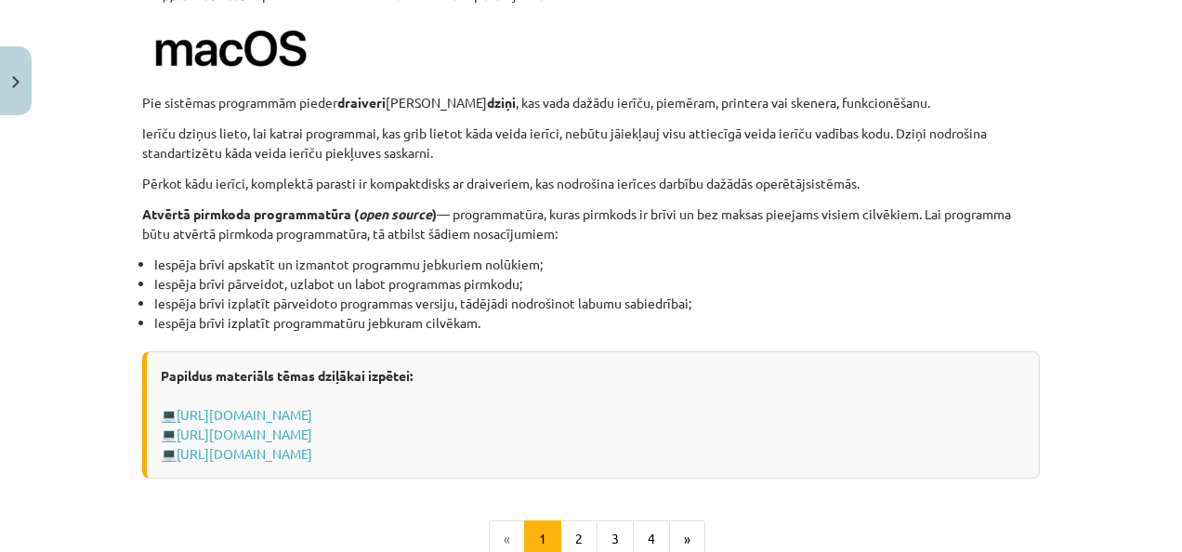
scroll to position [1898, 0]
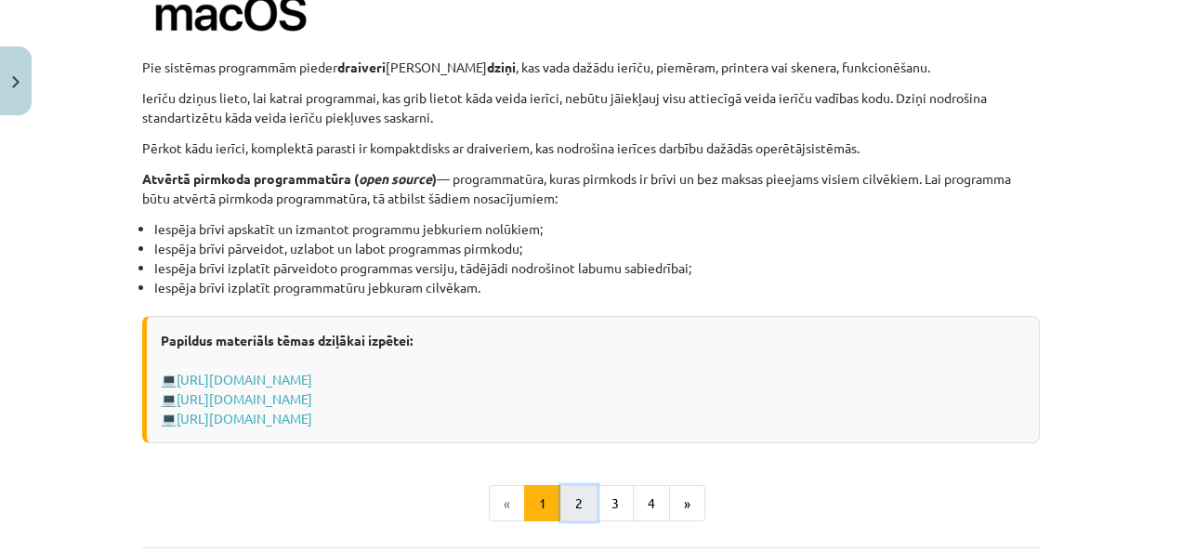
click at [574, 490] on button "2" at bounding box center [578, 503] width 37 height 37
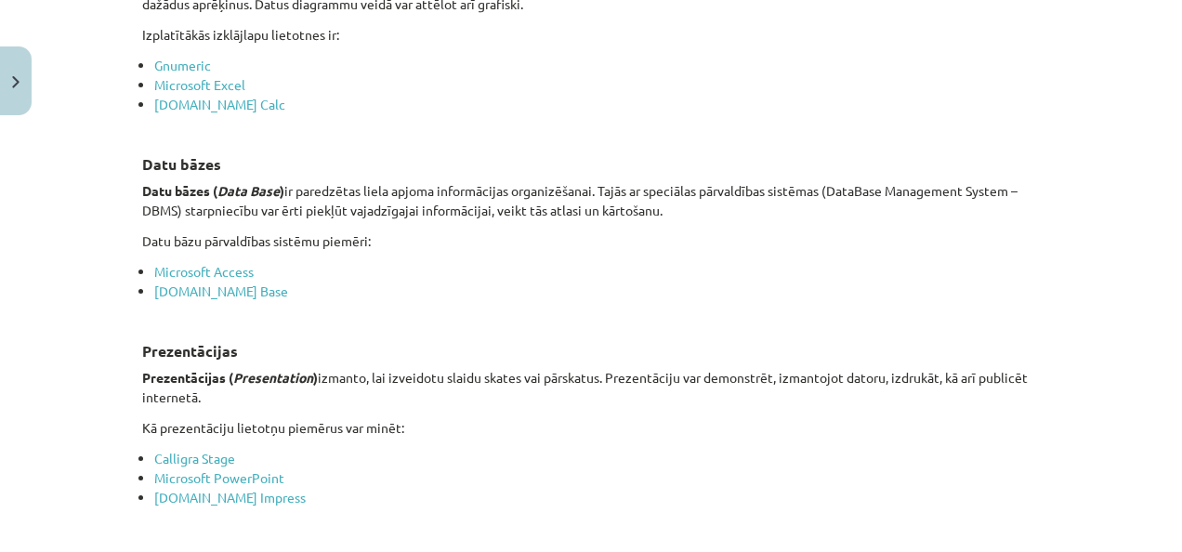
scroll to position [1322, 0]
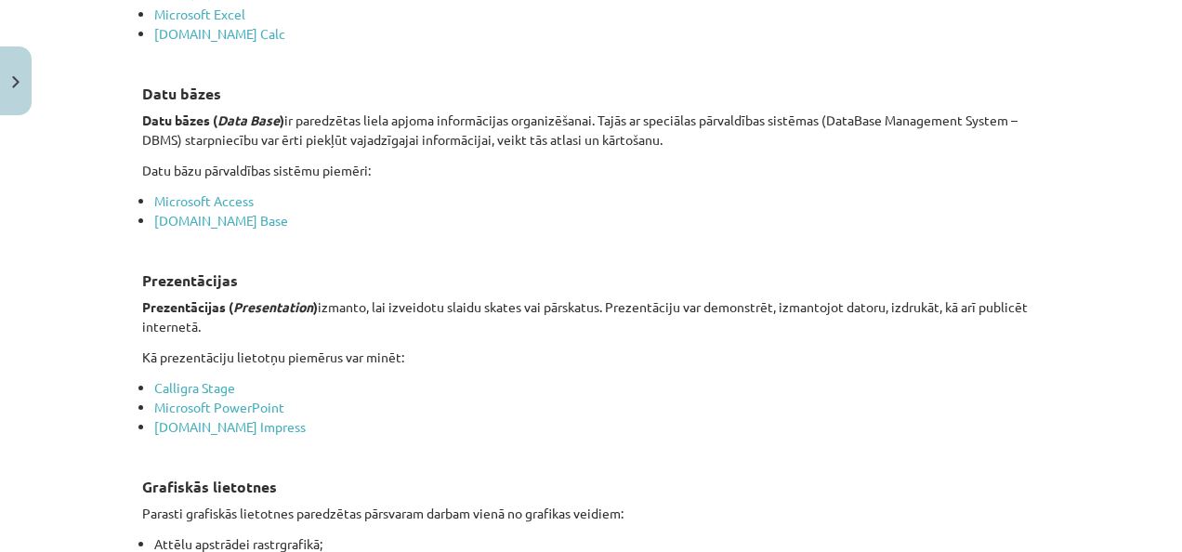
drag, startPoint x: 1173, startPoint y: 217, endPoint x: 1138, endPoint y: 112, distance: 111.7
click at [1138, 112] on div "Mācību tēma: Datorikas - 10. klases 1. ieskaites mācību materiāls #4 3. tēma – …" at bounding box center [591, 276] width 1182 height 552
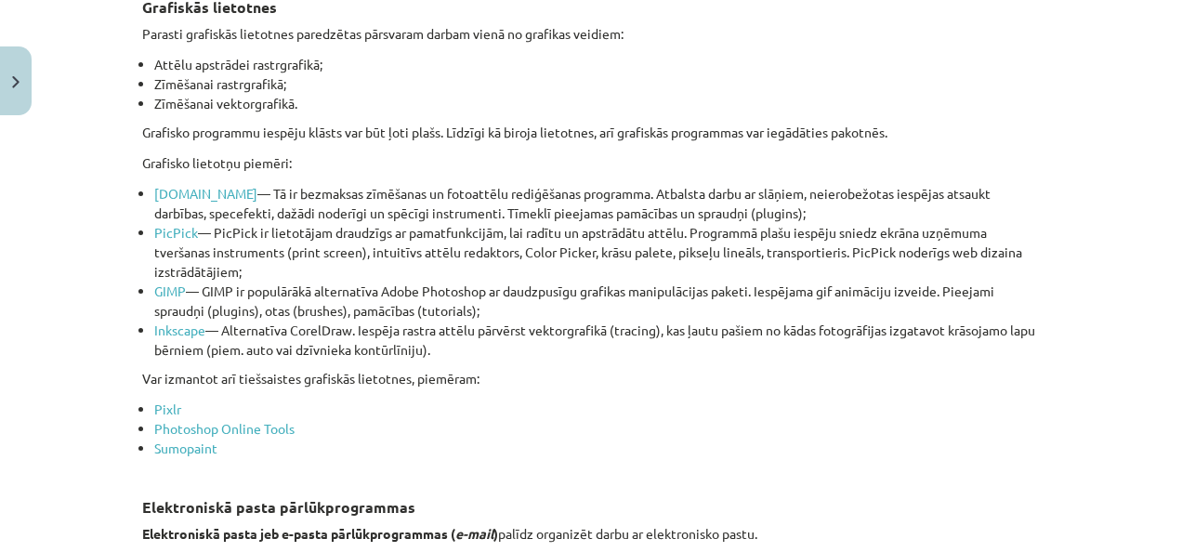
scroll to position [1769, 0]
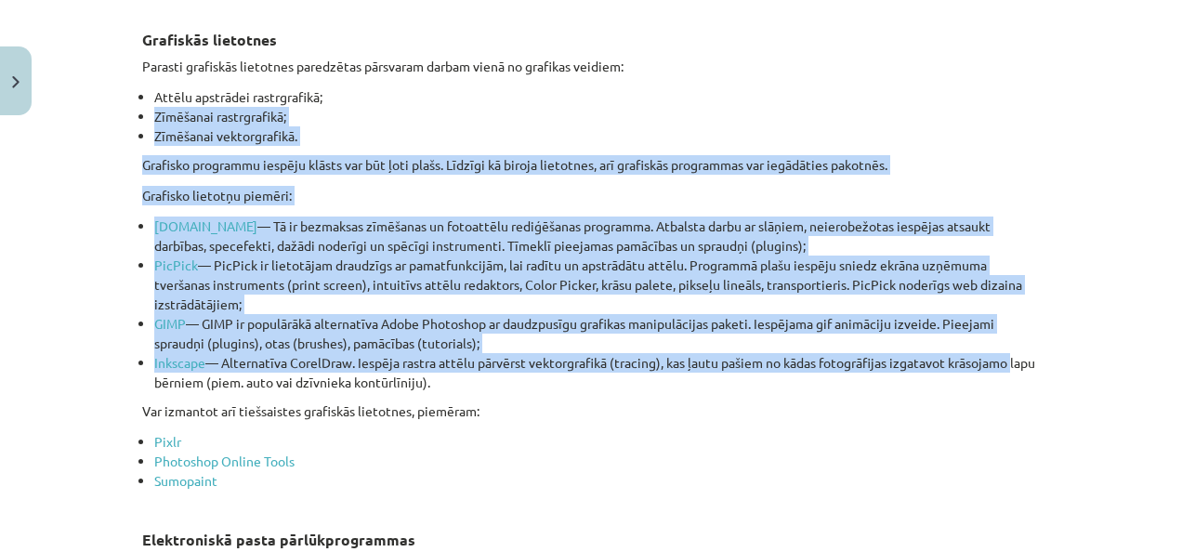
drag, startPoint x: 1177, startPoint y: 297, endPoint x: 1165, endPoint y: 361, distance: 64.2
click at [1165, 361] on div "Mācību tēma: Datorikas - 10. klases 1. ieskaites mācību materiāls #4 3. tēma – …" at bounding box center [591, 276] width 1182 height 552
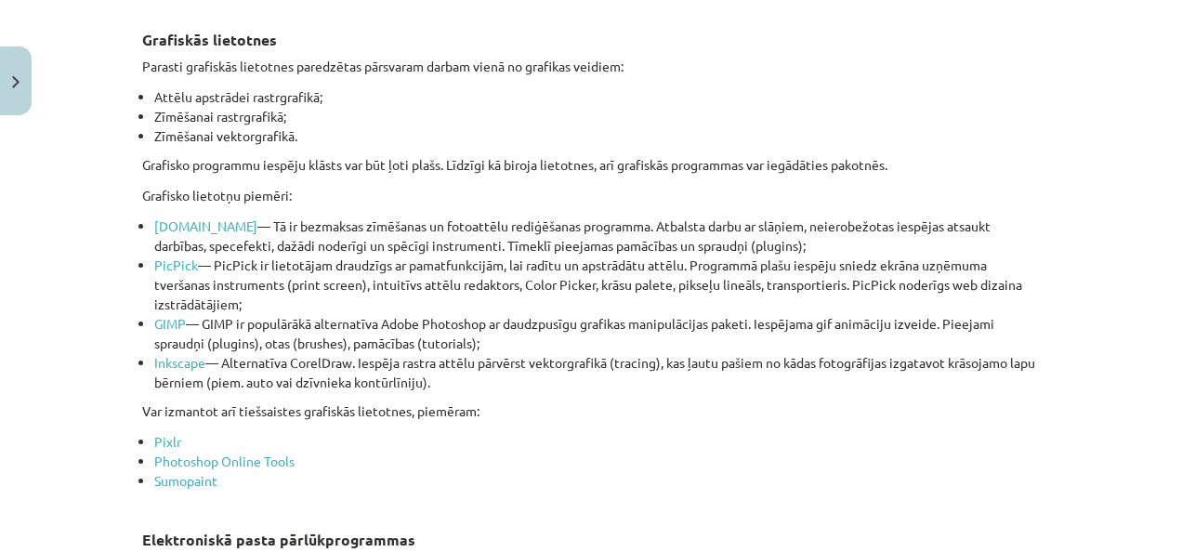
drag, startPoint x: 1165, startPoint y: 361, endPoint x: 1032, endPoint y: 424, distance: 148.0
click at [1032, 424] on div "Lietojumprogrammatūra Lietojumprogrammatūra — programmatūra, kas paredzēta kādu…" at bounding box center [591, 189] width 898 height 3250
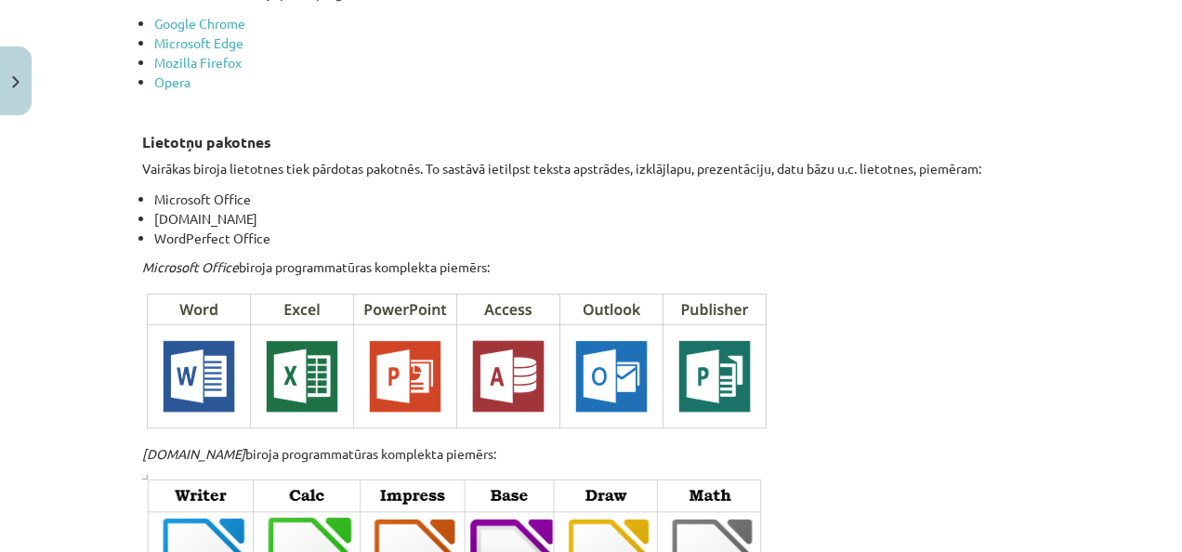
scroll to position [2574, 0]
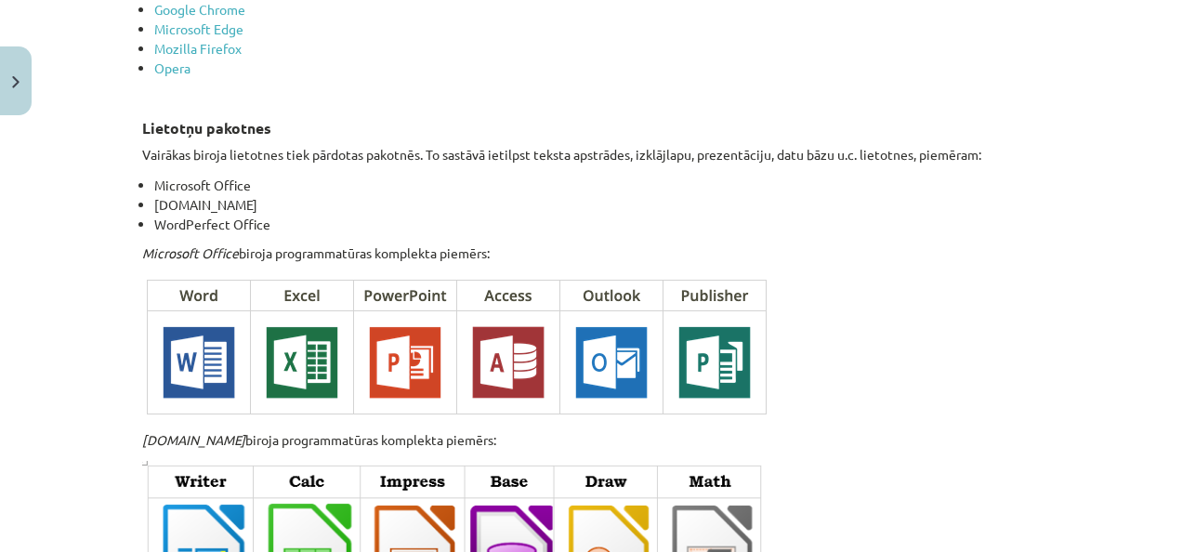
drag, startPoint x: 1178, startPoint y: 377, endPoint x: 877, endPoint y: 468, distance: 313.7
click at [877, 468] on p at bounding box center [591, 539] width 898 height 157
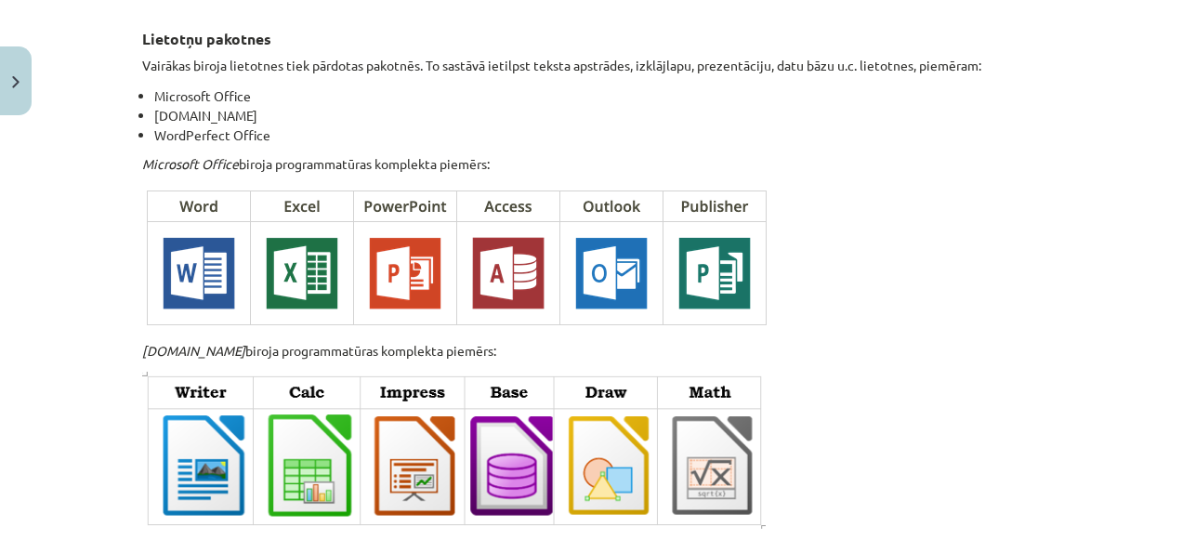
scroll to position [2658, 0]
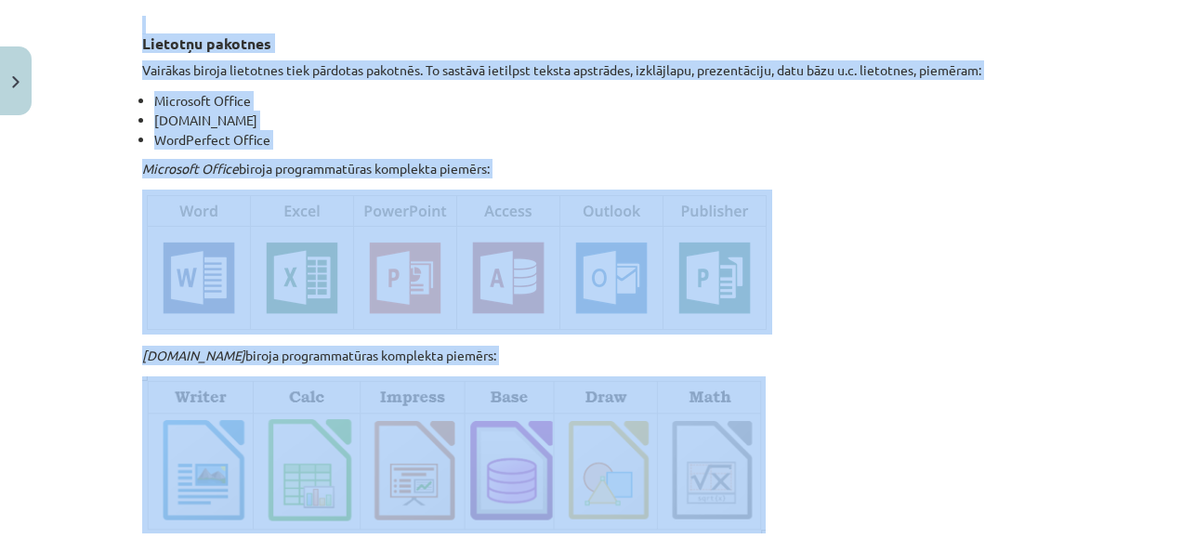
drag, startPoint x: 1177, startPoint y: 416, endPoint x: 1185, endPoint y: 480, distance: 63.8
drag, startPoint x: 1185, startPoint y: 480, endPoint x: 1063, endPoint y: 463, distance: 122.9
click at [1063, 463] on div "Mācību tēma: Datorikas - 10. klases 1. ieskaites mācību materiāls #4 3. tēma – …" at bounding box center [591, 276] width 1182 height 552
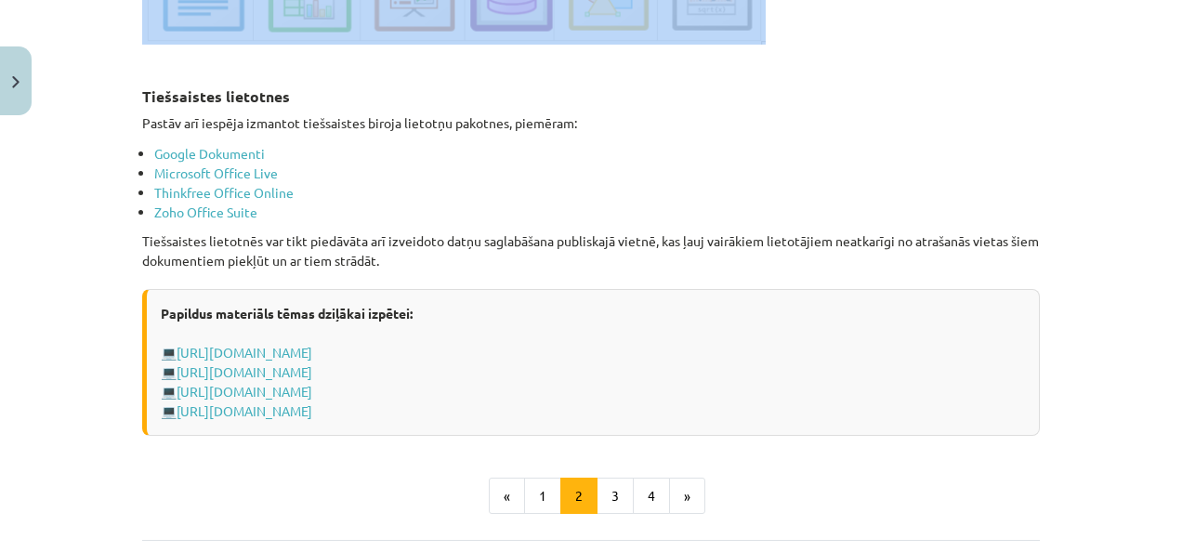
scroll to position [3138, 0]
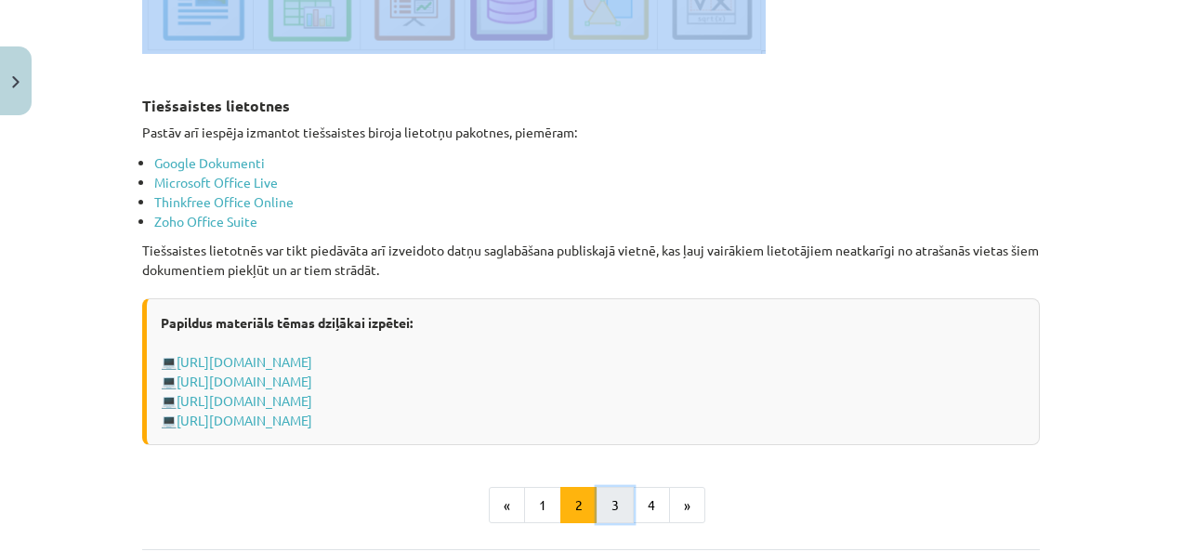
click at [597, 494] on button "3" at bounding box center [615, 505] width 37 height 37
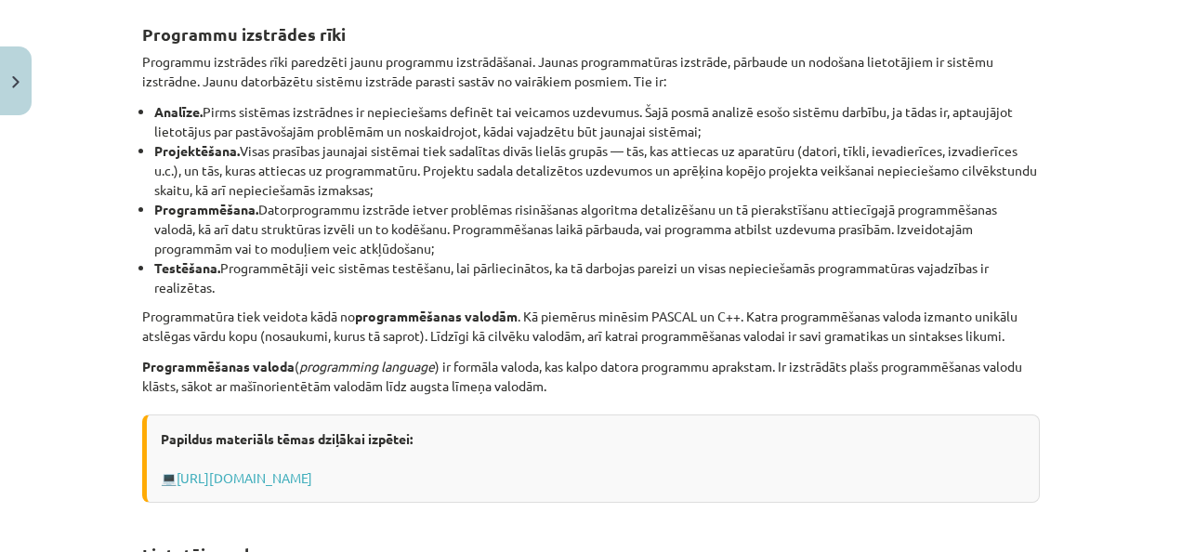
scroll to position [0, 0]
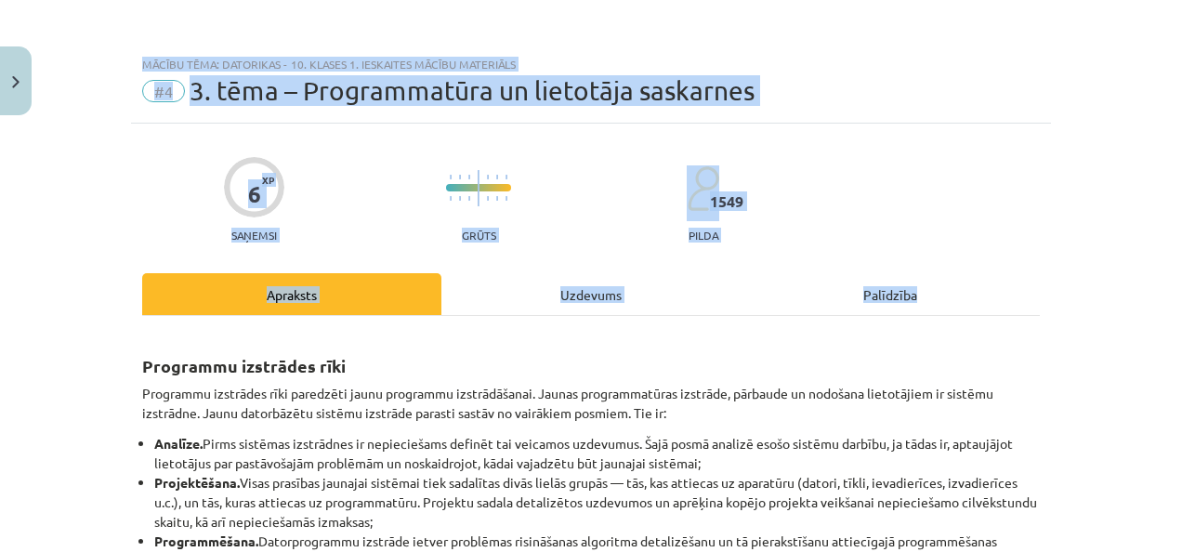
click at [941, 59] on div "Mācību tēma: Datorikas - 10. klases 1. ieskaites mācību materiāls" at bounding box center [591, 64] width 898 height 13
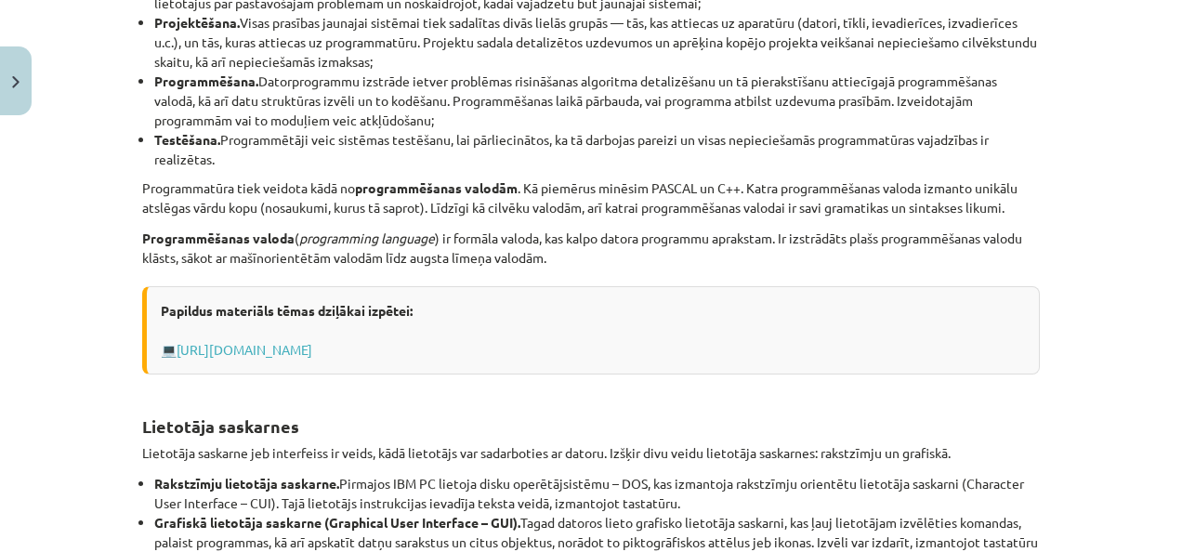
scroll to position [675, 0]
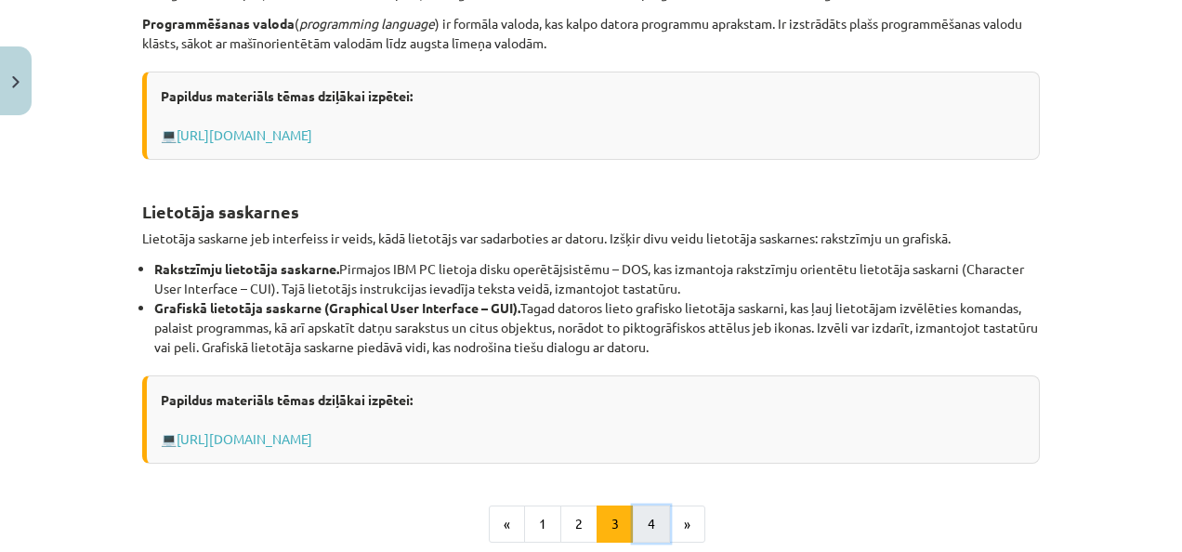
click at [646, 513] on button "4" at bounding box center [651, 524] width 37 height 37
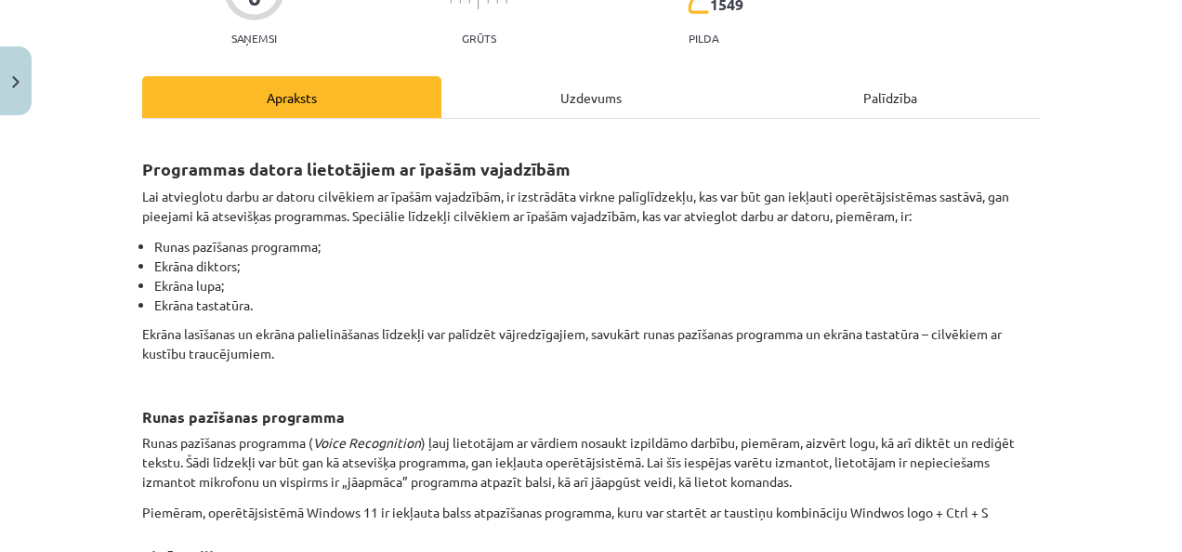
scroll to position [191, 0]
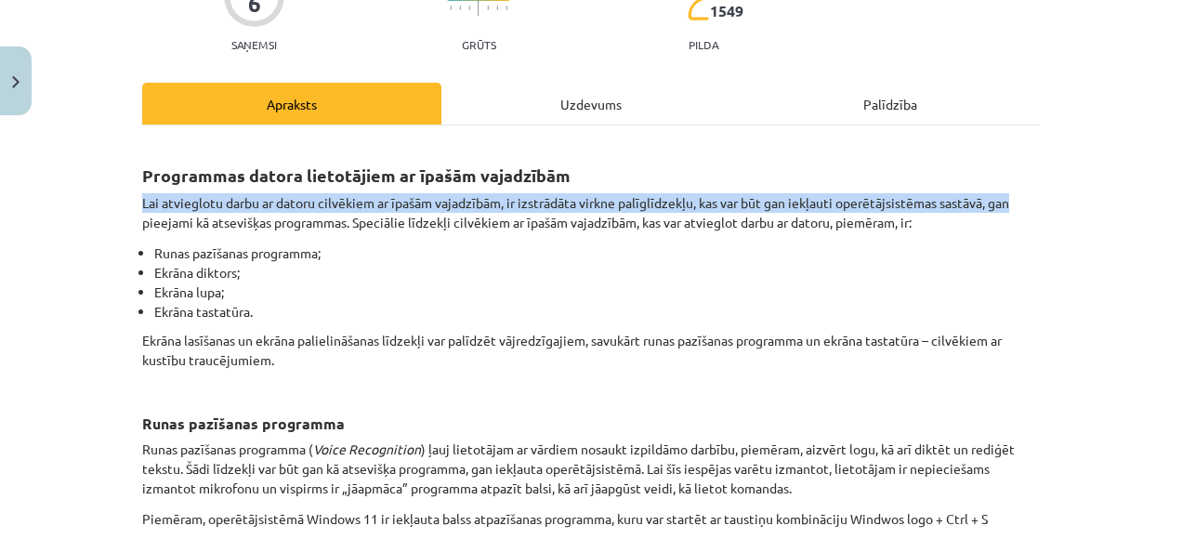
drag, startPoint x: 1165, startPoint y: 178, endPoint x: 1172, endPoint y: 194, distance: 17.1
click at [1172, 194] on div "Mācību tēma: Datorikas - 10. klases 1. ieskaites mācību materiāls #4 3. tēma – …" at bounding box center [591, 276] width 1182 height 552
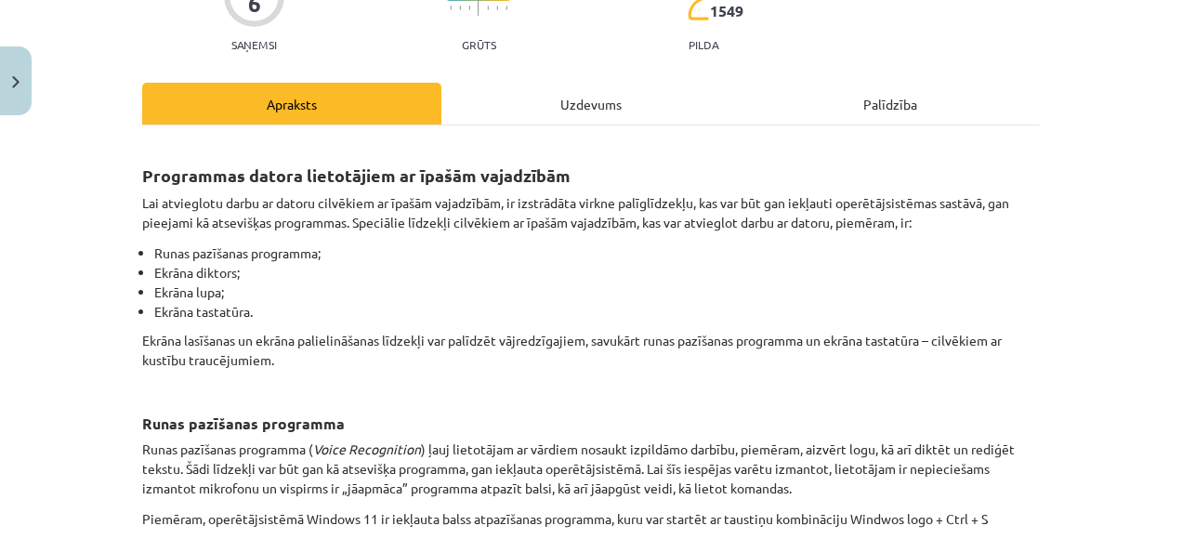
click at [1019, 357] on p "Ekrāna lasīšanas un ekrāna palielināšanas līdzekļi var palīdzēt vājredzīgajiem,…" at bounding box center [591, 360] width 898 height 59
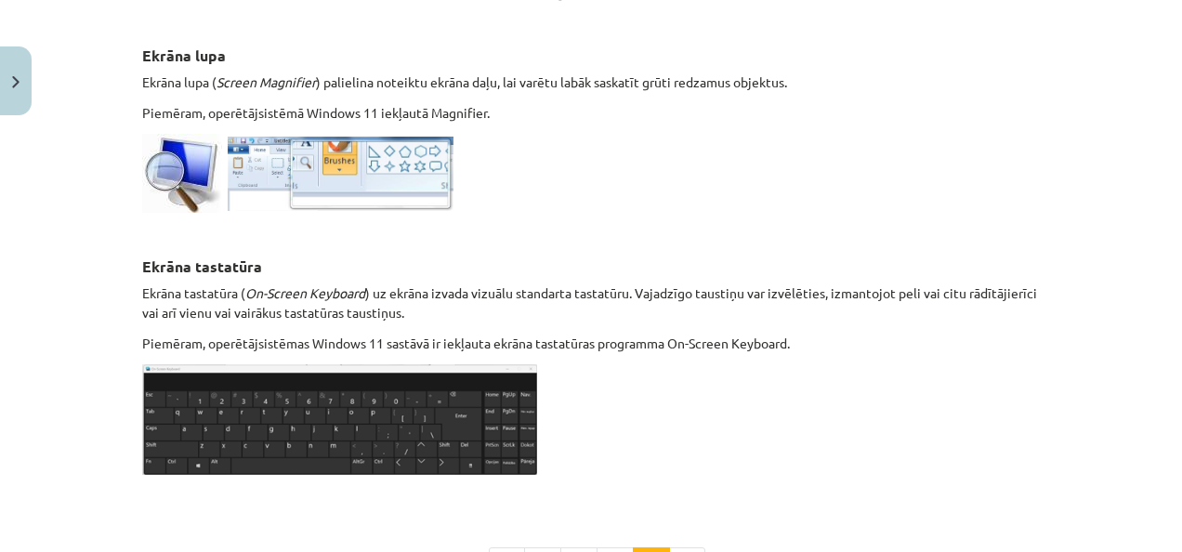
scroll to position [1127, 0]
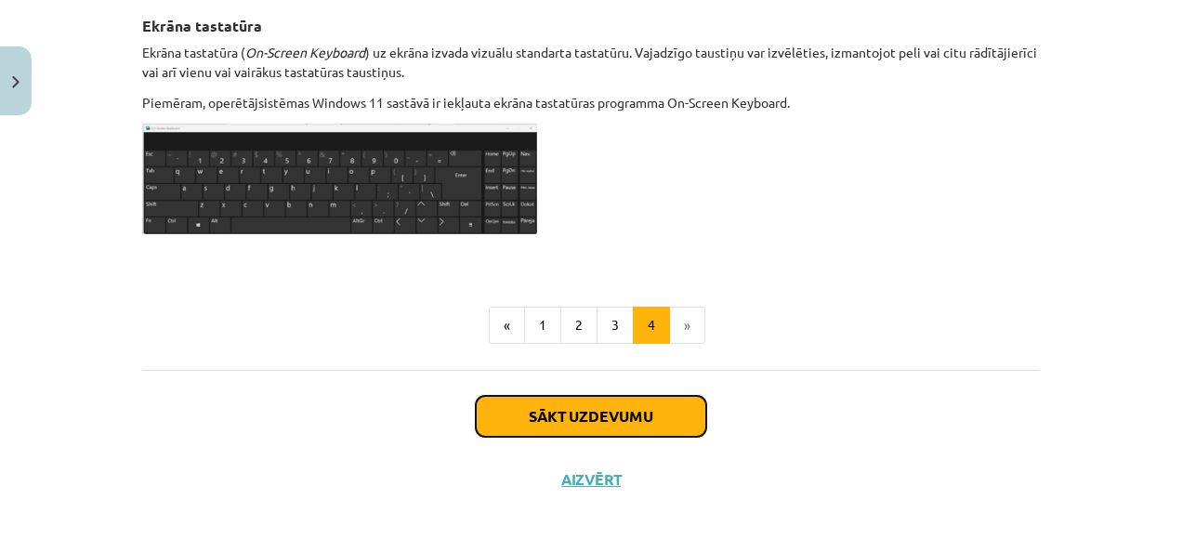
click at [625, 419] on button "Sākt uzdevumu" at bounding box center [591, 416] width 230 height 41
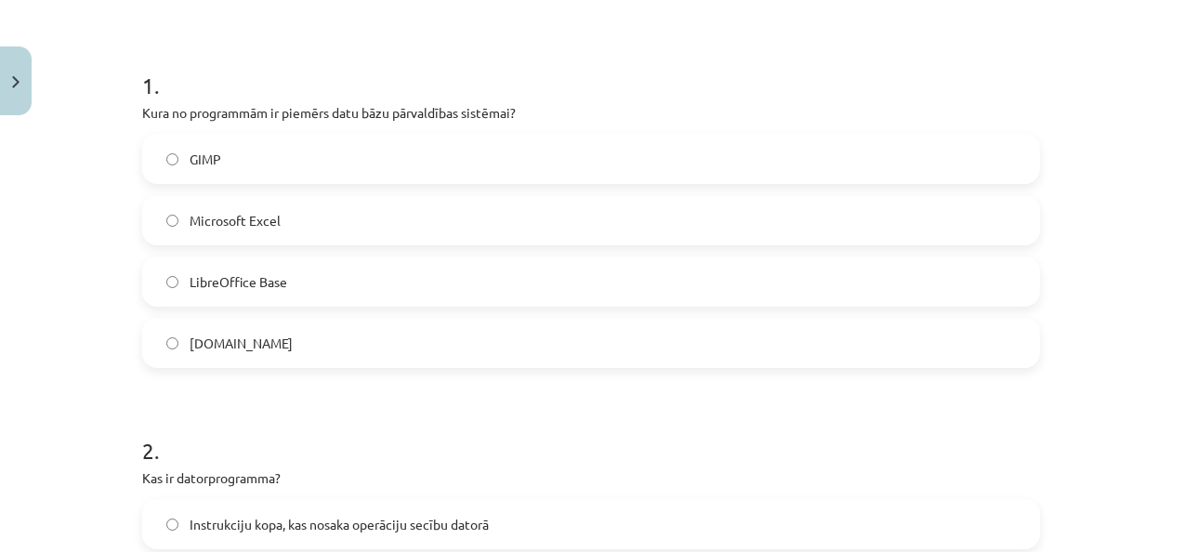
scroll to position [352, 0]
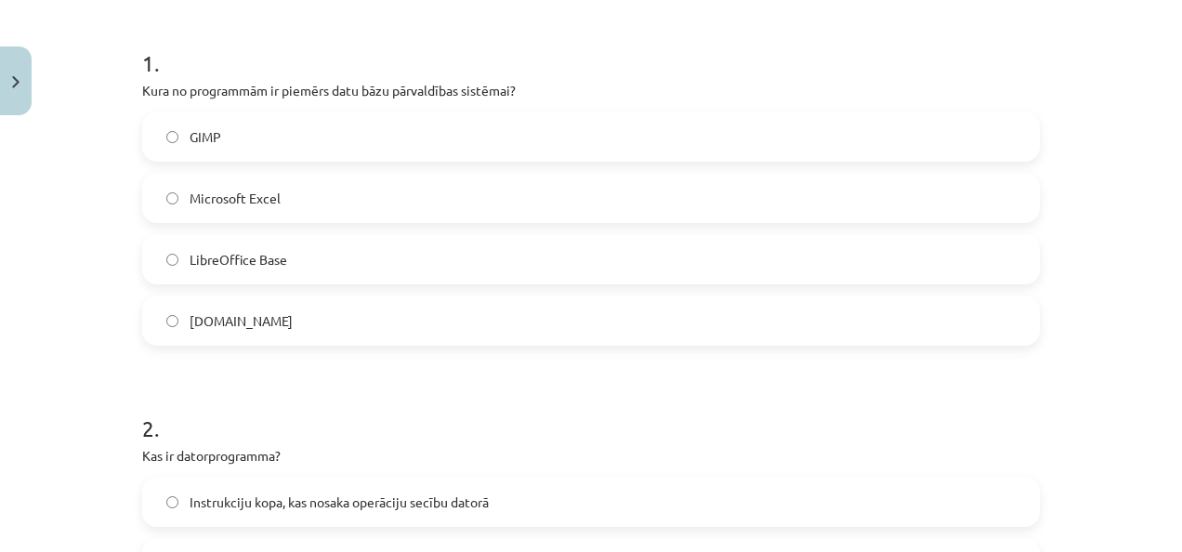
click at [390, 266] on label "LibreOffice Base" at bounding box center [591, 259] width 894 height 46
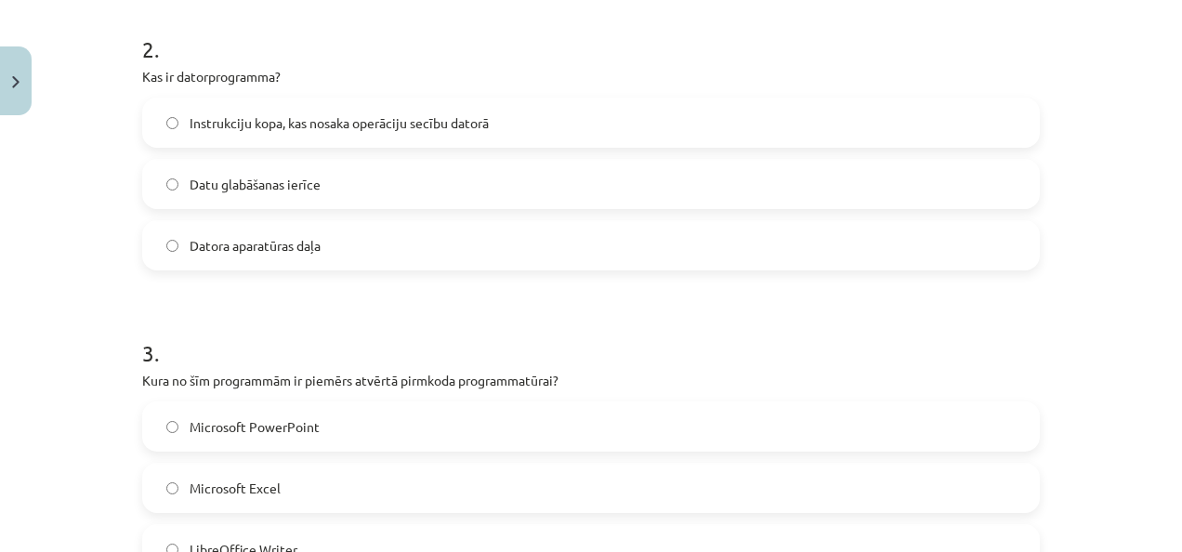
scroll to position [741, 0]
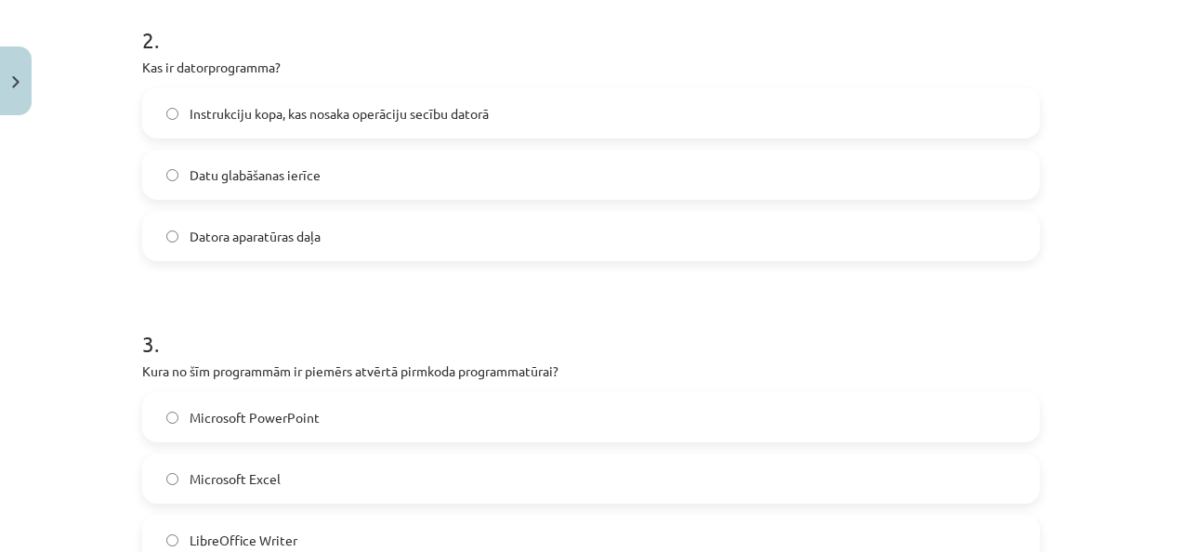
click at [359, 112] on span "Instrukciju kopa, kas nosaka operāciju secību datorā" at bounding box center [339, 114] width 299 height 20
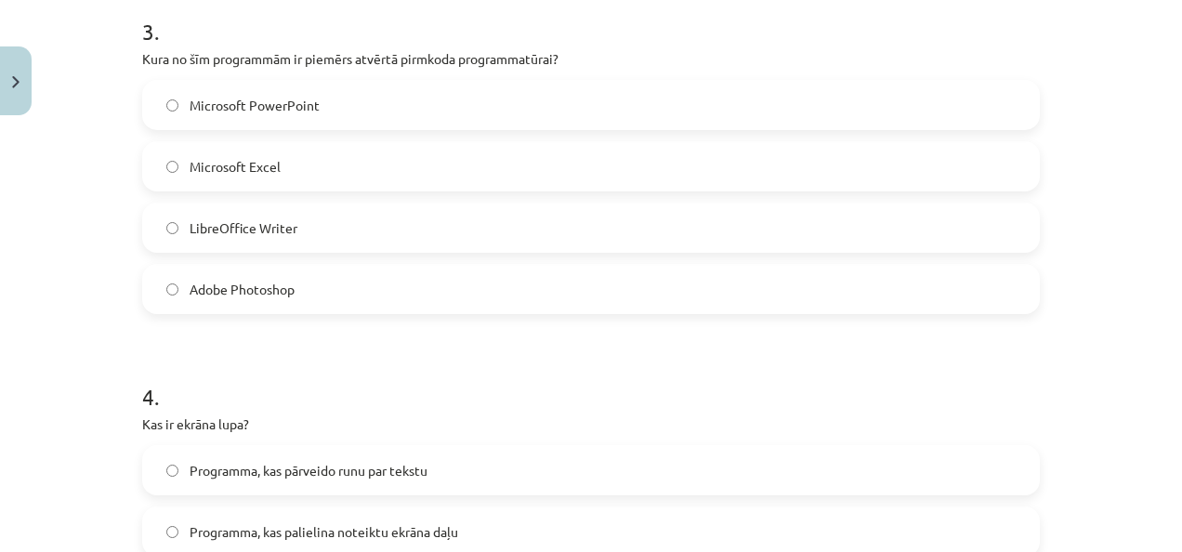
scroll to position [1043, 0]
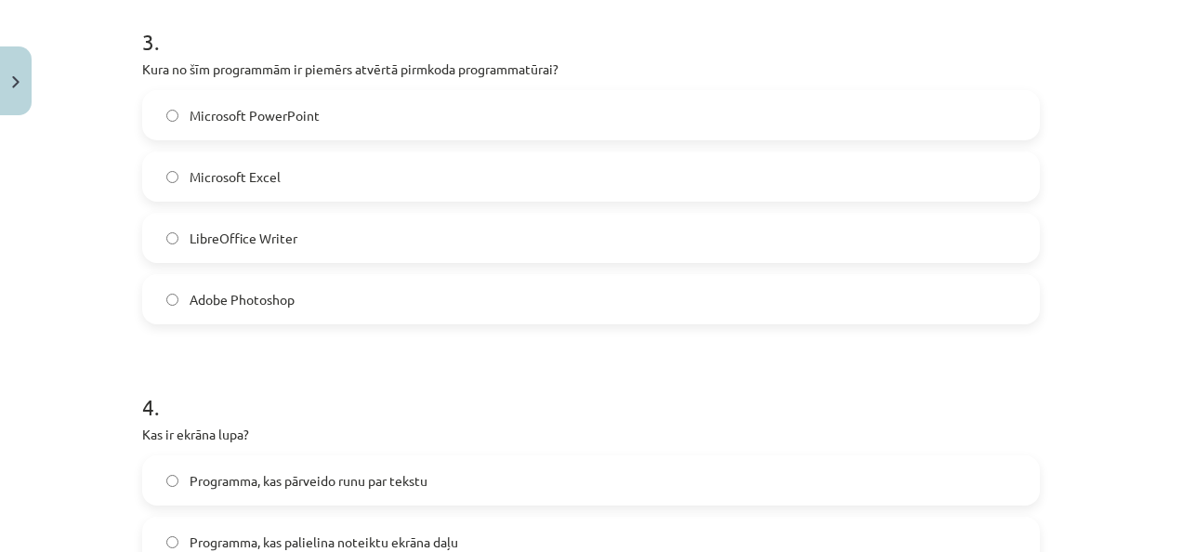
drag, startPoint x: 130, startPoint y: 69, endPoint x: 375, endPoint y: 270, distance: 316.9
click at [375, 270] on div "6 XP Saņemsi Grūts 1549 pilda Apraksts Uzdevums Palīdzība 1 . Kura no programmā…" at bounding box center [591, 304] width 920 height 2447
copy div "Kura no šīm programmām ir piemērs atvērtā pirmkoda programmatūrai? Microsoft Po…"
click at [327, 236] on label "LibreOffice Writer" at bounding box center [591, 238] width 894 height 46
drag, startPoint x: 1178, startPoint y: 244, endPoint x: 964, endPoint y: 422, distance: 277.9
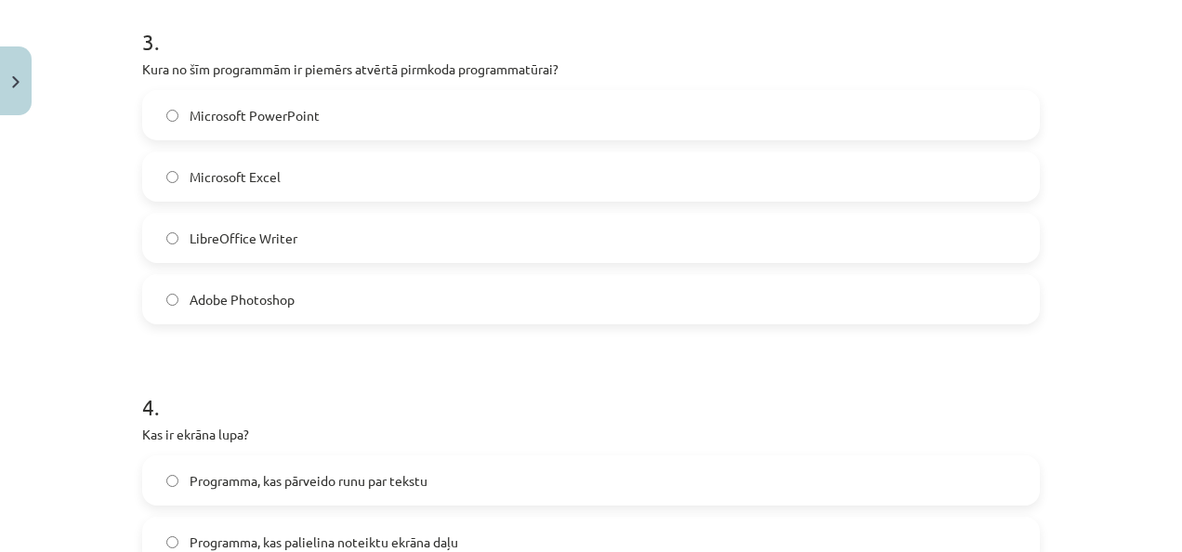
click at [964, 422] on div "4 . Kas ir ekrāna lupa? Programma, kas pārveido runu par tekstu Programma, kas …" at bounding box center [591, 495] width 898 height 267
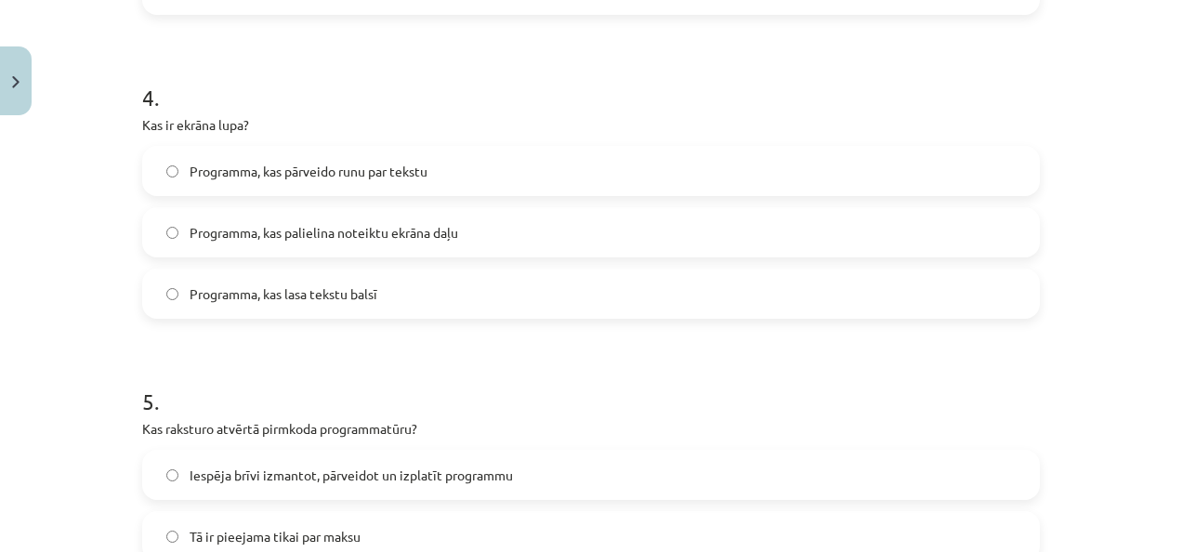
scroll to position [1375, 0]
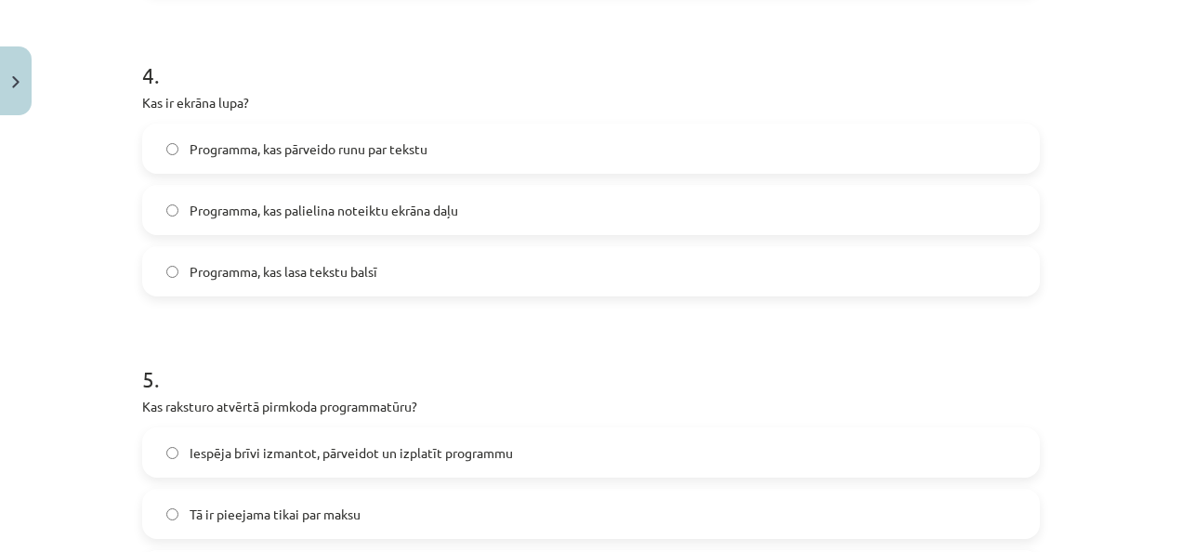
click at [732, 208] on label "Programma, kas palielina noteiktu ekrāna daļu" at bounding box center [591, 210] width 894 height 46
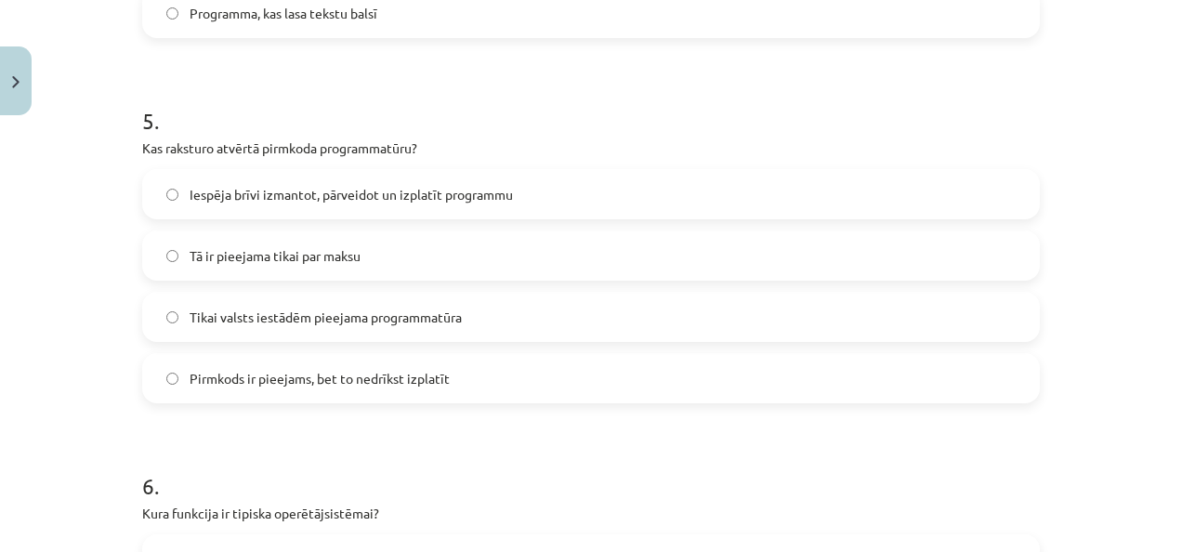
scroll to position [1636, 0]
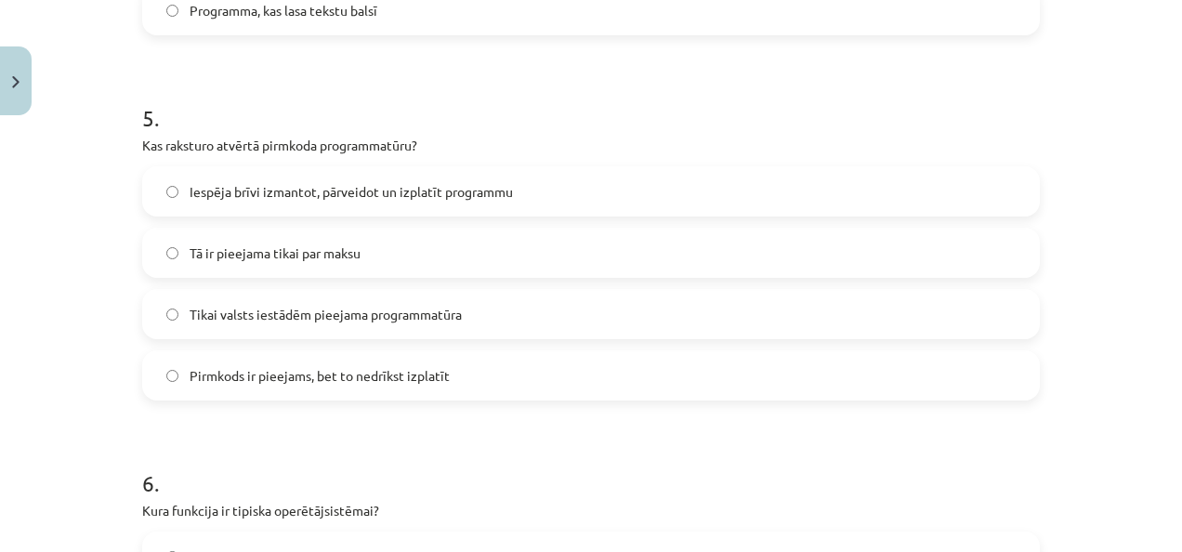
drag, startPoint x: 127, startPoint y: 154, endPoint x: 445, endPoint y: 384, distance: 392.1
drag, startPoint x: 125, startPoint y: 138, endPoint x: 496, endPoint y: 361, distance: 433.1
copy div "Kas raksturo atvērtā pirmkoda programmatūru? Iespēja brīvi izmantot, pārveidot …"
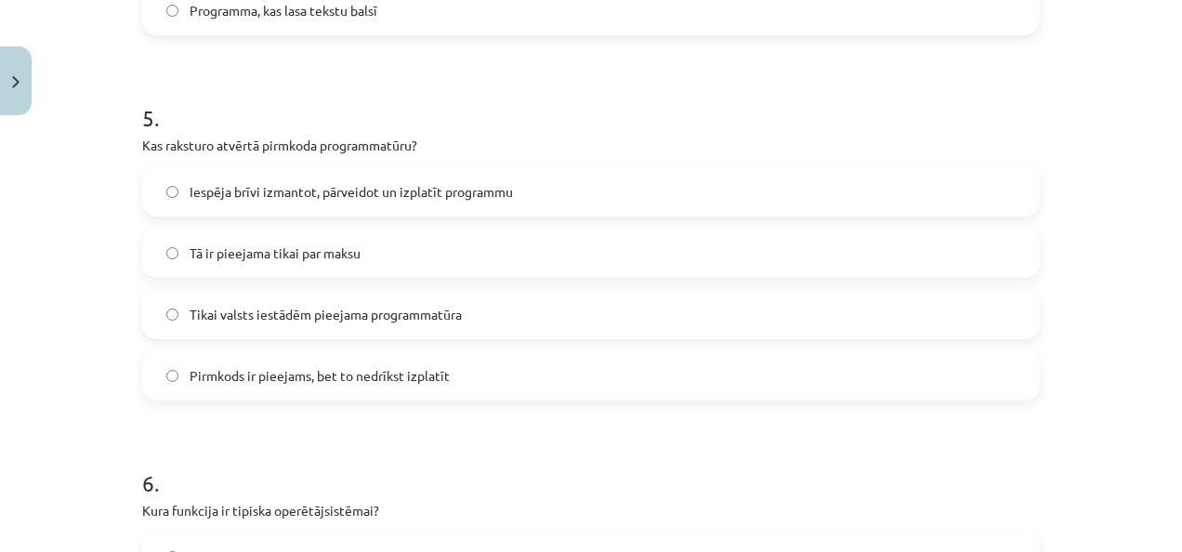
click at [394, 171] on label "Iespēja brīvi izmantot, pārveidot un izplatīt programmu" at bounding box center [591, 191] width 894 height 46
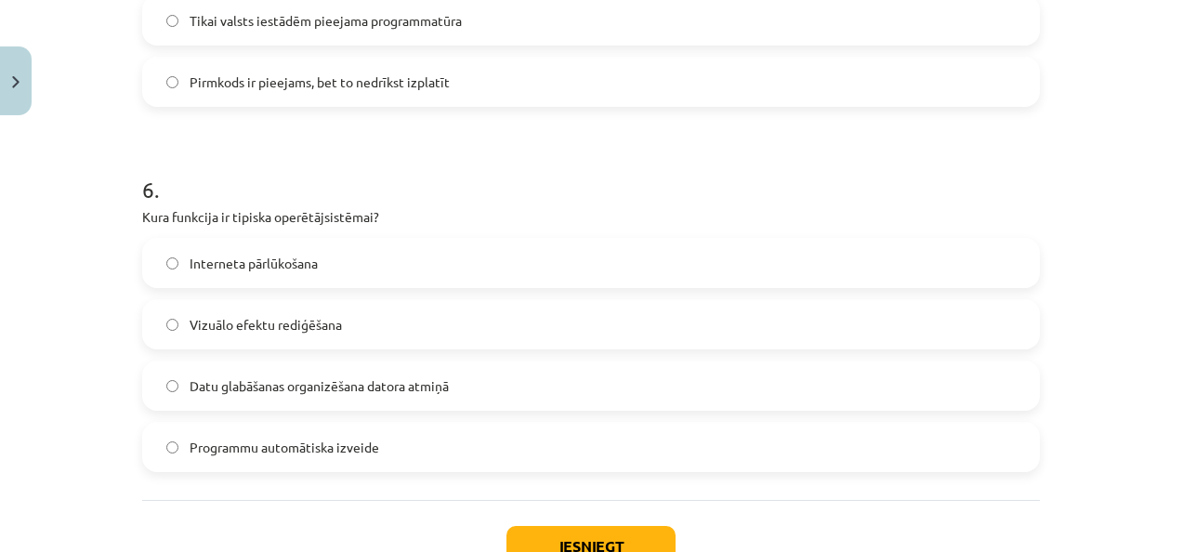
scroll to position [1923, 0]
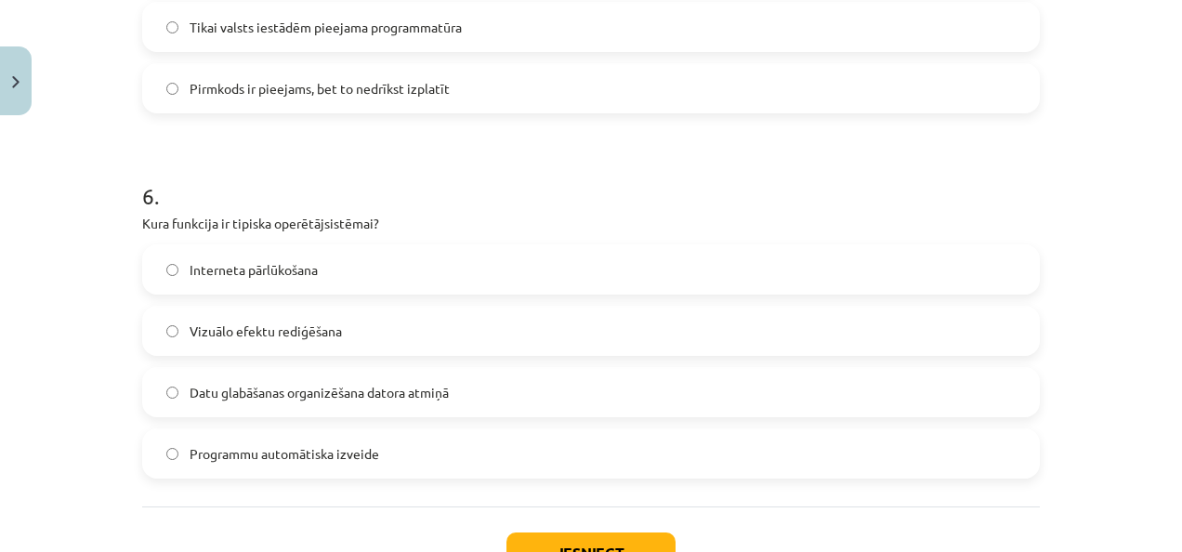
drag, startPoint x: 130, startPoint y: 223, endPoint x: 520, endPoint y: 478, distance: 466.1
copy div "Kura funkcija ir tipiska operētājsistēmai? Interneta pārlūkošana Vizuālo efektu…"
click at [491, 402] on label "Datu glabāšanas organizēšana datora atmiņā" at bounding box center [591, 392] width 894 height 46
click at [586, 540] on button "Iesniegt" at bounding box center [591, 553] width 169 height 41
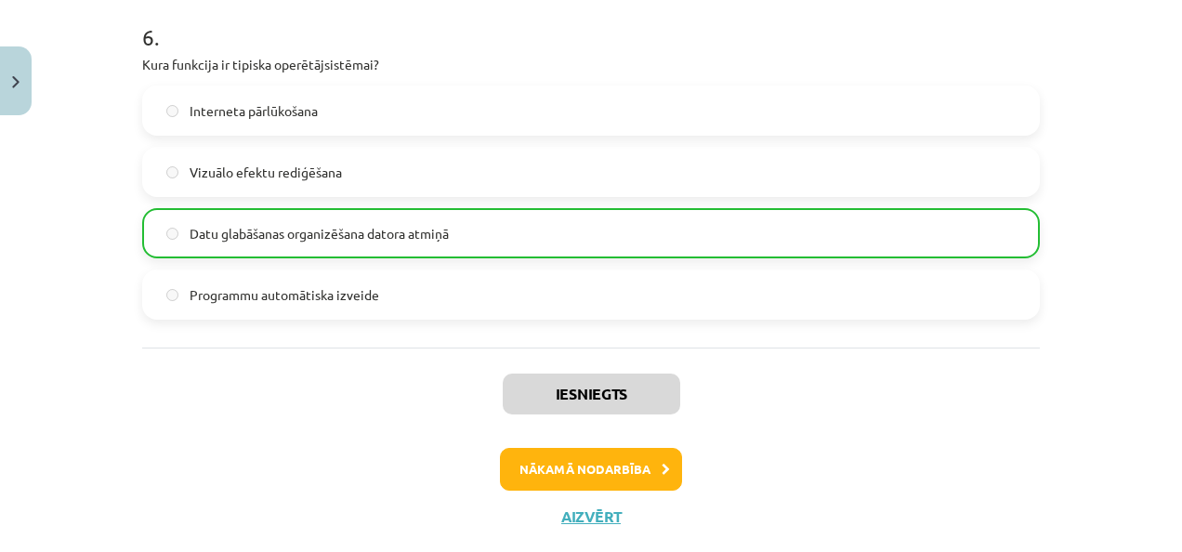
scroll to position [2123, 0]
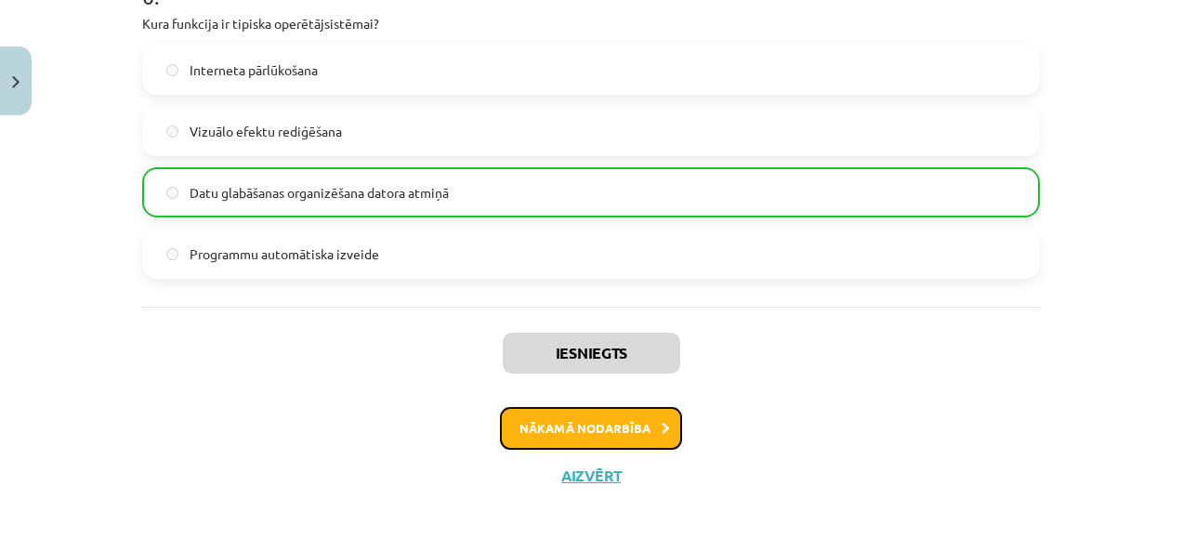
click at [638, 407] on button "Nākamā nodarbība" at bounding box center [591, 428] width 182 height 43
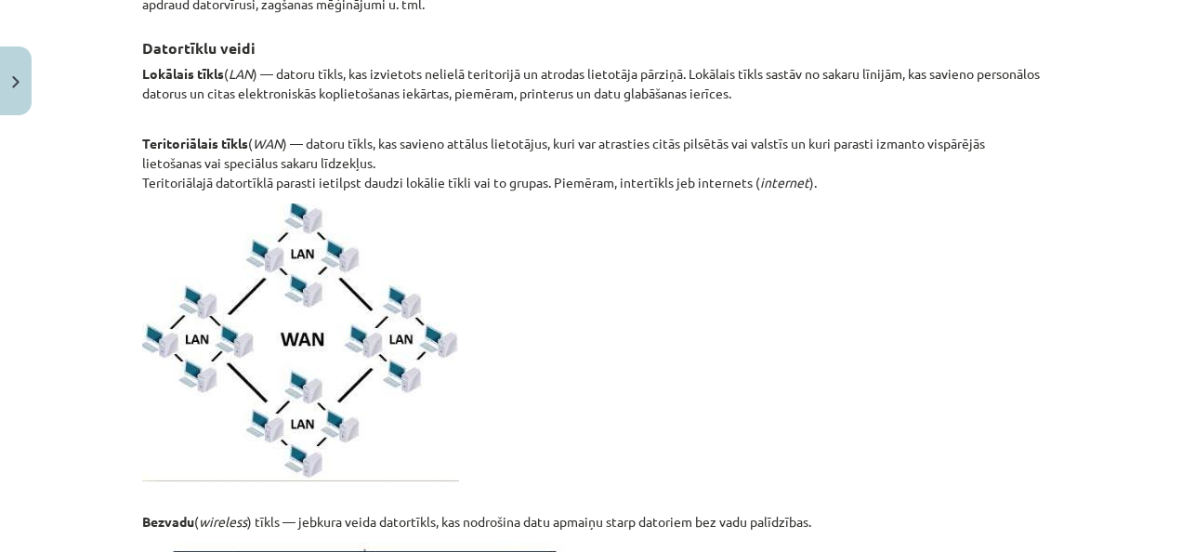
scroll to position [0, 0]
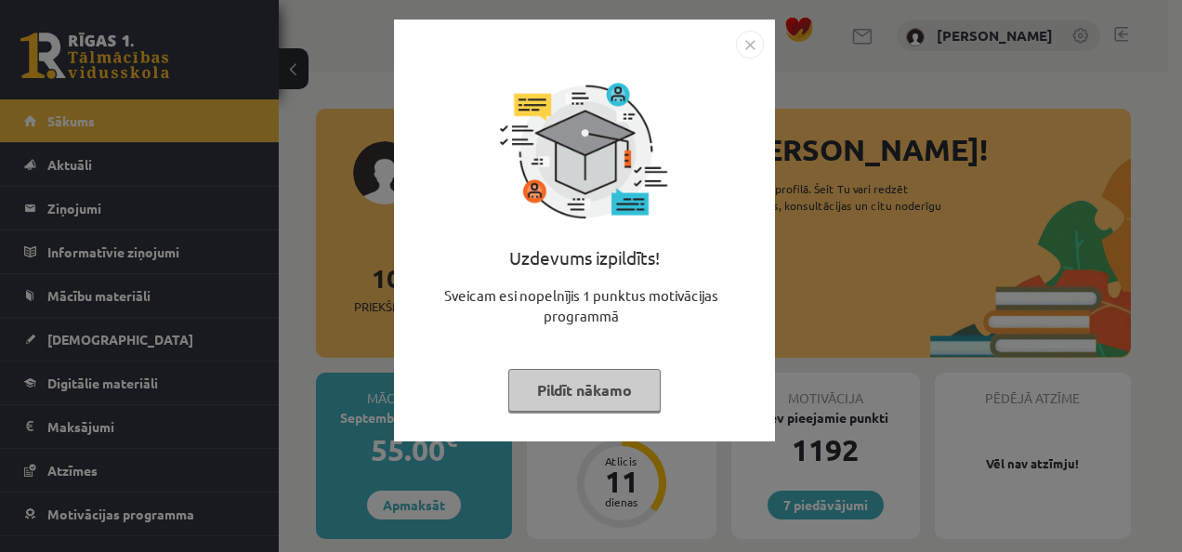
click at [332, 302] on div "Uzdevums izpildīts! Sveicam esi nopelnījis 1 punktus motivācijas programmā Pild…" at bounding box center [591, 276] width 1182 height 552
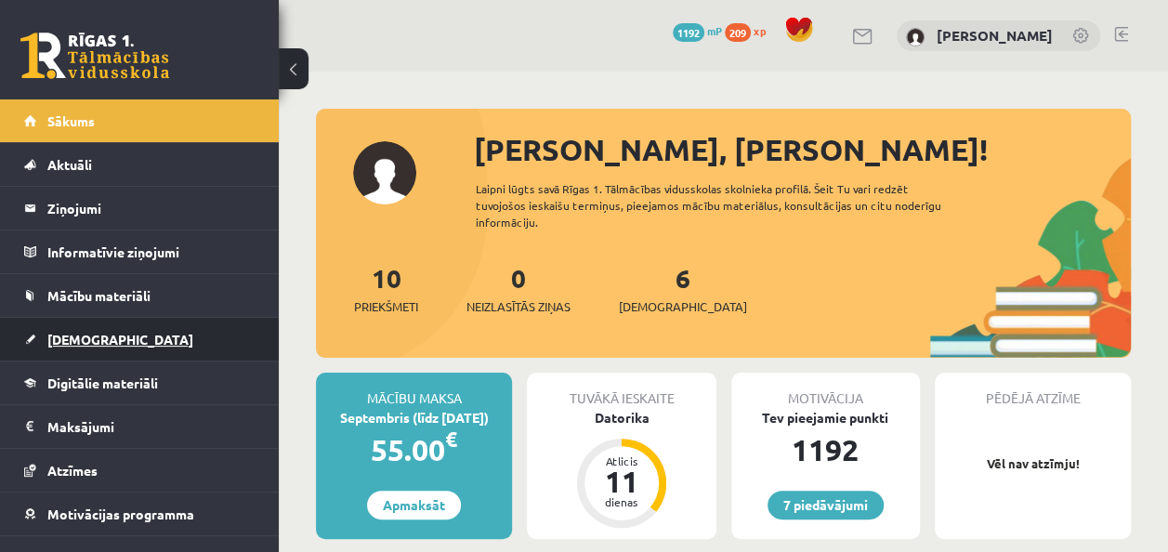
click at [132, 331] on link "[DEMOGRAPHIC_DATA]" at bounding box center [139, 339] width 231 height 43
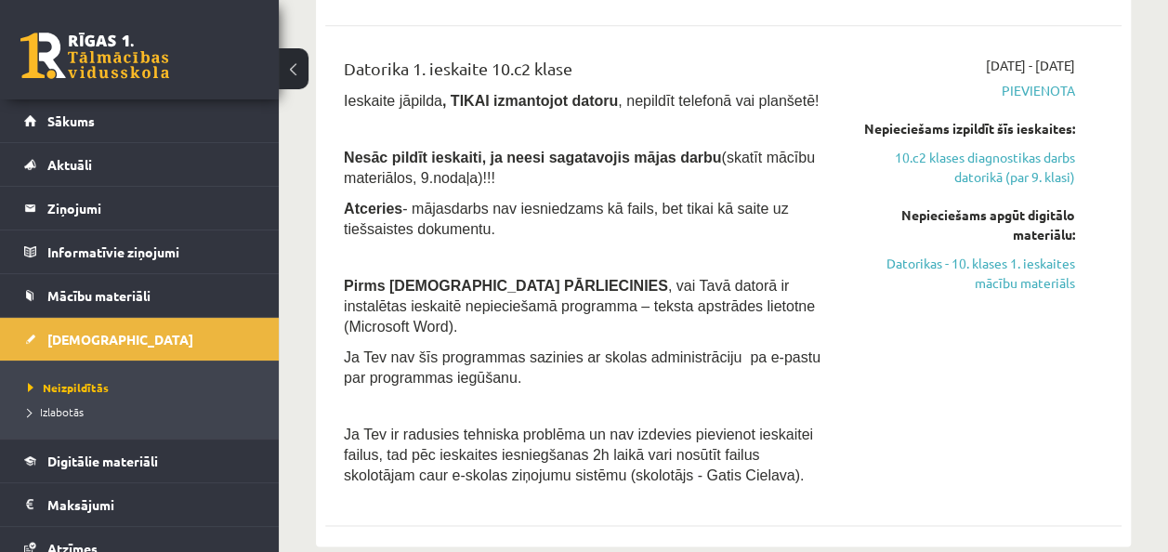
scroll to position [1021, 0]
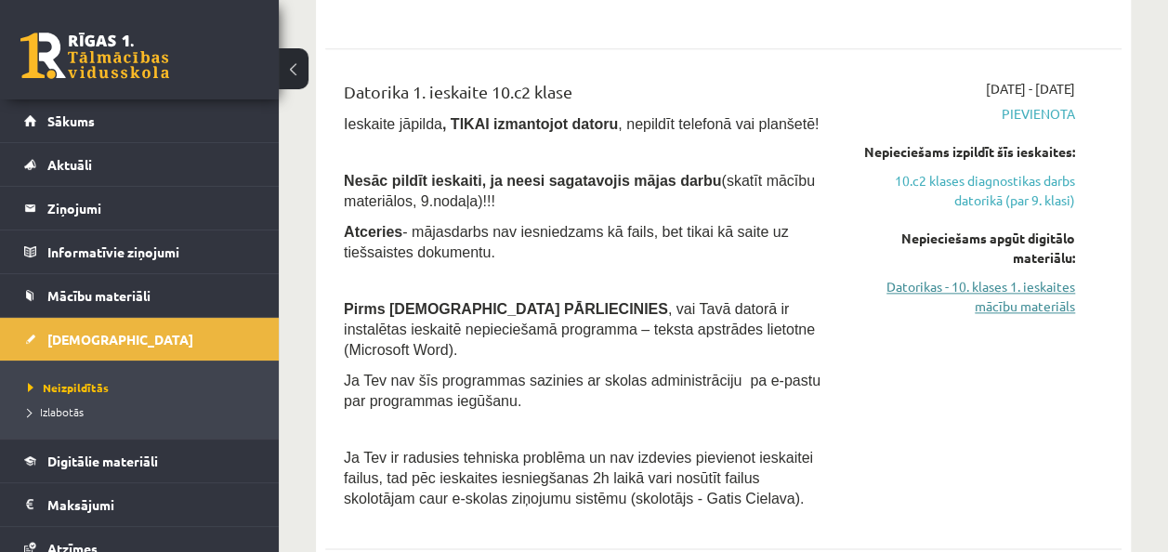
click at [1003, 279] on link "Datorikas - 10. klases 1. ieskaites mācību materiāls" at bounding box center [962, 296] width 225 height 39
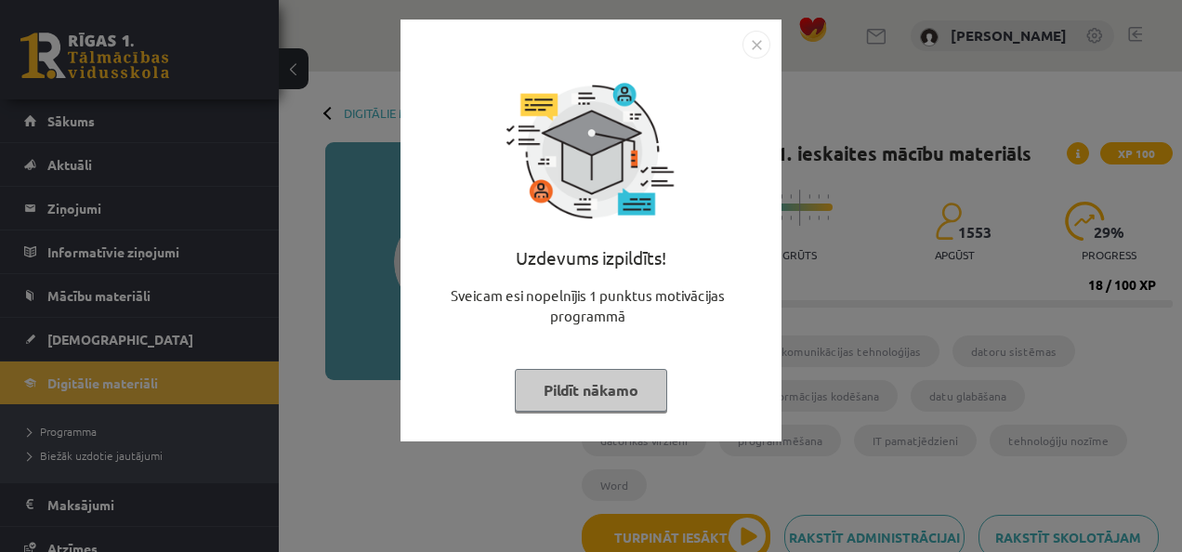
click at [632, 406] on button "Pildīt nākamo" at bounding box center [591, 390] width 152 height 43
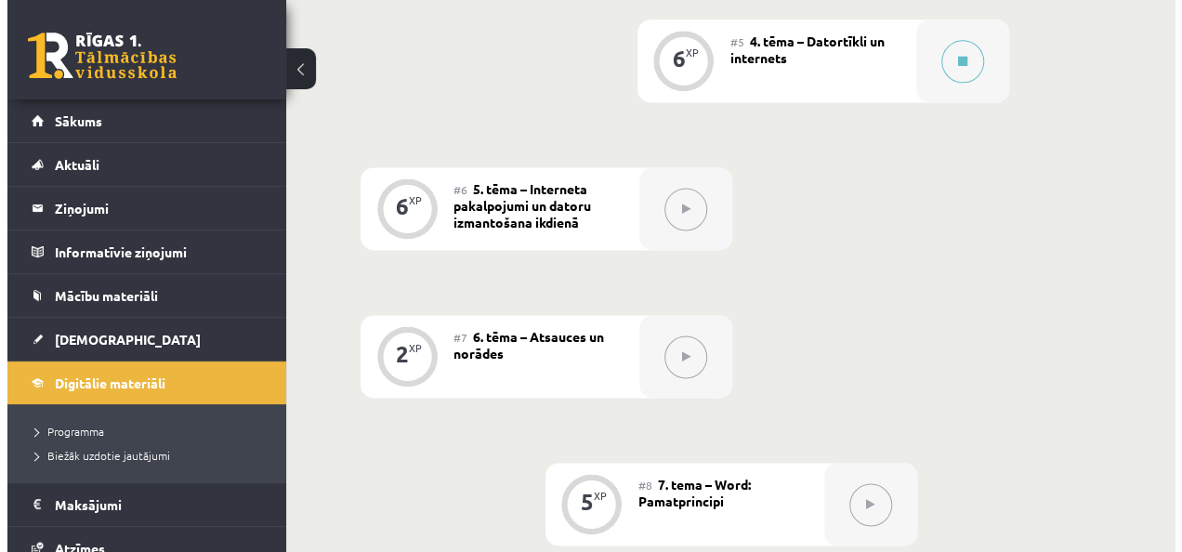
scroll to position [1121, 0]
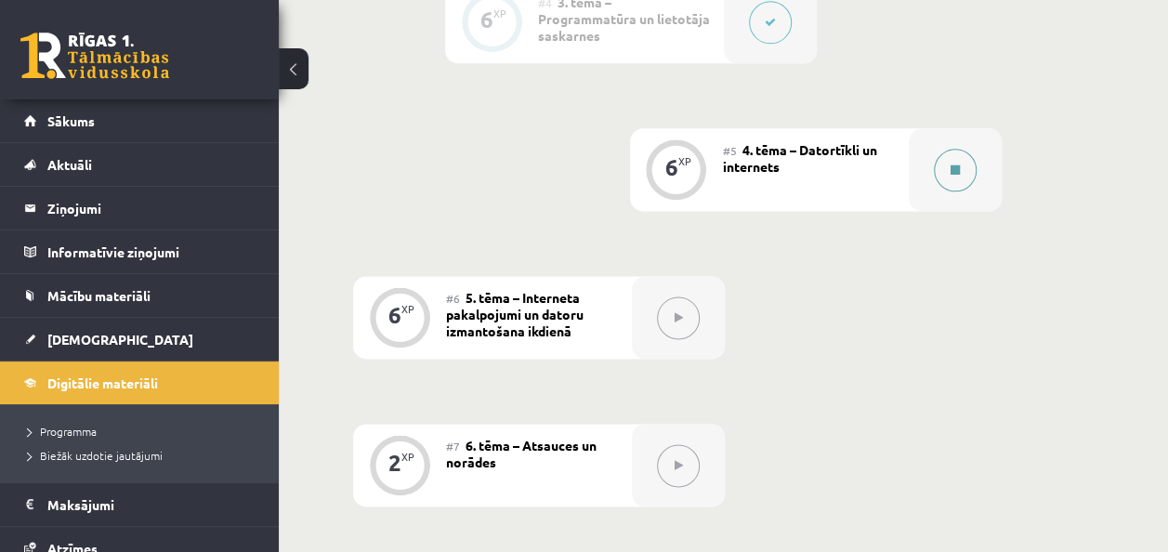
click at [955, 165] on icon at bounding box center [955, 170] width 9 height 11
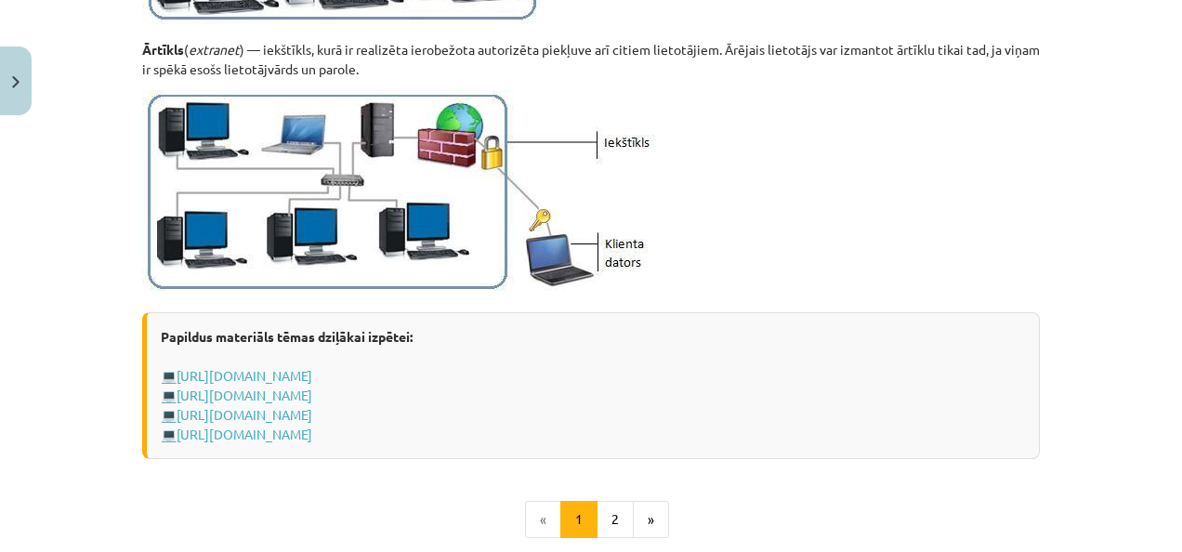
scroll to position [2206, 0]
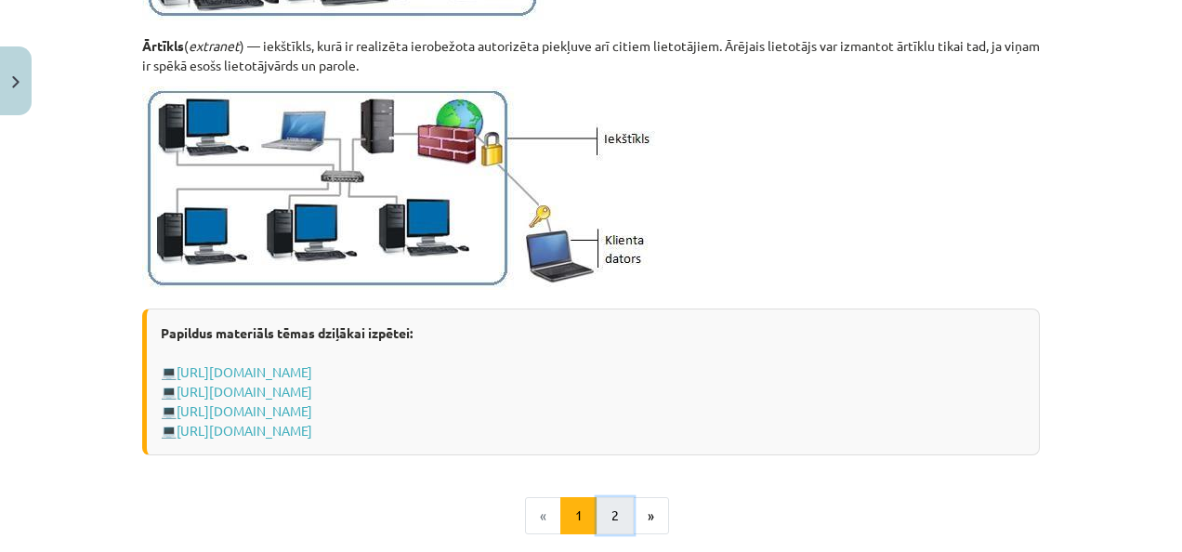
click at [597, 497] on button "2" at bounding box center [615, 515] width 37 height 37
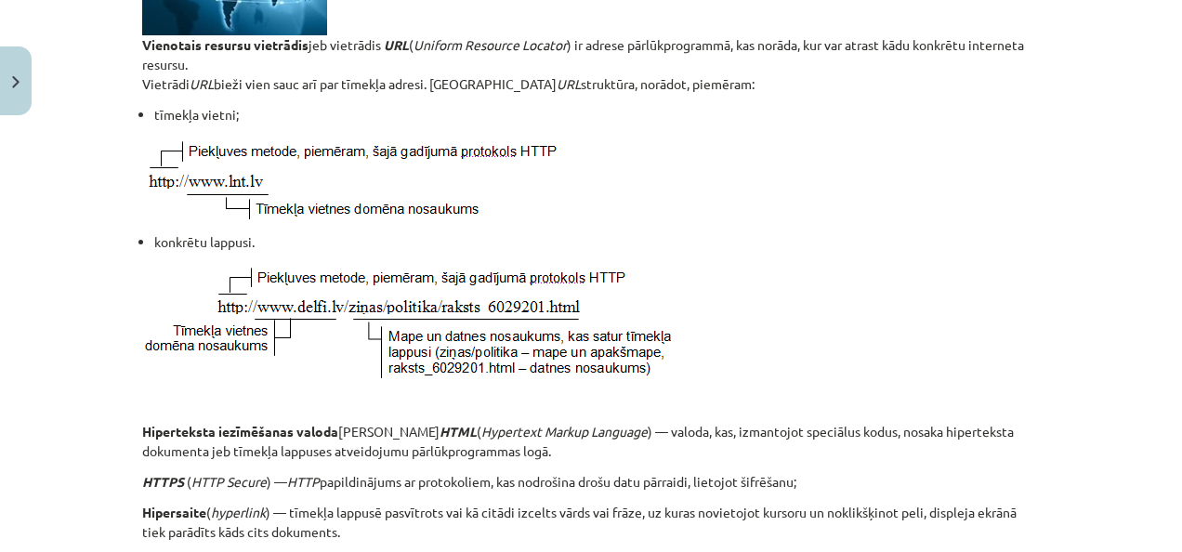
scroll to position [532, 0]
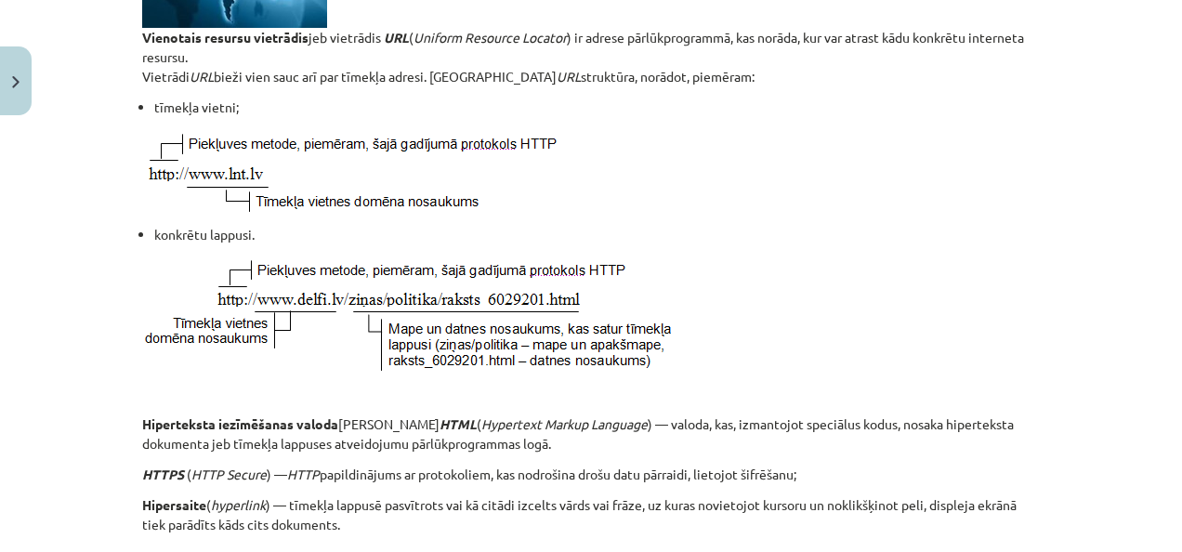
drag, startPoint x: 1172, startPoint y: 201, endPoint x: 1133, endPoint y: 138, distance: 73.5
click at [1133, 138] on div "Mācību tēma: Datorikas - 10. klases 1. ieskaites mācību materiāls #5 4. tēma – …" at bounding box center [591, 276] width 1182 height 552
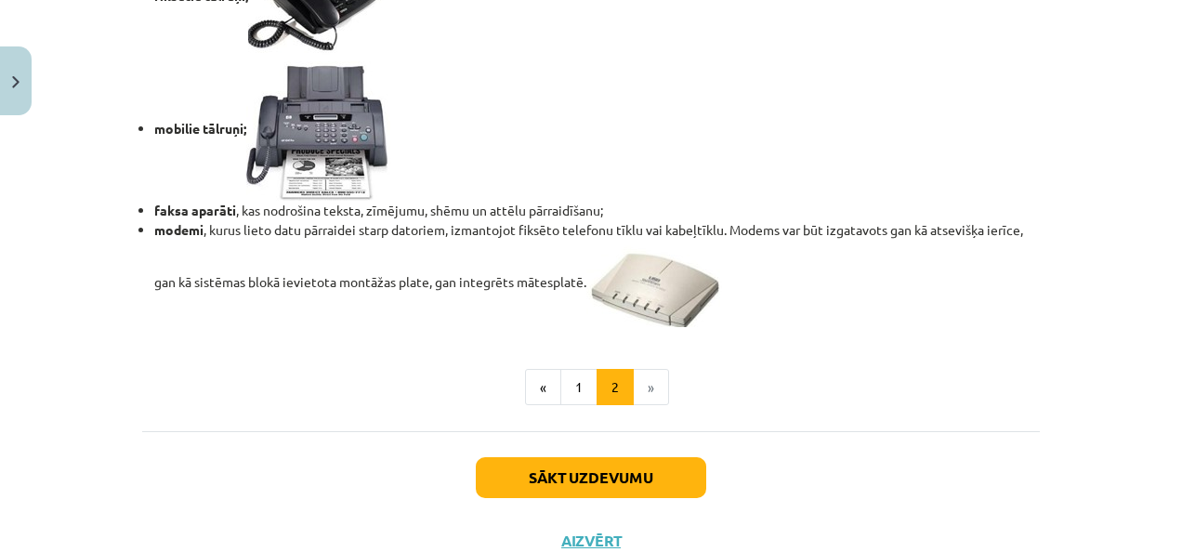
scroll to position [1666, 0]
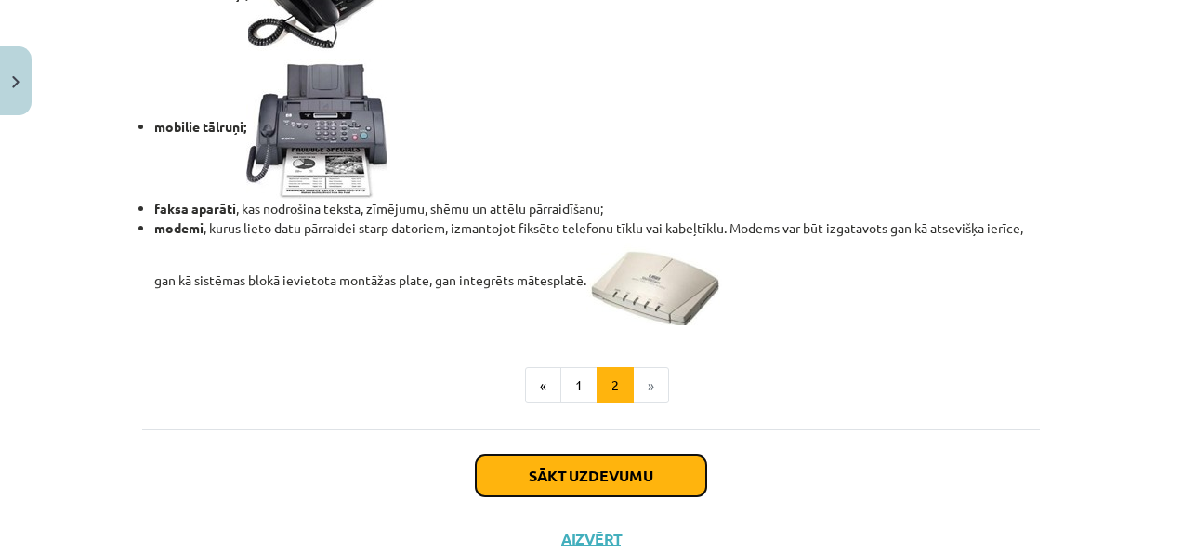
click at [591, 460] on button "Sākt uzdevumu" at bounding box center [591, 475] width 230 height 41
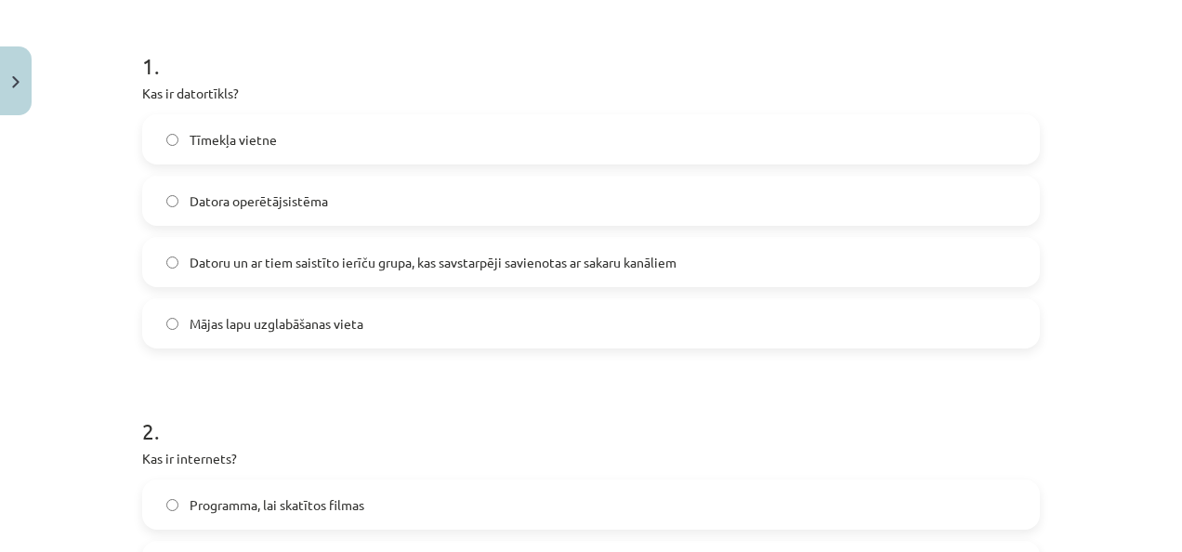
scroll to position [356, 0]
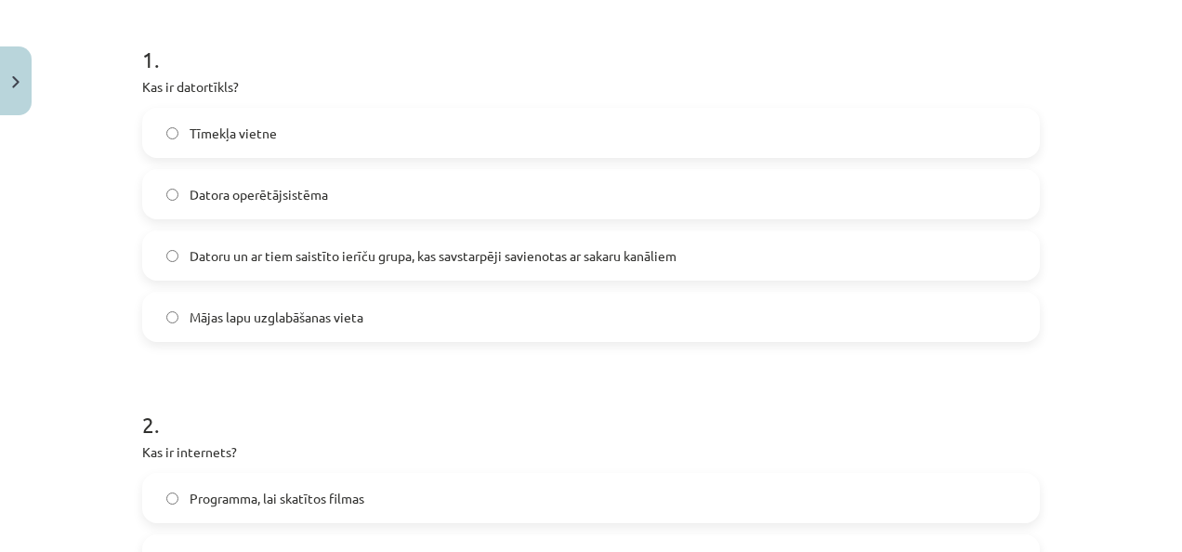
click at [533, 279] on div "Datoru un ar tiem saistīto ierīču grupa, kas savstarpēji savienotas ar sakaru k…" at bounding box center [591, 255] width 898 height 50
click at [756, 244] on label "Datoru un ar tiem saistīto ierīču grupa, kas savstarpēji savienotas ar sakaru k…" at bounding box center [591, 255] width 894 height 46
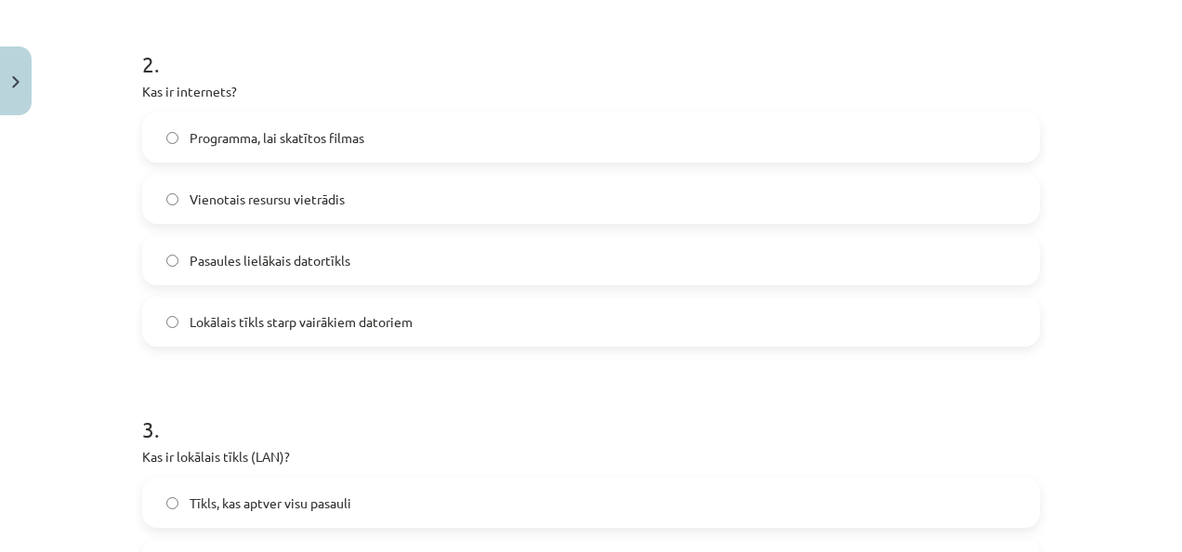
scroll to position [719, 0]
click at [249, 257] on span "Pasaules lielākais datortīkls" at bounding box center [270, 258] width 161 height 20
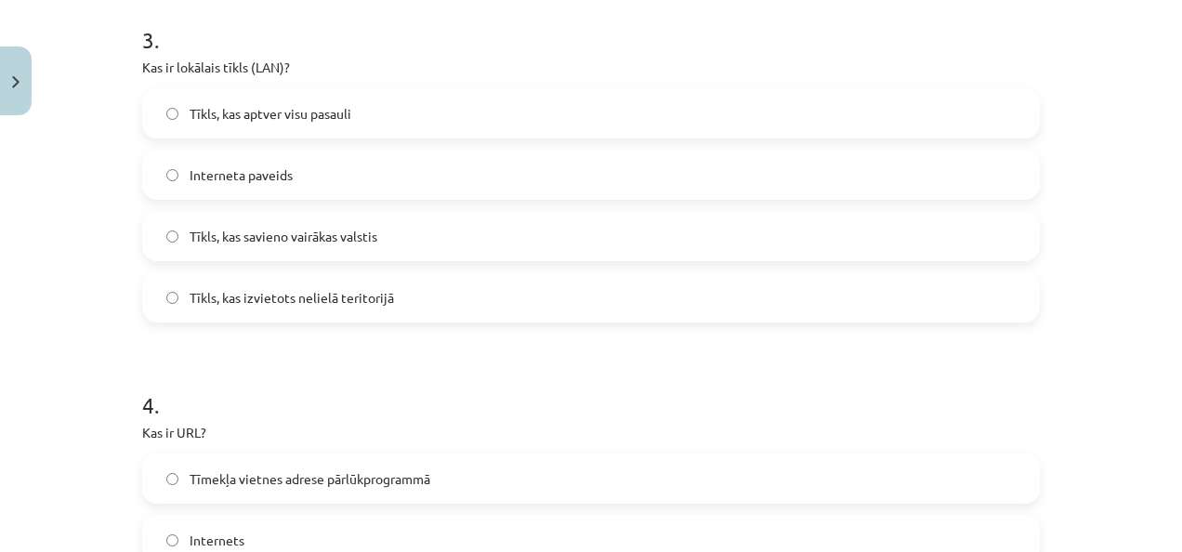
scroll to position [1116, 0]
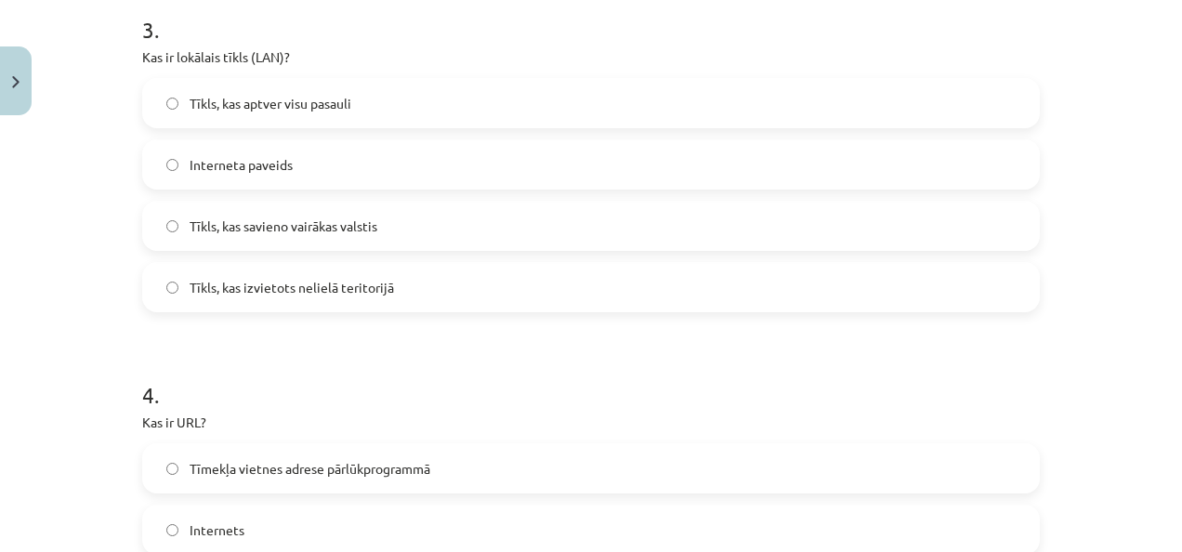
click at [349, 296] on label "Tīkls, kas izvietots nelielā teritorijā" at bounding box center [591, 287] width 894 height 46
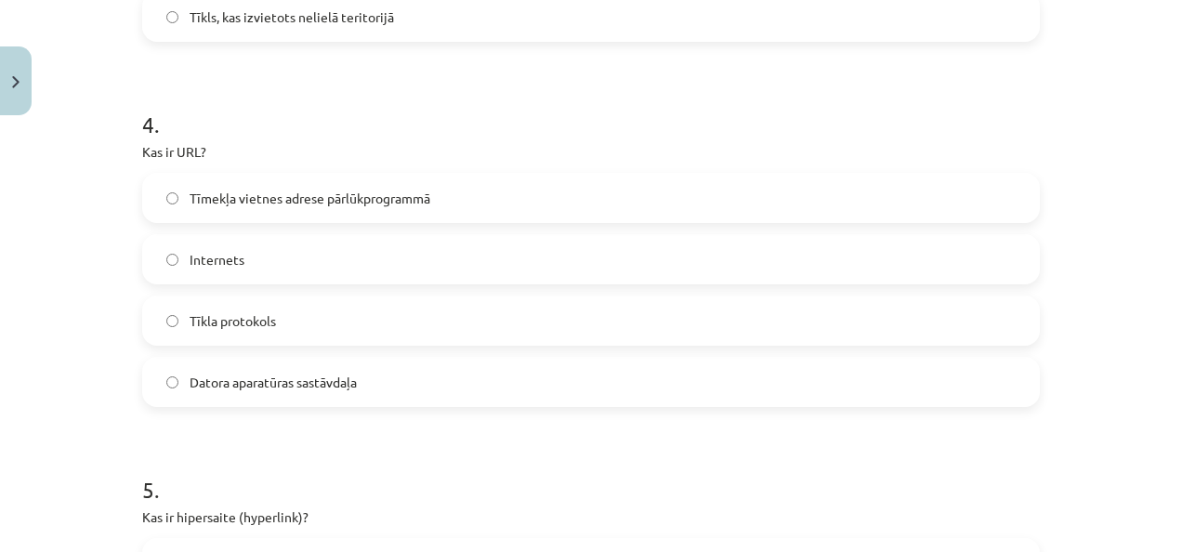
scroll to position [1376, 0]
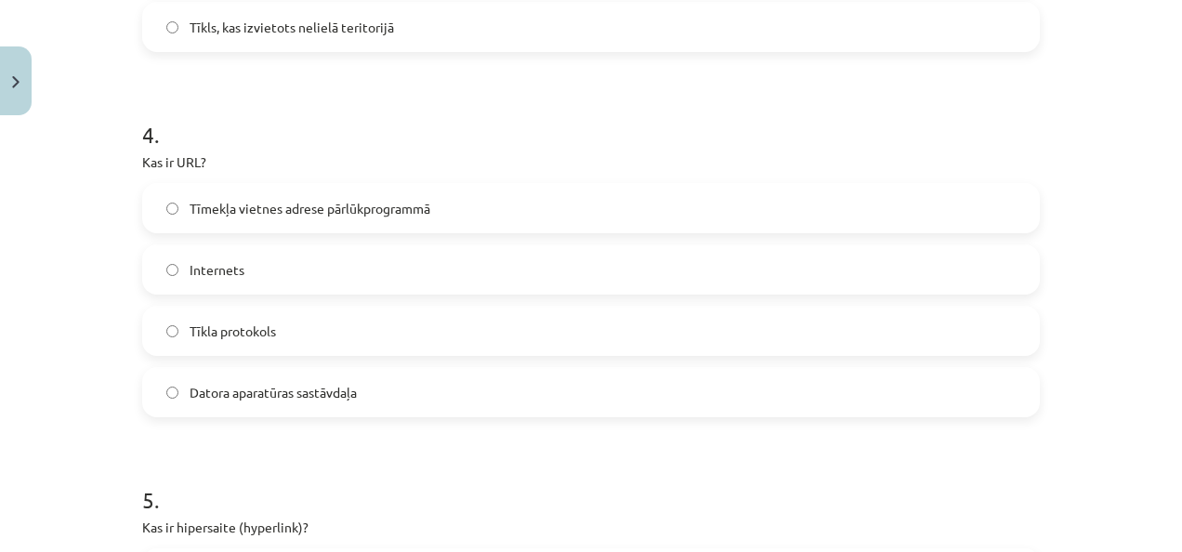
click at [355, 221] on label "Tīmekļa vietnes adrese pārlūkprogrammā" at bounding box center [591, 208] width 894 height 46
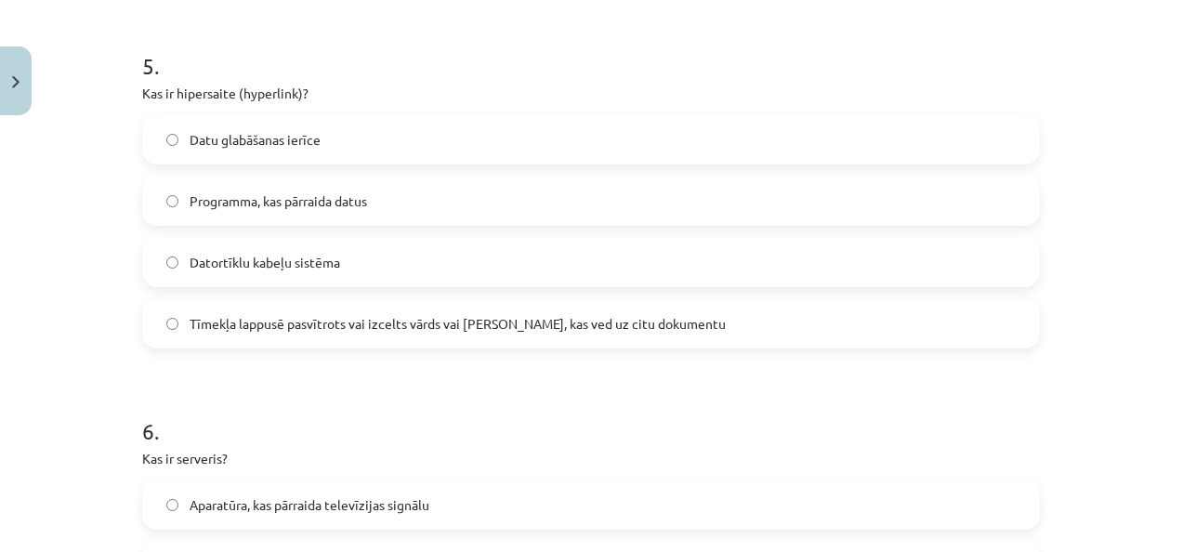
scroll to position [1827, 0]
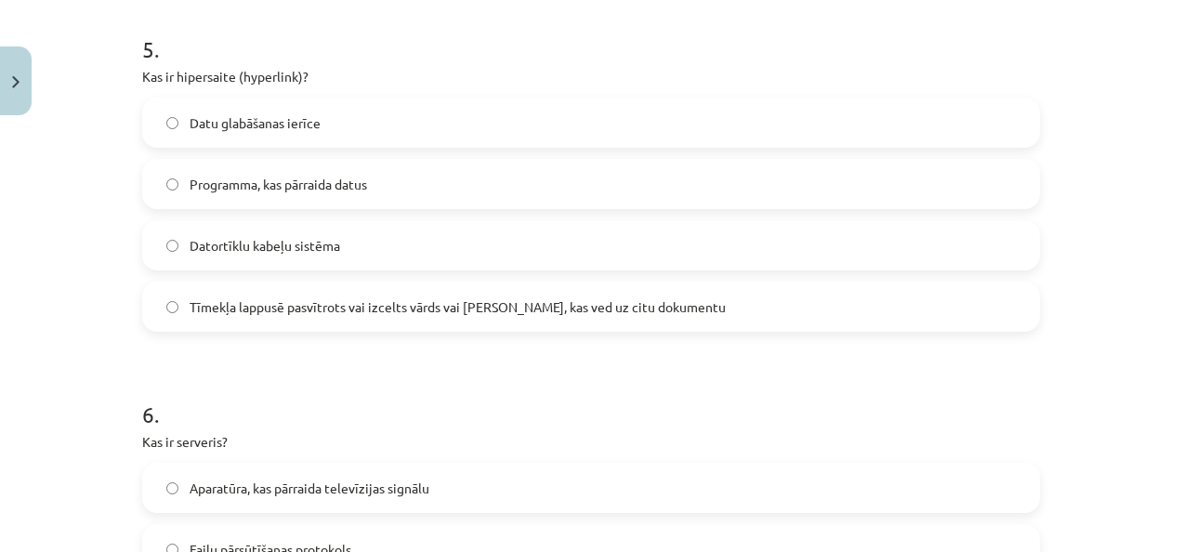
click at [324, 309] on span "Tīmekļa lappusē pasvītrots vai izcelts vārds vai [PERSON_NAME], kas ved uz citu…" at bounding box center [458, 307] width 536 height 20
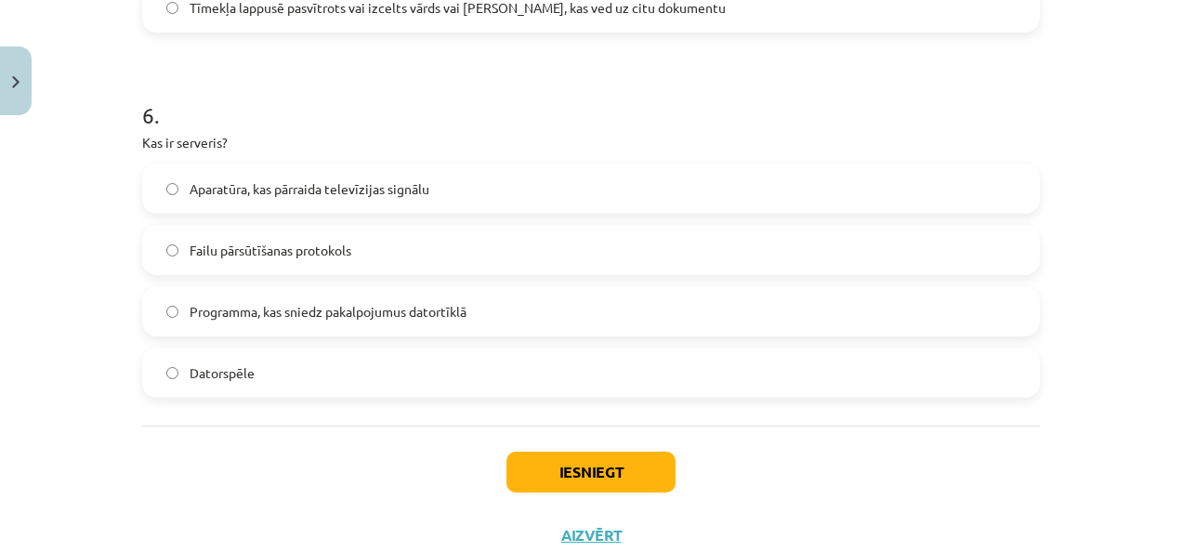
scroll to position [2187, 0]
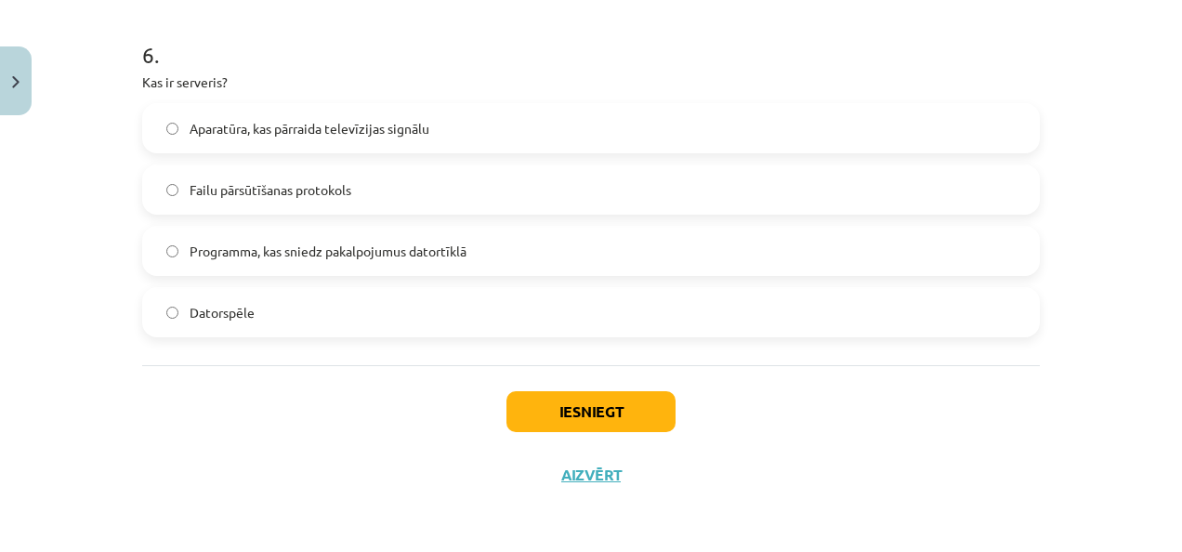
click at [309, 268] on label "Programma, kas sniedz pakalpojumus datortīklā" at bounding box center [591, 251] width 894 height 46
click at [548, 409] on button "Iesniegt" at bounding box center [591, 411] width 169 height 41
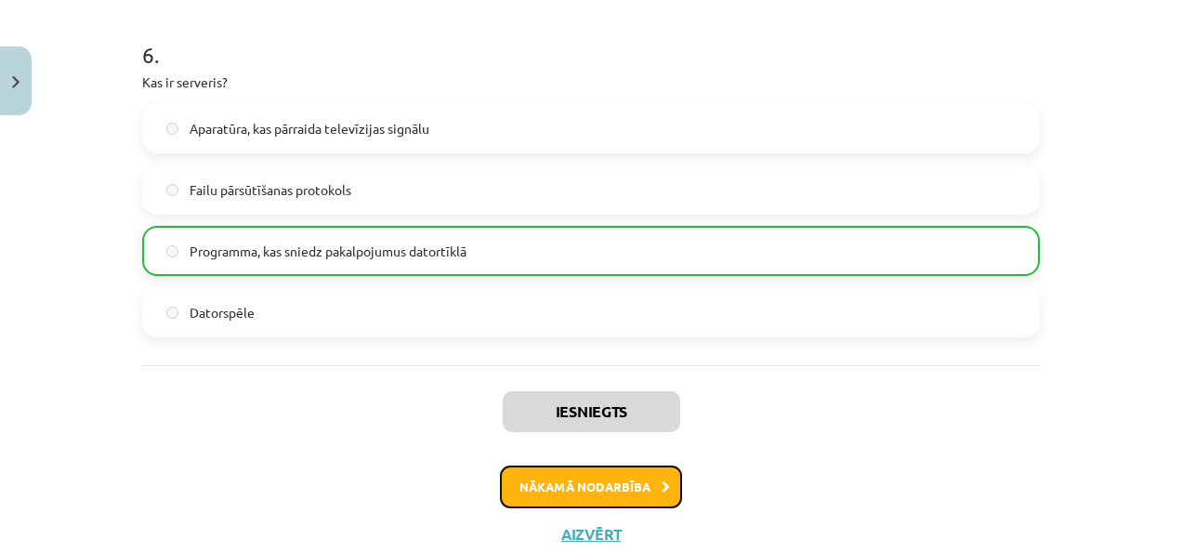
click at [577, 489] on button "Nākamā nodarbība" at bounding box center [591, 487] width 182 height 43
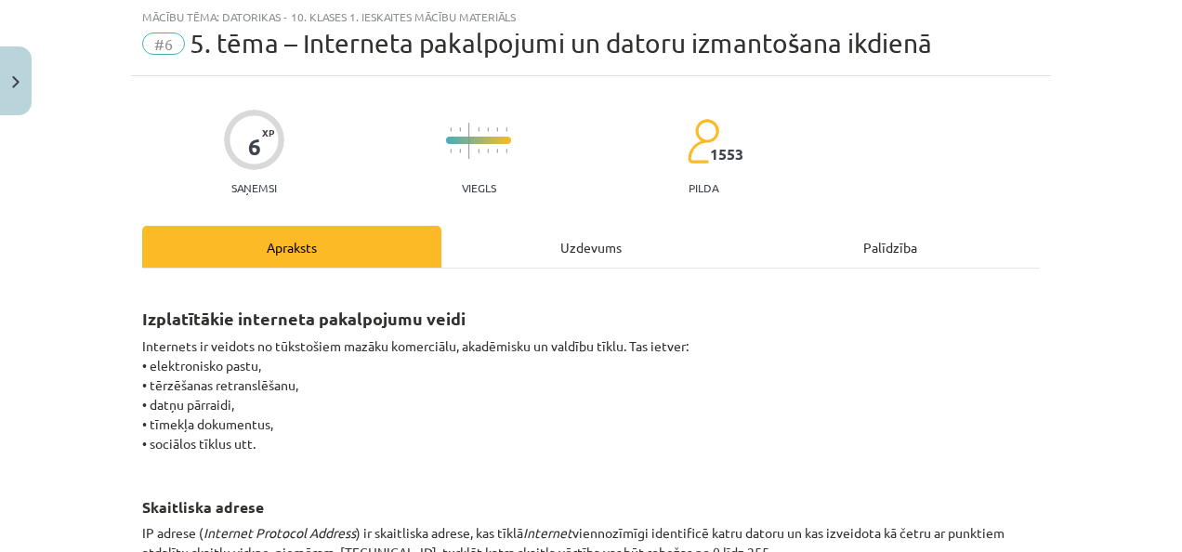
scroll to position [46, 0]
